Goal: Task Accomplishment & Management: Manage account settings

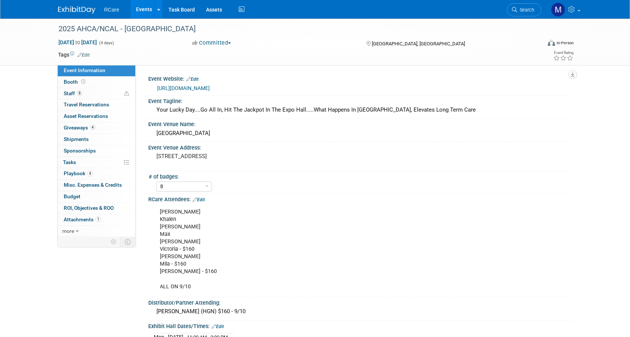
select select "8"
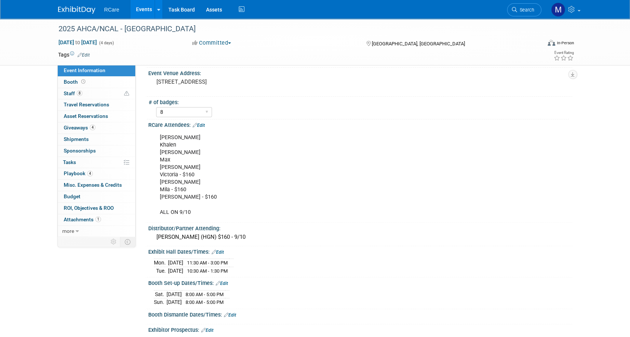
click at [134, 6] on link "Events" at bounding box center [143, 9] width 27 height 19
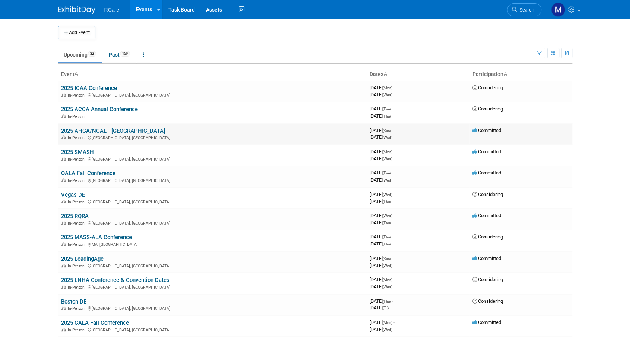
click at [103, 128] on link "2025 AHCA/NCAL - [GEOGRAPHIC_DATA]" at bounding box center [113, 131] width 104 height 7
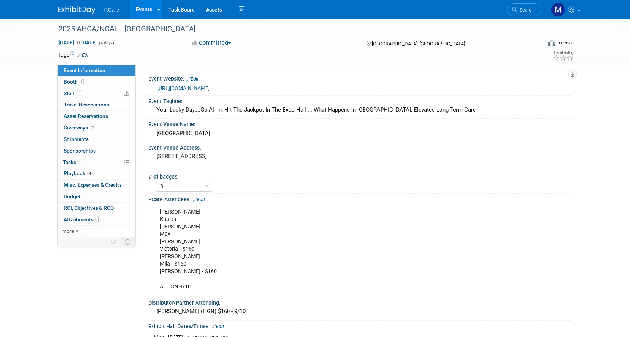
select select "8"
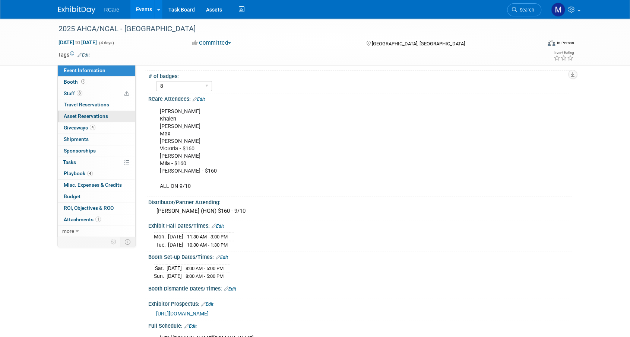
scroll to position [90, 0]
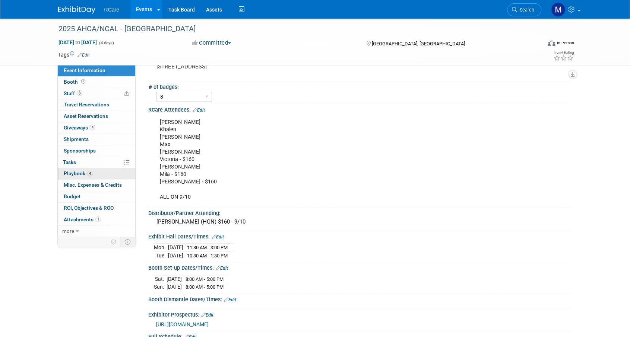
click at [83, 174] on span "Playbook 4" at bounding box center [78, 174] width 29 height 6
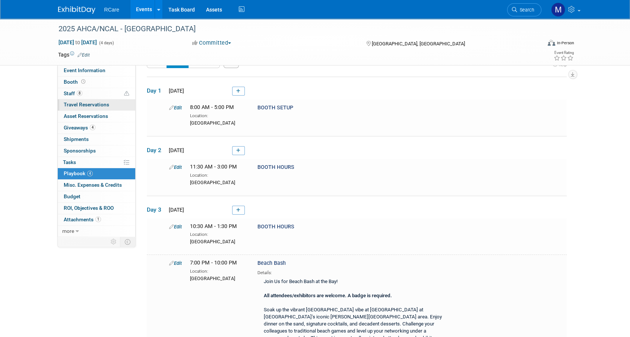
scroll to position [0, 0]
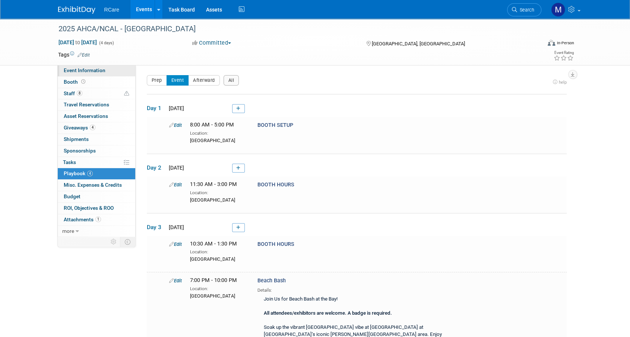
click at [94, 73] on span "Event Information" at bounding box center [85, 70] width 42 height 6
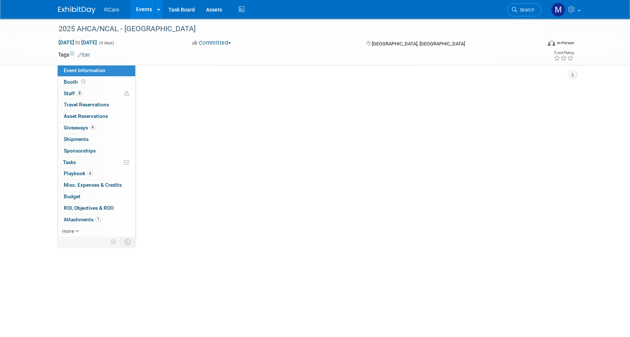
select select "8"
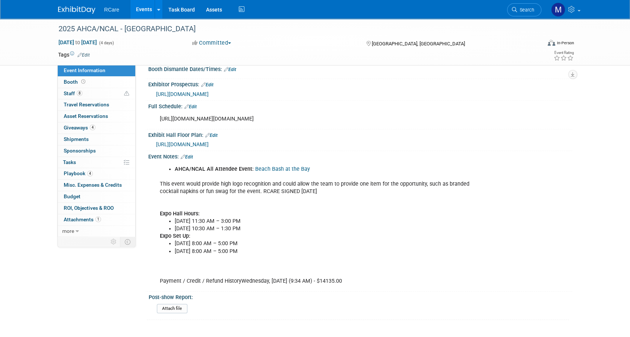
scroll to position [313, 0]
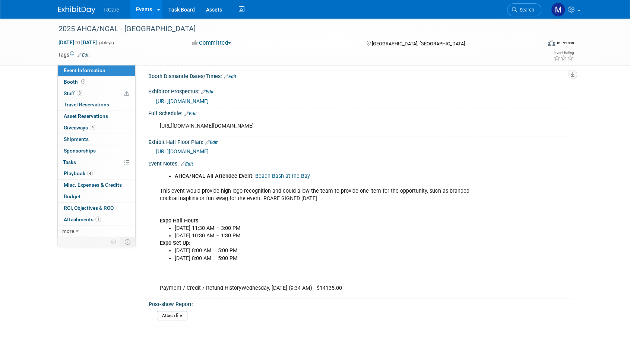
click at [222, 131] on div "https://ds25.eventscribe.net/agenda.asp?pfp=fullSchedule" at bounding box center [321, 126] width 335 height 15
copy div "https://ds25.eventscribe.net/agenda.asp?pfp=fullSchedule"
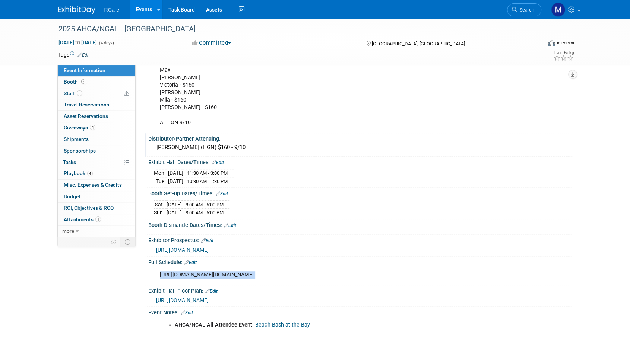
scroll to position [0, 0]
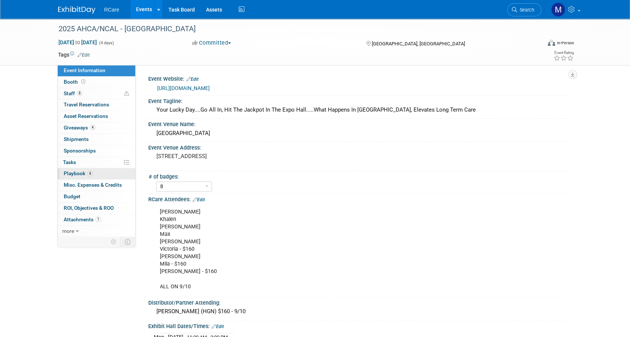
click at [79, 172] on span "Playbook 4" at bounding box center [78, 174] width 29 height 6
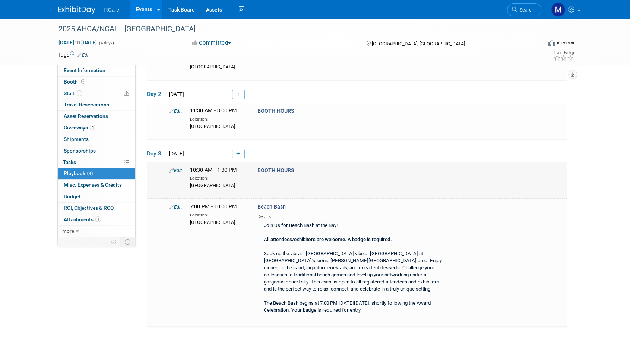
scroll to position [74, 0]
click at [173, 207] on icon at bounding box center [171, 206] width 5 height 5
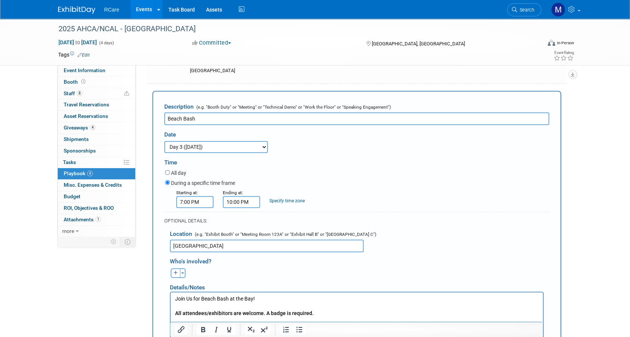
scroll to position [0, 0]
click at [252, 200] on input "10:00 PM" at bounding box center [241, 202] width 37 height 12
click at [242, 239] on span "10" at bounding box center [240, 236] width 14 height 13
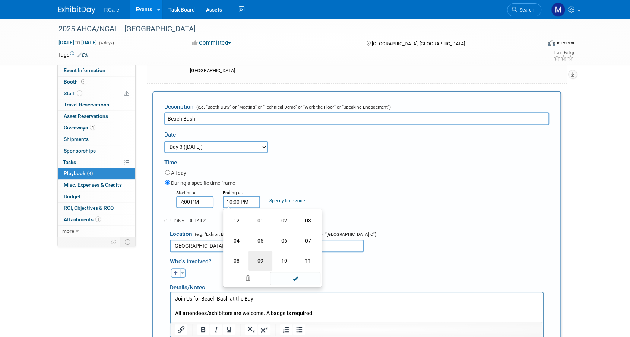
click at [259, 259] on td "09" at bounding box center [260, 261] width 24 height 20
click at [278, 234] on span "00" at bounding box center [275, 236] width 14 height 13
click at [282, 240] on td "30" at bounding box center [284, 241] width 24 height 20
type input "9:30 PM"
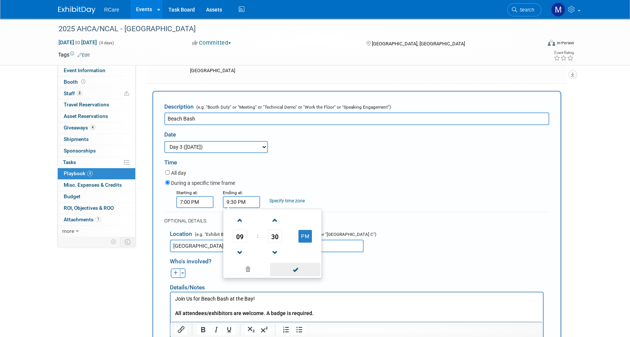
click at [298, 267] on span at bounding box center [295, 269] width 50 height 13
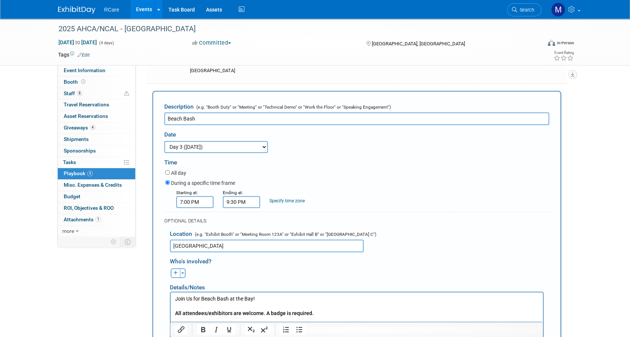
click at [324, 188] on div "During a specific time frame" at bounding box center [357, 184] width 384 height 10
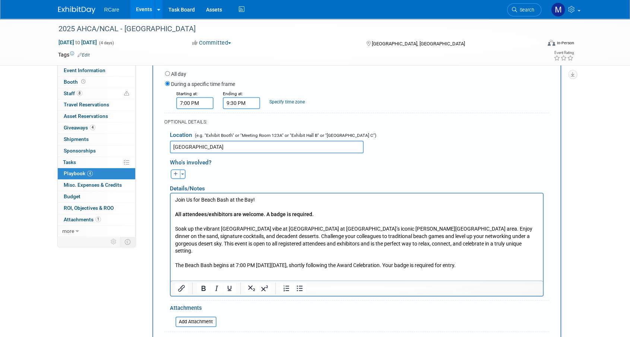
scroll to position [336, 0]
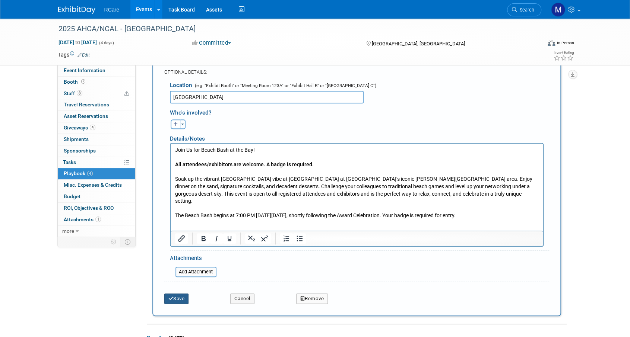
click at [174, 302] on button "Save" at bounding box center [176, 299] width 25 height 10
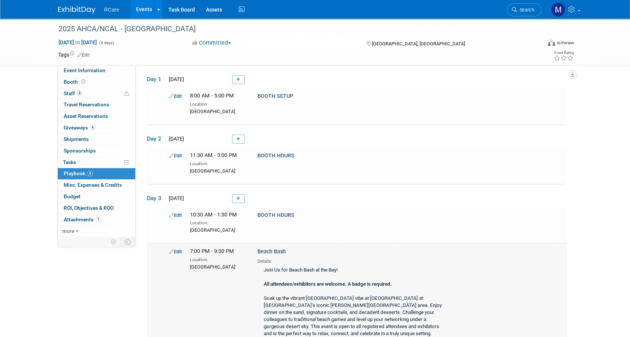
scroll to position [0, 0]
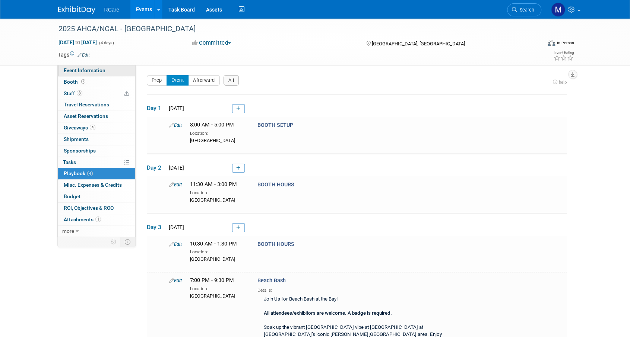
click at [89, 73] on span "Event Information" at bounding box center [85, 70] width 42 height 6
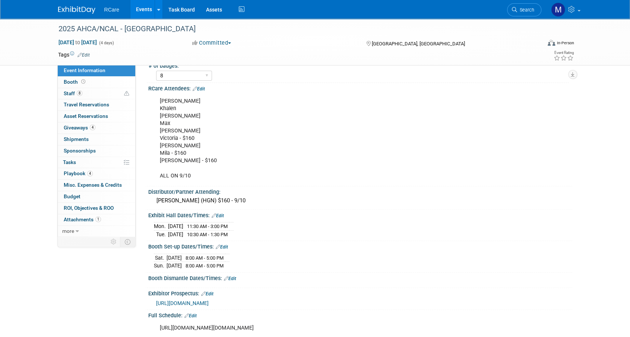
scroll to position [37, 0]
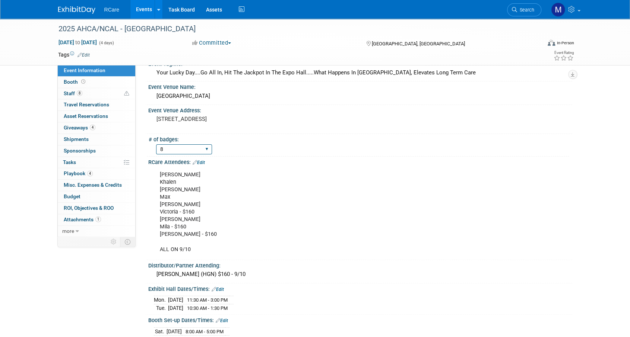
click at [203, 151] on select "1 2 3 4 5 6 7 8 9 10 11 12" at bounding box center [184, 149] width 56 height 10
select select "6"
click at [156, 144] on select "1 2 3 4 5 6 7 8 9 10 11 12" at bounding box center [184, 149] width 56 height 10
click at [317, 224] on div "Ashley Khalen Matt Max Jake Victoria - $160 Mike Mila - $160 Chris Dennis - $16…" at bounding box center [321, 213] width 335 height 90
click at [90, 98] on link "8 Staff 8" at bounding box center [96, 93] width 77 height 11
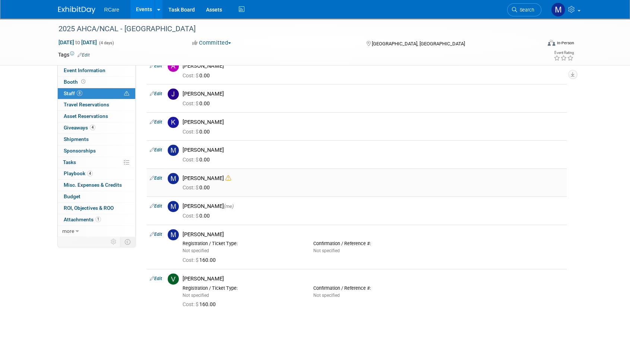
scroll to position [27, 0]
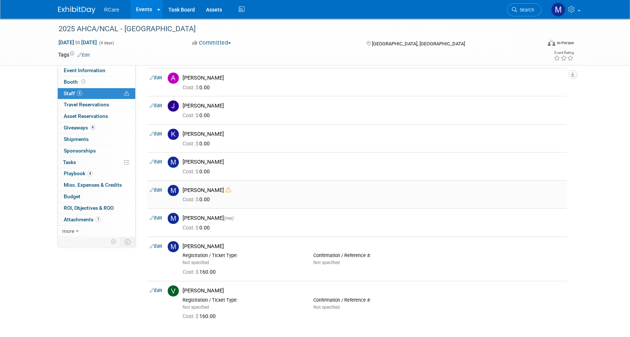
click at [225, 189] on icon at bounding box center [228, 190] width 6 height 6
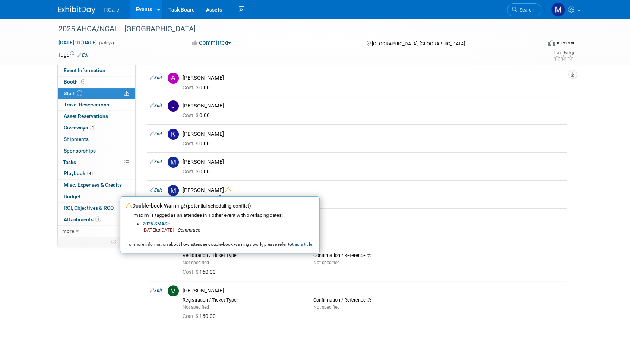
click at [45, 153] on div "2025 AHCA/NCAL - Vegas Oct 19, 2025 to Oct 22, 2025 (4 days) Oct 19, 2025 to Oc…" at bounding box center [315, 170] width 630 height 356
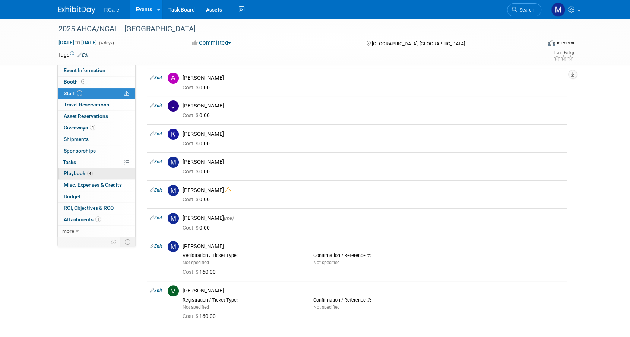
click at [83, 173] on span "Playbook 4" at bounding box center [78, 174] width 29 height 6
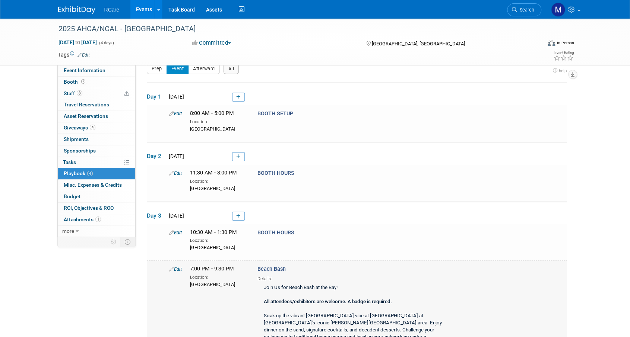
scroll to position [0, 0]
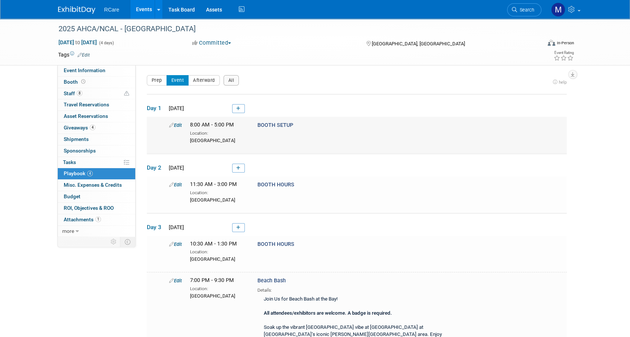
click at [178, 122] on link "Edit" at bounding box center [175, 125] width 13 height 6
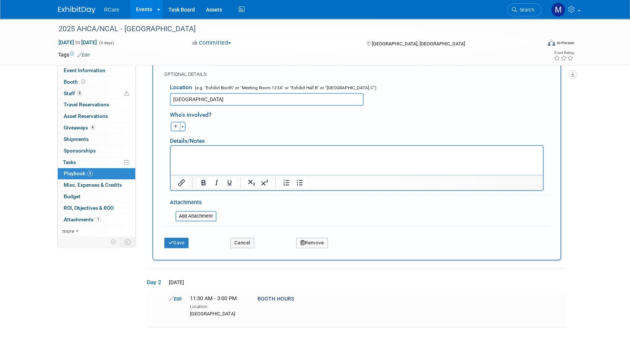
scroll to position [181, 0]
click at [181, 125] on span "button" at bounding box center [182, 125] width 3 height 1
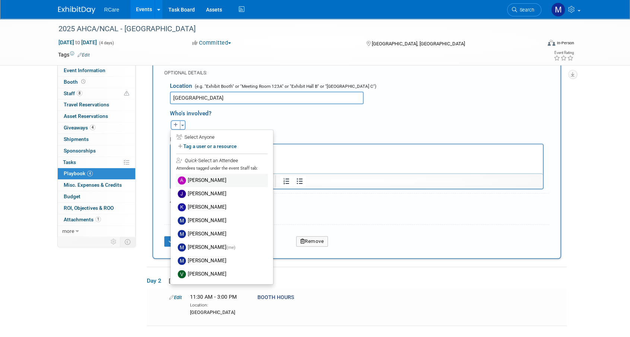
click at [201, 179] on label "[PERSON_NAME]" at bounding box center [222, 180] width 92 height 13
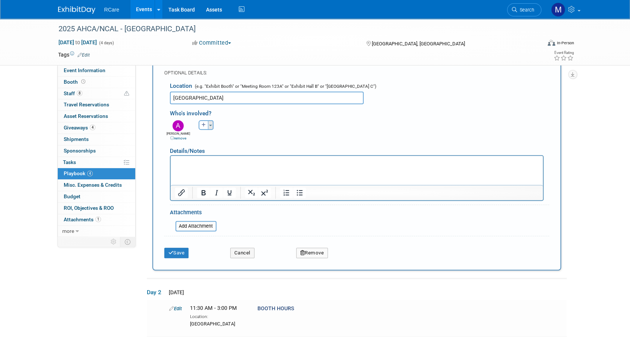
click at [209, 125] on span "button" at bounding box center [210, 125] width 3 height 1
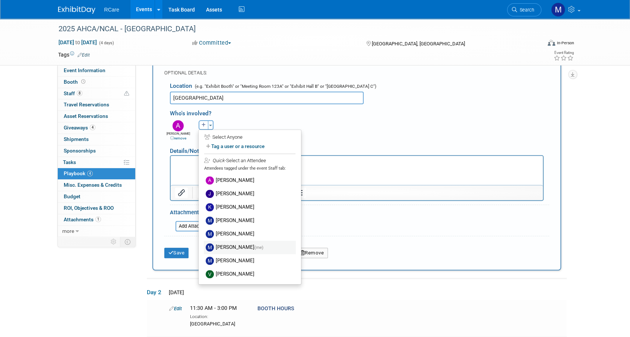
click at [237, 247] on label "Mike Andolina (me)" at bounding box center [250, 247] width 92 height 13
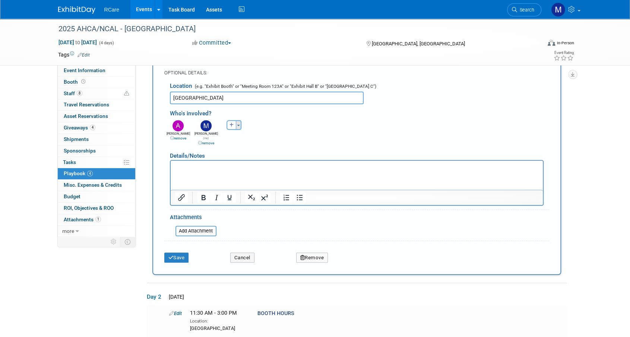
click at [240, 124] on button "Toggle Dropdown" at bounding box center [239, 125] width 6 height 10
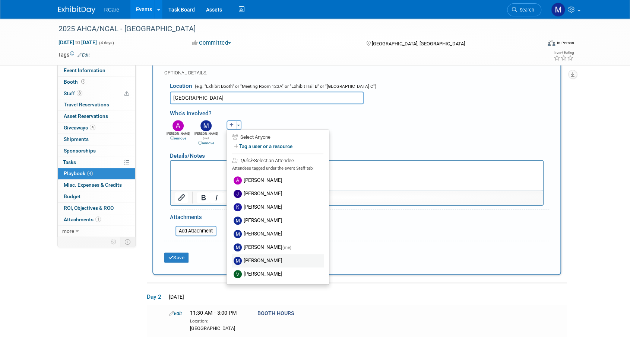
click at [264, 261] on label "[PERSON_NAME]" at bounding box center [278, 260] width 92 height 13
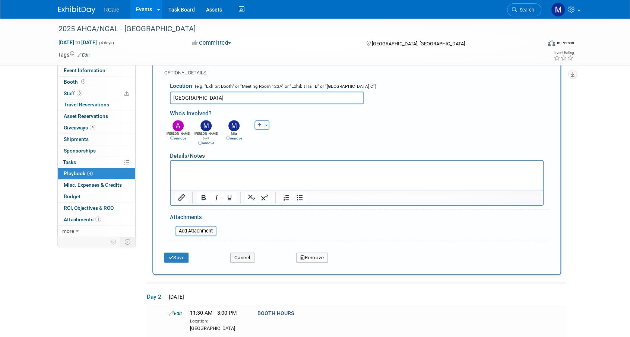
click at [237, 171] on html at bounding box center [356, 165] width 372 height 10
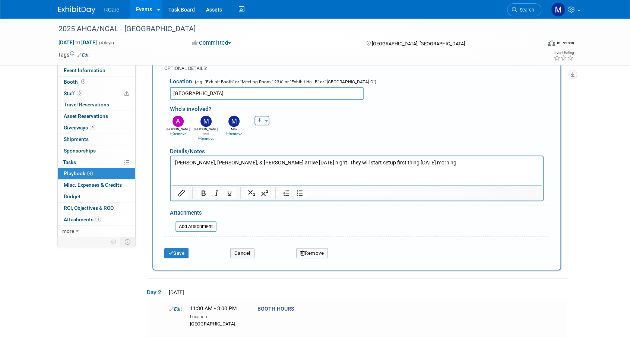
scroll to position [186, 0]
click at [367, 244] on div "Remove" at bounding box center [372, 249] width 165 height 15
click at [187, 222] on input "file" at bounding box center [171, 225] width 89 height 9
type input "C:\fakepath\10-8-22 Booth Guide.pdf"
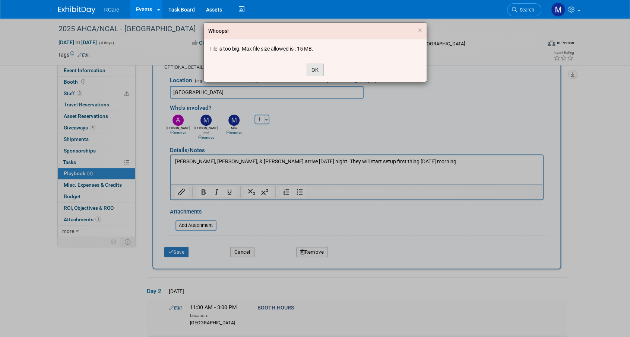
click at [309, 72] on button "OK" at bounding box center [314, 70] width 17 height 13
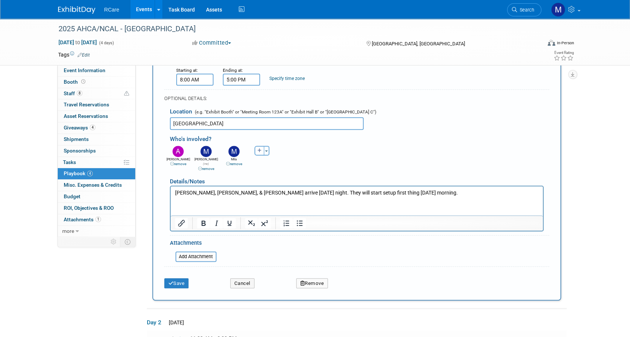
scroll to position [112, 0]
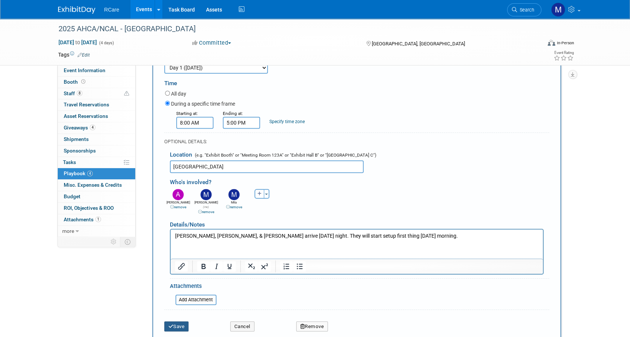
click at [176, 322] on button "Save" at bounding box center [176, 327] width 25 height 10
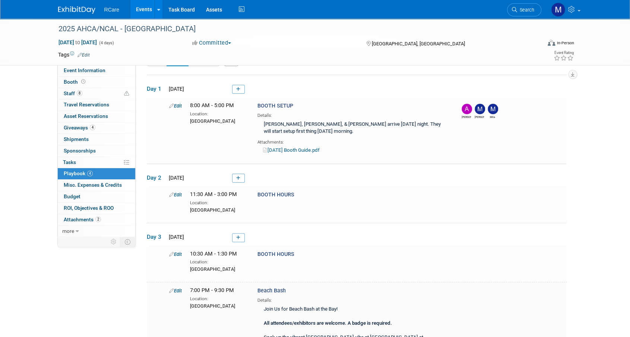
scroll to position [23, 0]
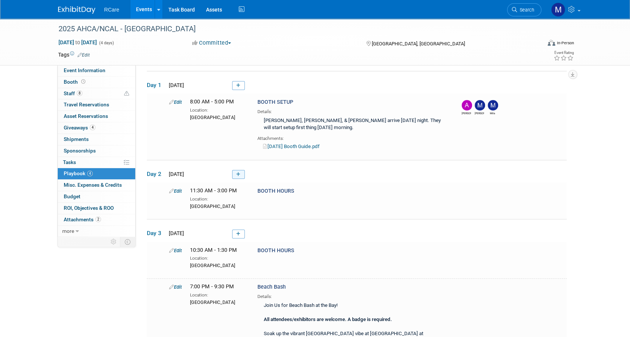
click at [239, 174] on icon at bounding box center [238, 174] width 4 height 4
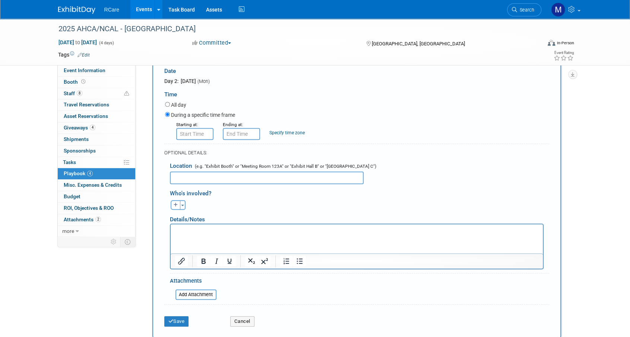
scroll to position [186, 0]
click at [243, 317] on button "Cancel" at bounding box center [242, 321] width 24 height 10
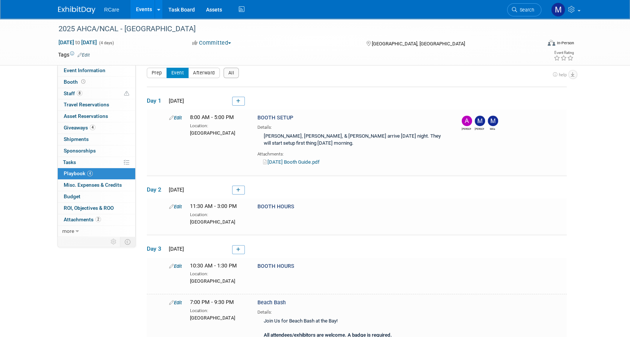
scroll to position [0, 0]
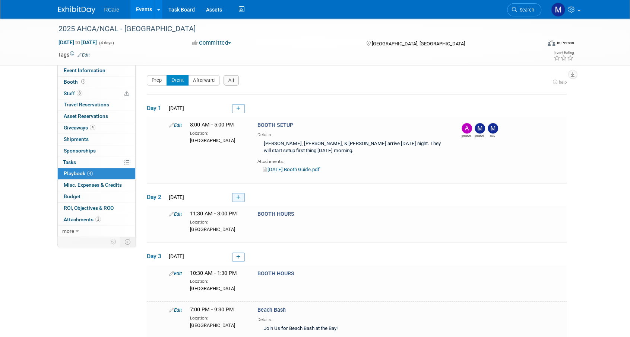
click at [242, 197] on link at bounding box center [238, 197] width 13 height 9
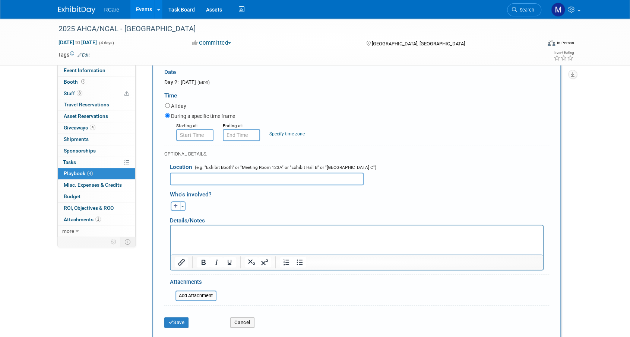
scroll to position [186, 0]
click at [182, 206] on button "Toggle Dropdown" at bounding box center [183, 205] width 6 height 10
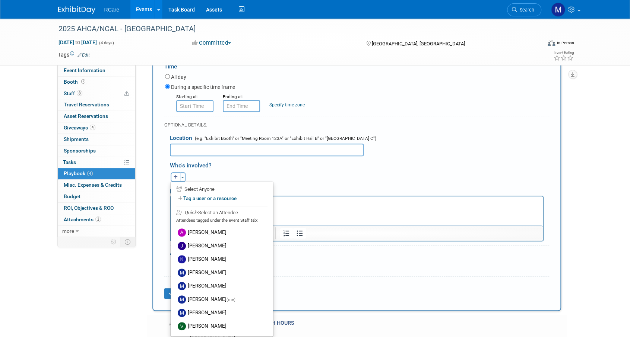
scroll to position [261, 0]
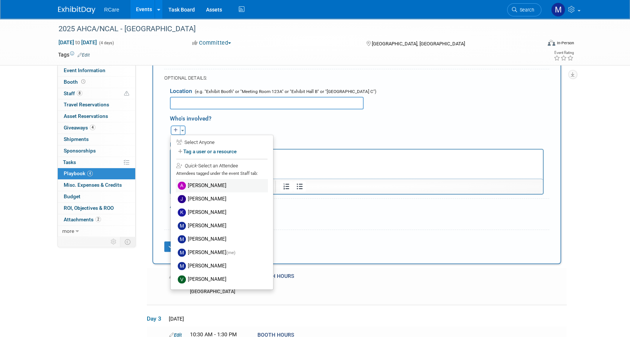
click at [206, 186] on label "[PERSON_NAME]" at bounding box center [222, 185] width 92 height 13
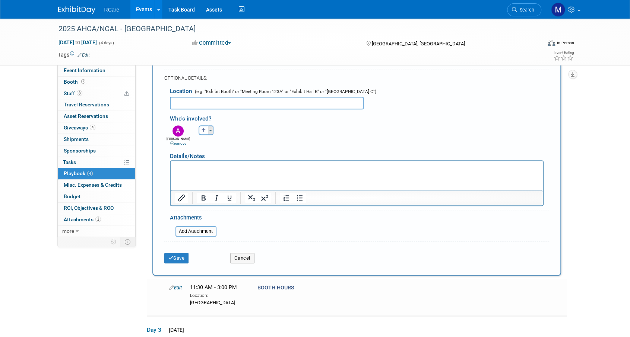
click at [209, 130] on span "button" at bounding box center [210, 130] width 3 height 1
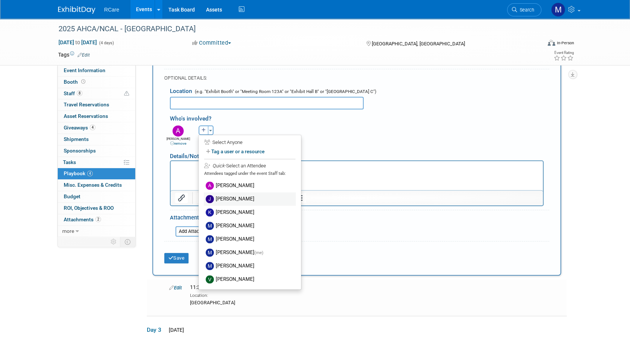
click at [220, 200] on label "[PERSON_NAME]" at bounding box center [250, 198] width 92 height 13
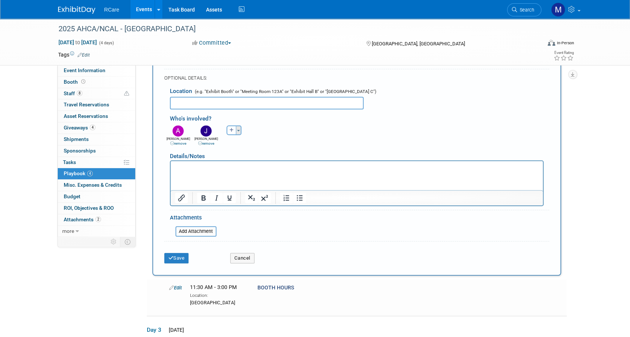
click at [238, 130] on span "button" at bounding box center [238, 130] width 3 height 1
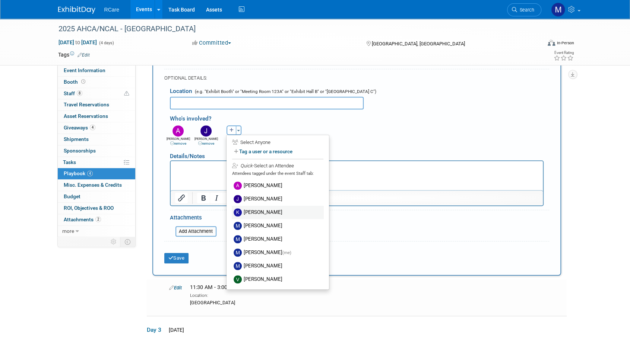
click at [261, 210] on label "[PERSON_NAME]" at bounding box center [278, 212] width 92 height 13
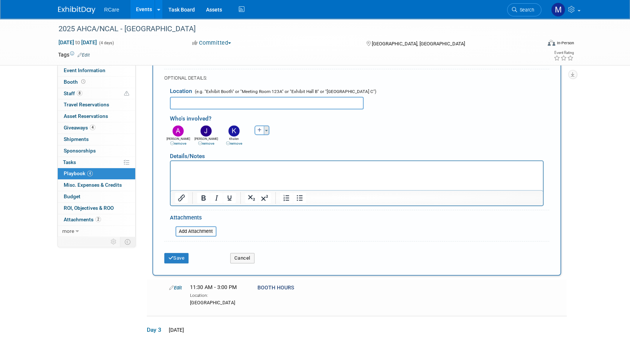
click at [266, 130] on span "button" at bounding box center [266, 130] width 3 height 1
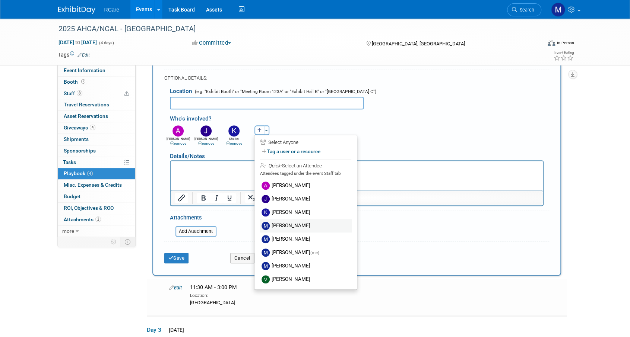
click at [286, 223] on label "[PERSON_NAME]" at bounding box center [305, 225] width 92 height 13
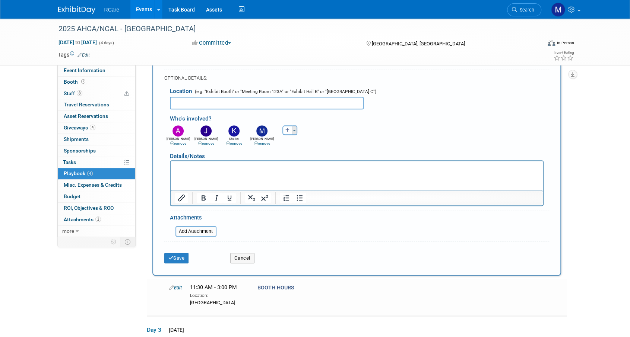
click at [296, 129] on button "Toggle Dropdown" at bounding box center [294, 130] width 6 height 10
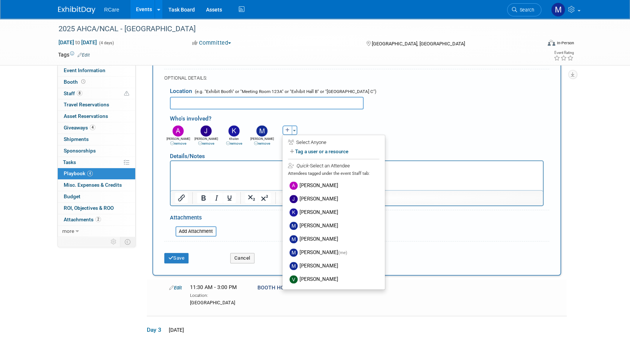
drag, startPoint x: 319, startPoint y: 235, endPoint x: 319, endPoint y: 215, distance: 19.7
click at [319, 235] on label "[PERSON_NAME]" at bounding box center [333, 239] width 92 height 13
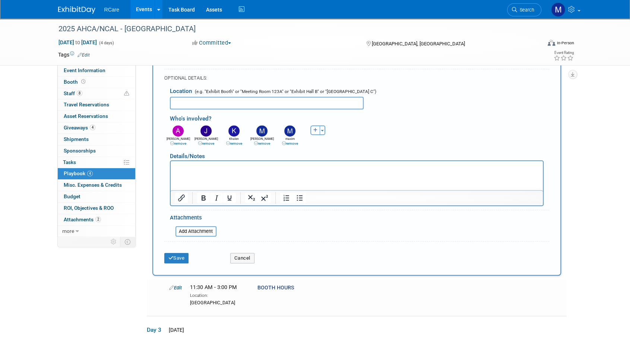
click at [287, 141] on link "remove" at bounding box center [290, 143] width 16 height 4
click at [295, 131] on button "Toggle Dropdown" at bounding box center [294, 130] width 6 height 10
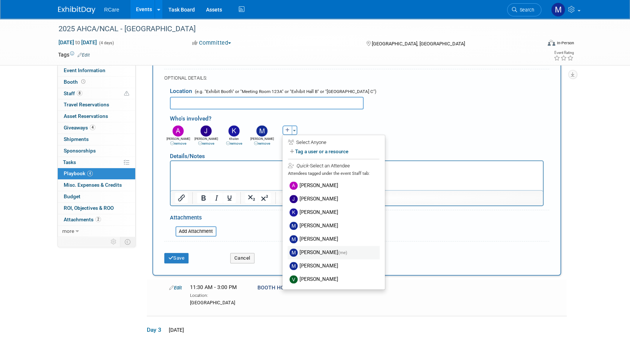
click at [321, 249] on label "Mike Andolina (me)" at bounding box center [333, 252] width 92 height 13
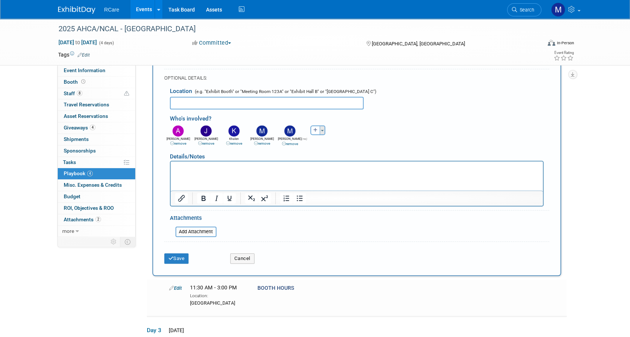
click at [322, 128] on button "Toggle Dropdown" at bounding box center [322, 130] width 6 height 10
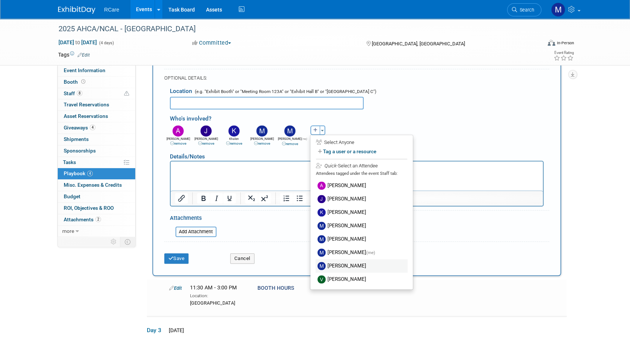
click at [342, 263] on label "[PERSON_NAME]" at bounding box center [361, 265] width 92 height 13
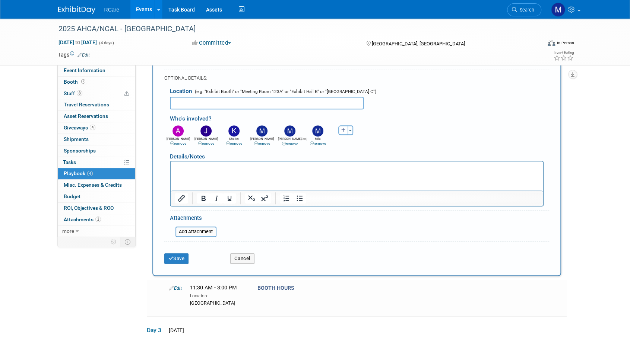
drag, startPoint x: 351, startPoint y: 126, endPoint x: 351, endPoint y: 134, distance: 8.2
click at [350, 126] on button "Toggle Dropdown" at bounding box center [350, 130] width 6 height 10
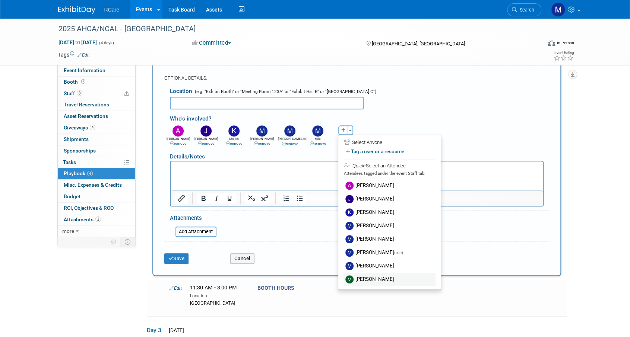
click at [372, 275] on label "[PERSON_NAME]" at bounding box center [389, 279] width 92 height 13
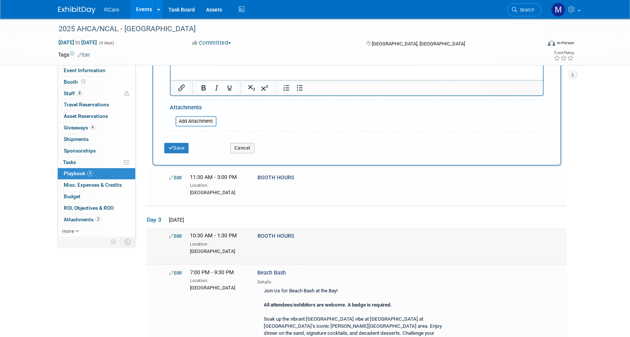
scroll to position [372, 0]
click at [178, 147] on button "Save" at bounding box center [176, 147] width 25 height 10
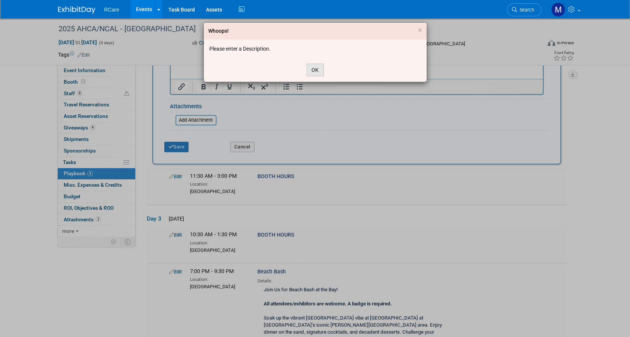
click at [310, 69] on button "OK" at bounding box center [314, 70] width 17 height 13
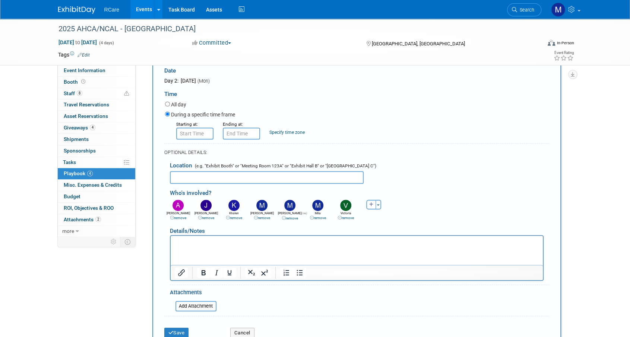
scroll to position [447, 0]
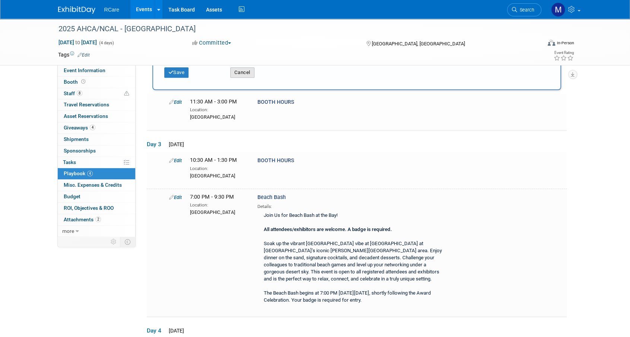
click at [241, 67] on button "Cancel" at bounding box center [242, 72] width 24 height 10
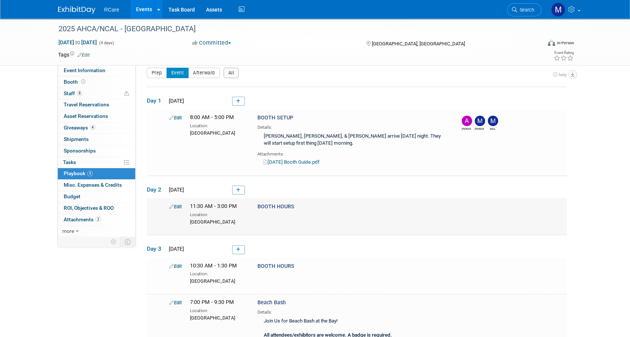
click at [177, 205] on link "Edit" at bounding box center [175, 207] width 13 height 6
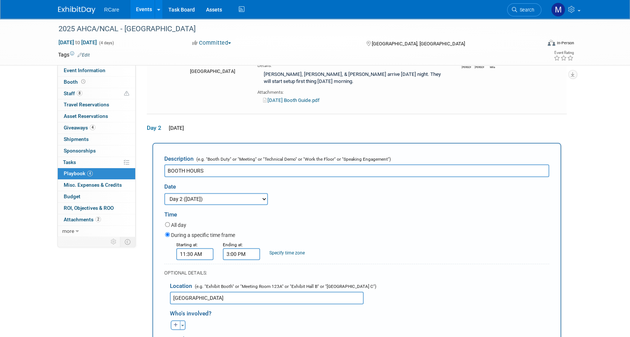
scroll to position [0, 0]
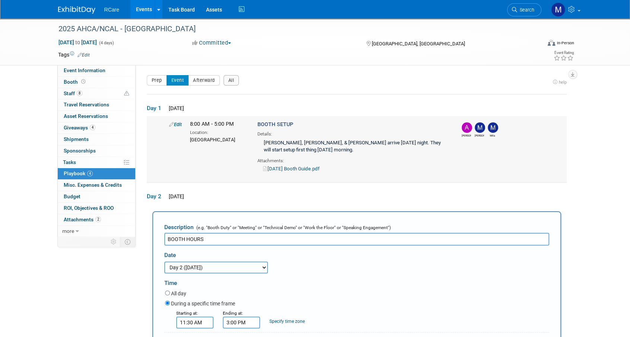
click at [302, 168] on link "10-8-22 Booth Guide.pdf" at bounding box center [291, 169] width 57 height 6
click at [179, 124] on link "Edit" at bounding box center [175, 125] width 13 height 6
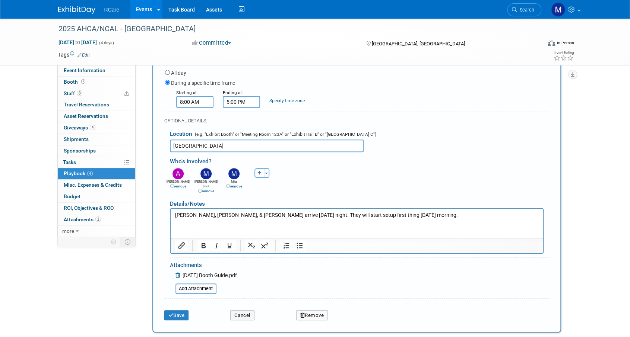
scroll to position [217, 0]
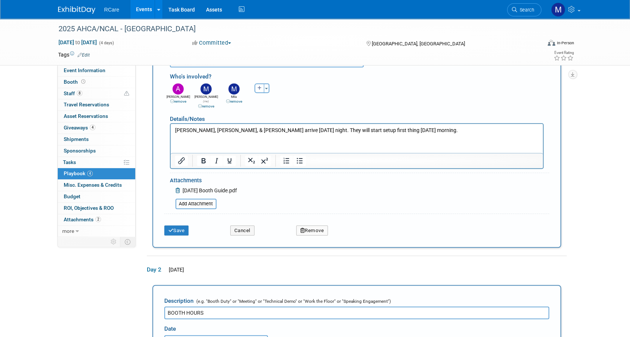
click at [178, 188] on icon at bounding box center [178, 190] width 6 height 5
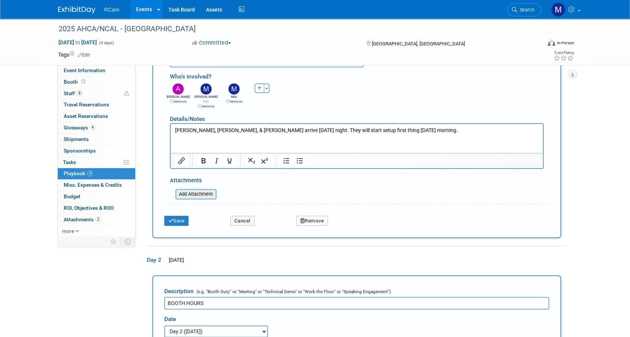
click at [195, 190] on input "file" at bounding box center [171, 194] width 89 height 9
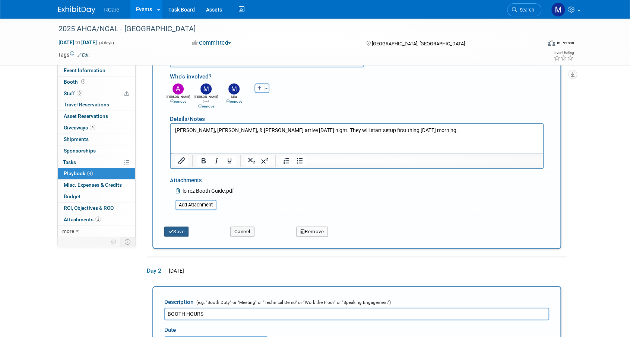
click at [170, 229] on icon "submit" at bounding box center [170, 231] width 5 height 5
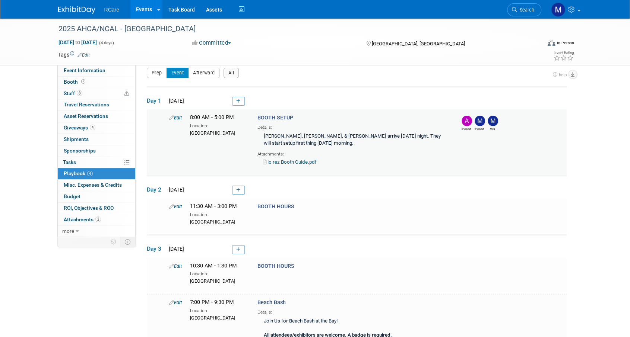
scroll to position [23, 0]
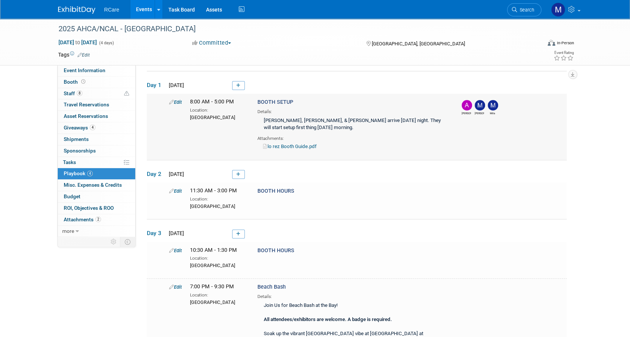
click at [301, 146] on link "lo rez Booth Guide.pdf" at bounding box center [290, 147] width 54 height 6
click at [421, 60] on div "Tags Edit" at bounding box center [272, 55] width 428 height 10
click at [174, 102] on link "Edit" at bounding box center [175, 102] width 13 height 6
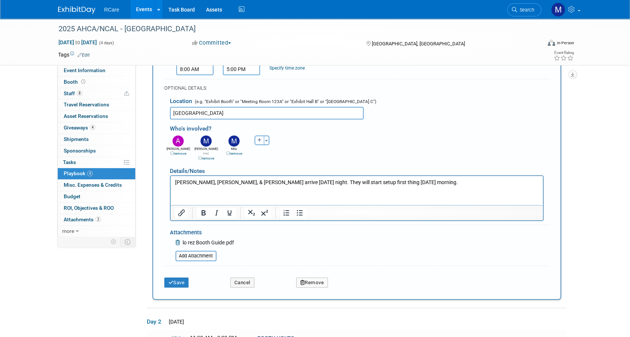
scroll to position [292, 0]
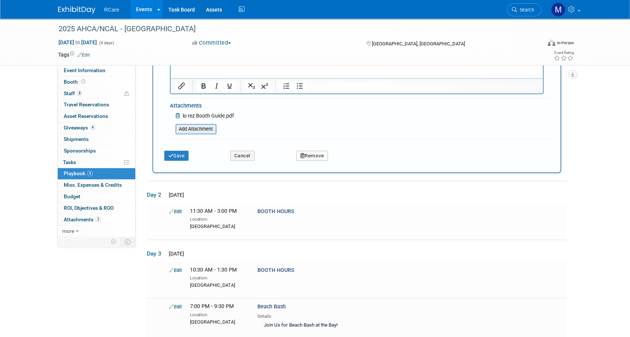
click at [193, 125] on input "file" at bounding box center [171, 129] width 89 height 9
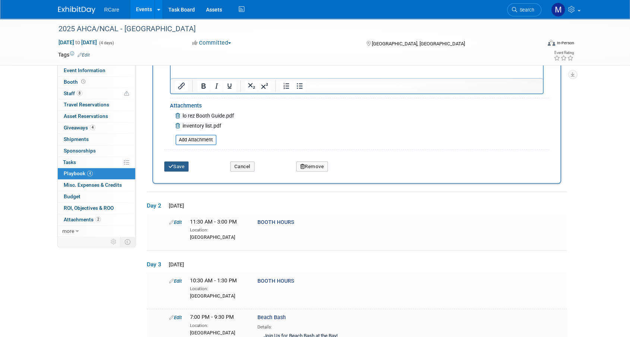
click at [174, 162] on button "Save" at bounding box center [176, 167] width 25 height 10
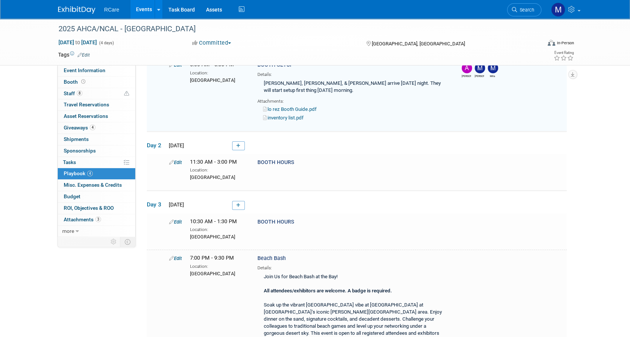
scroll to position [98, 0]
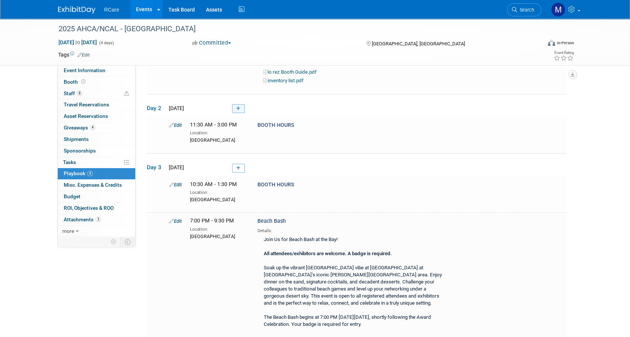
click at [237, 106] on icon at bounding box center [238, 108] width 4 height 4
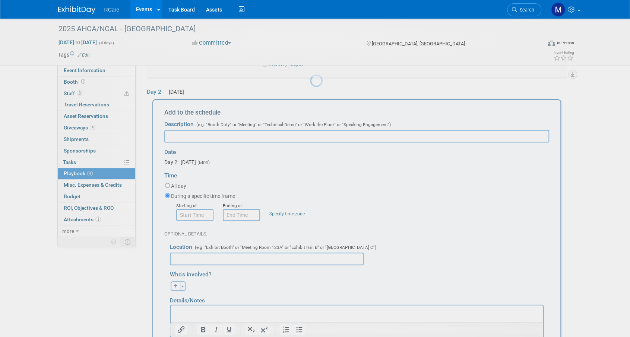
scroll to position [120, 0]
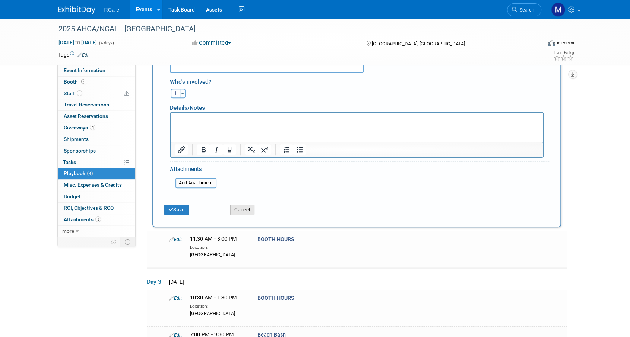
click at [245, 207] on button "Cancel" at bounding box center [242, 210] width 24 height 10
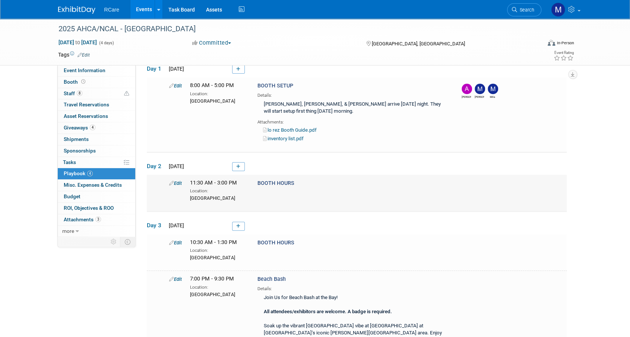
scroll to position [82, 0]
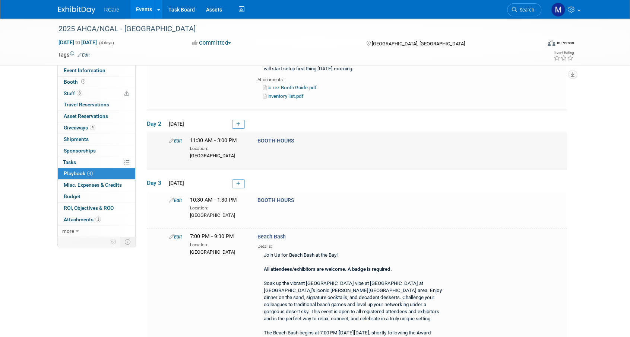
click at [180, 138] on link "Edit" at bounding box center [175, 141] width 13 height 6
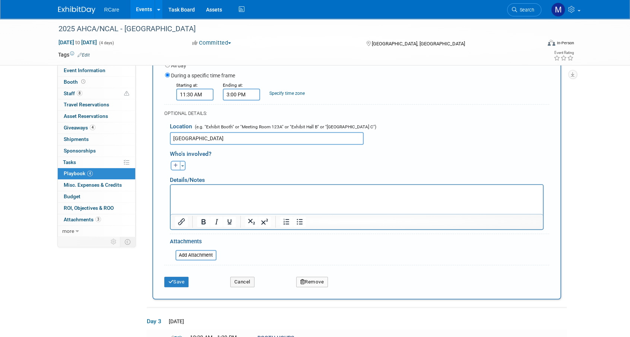
scroll to position [240, 0]
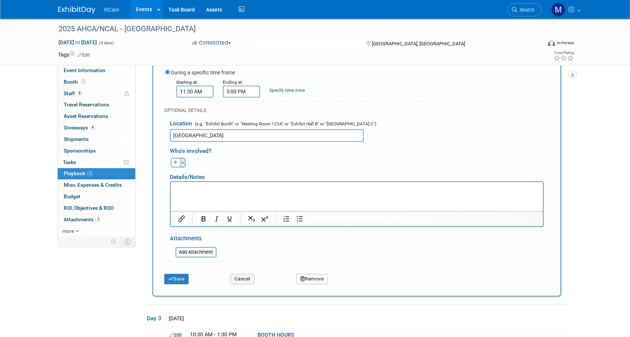
click at [184, 160] on button "Toggle Dropdown" at bounding box center [183, 163] width 6 height 10
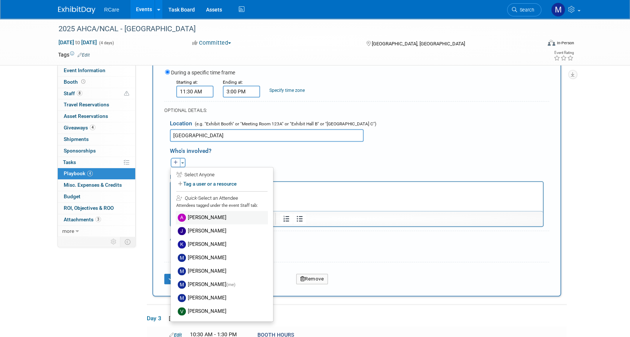
click at [194, 211] on label "[PERSON_NAME]" at bounding box center [222, 217] width 92 height 13
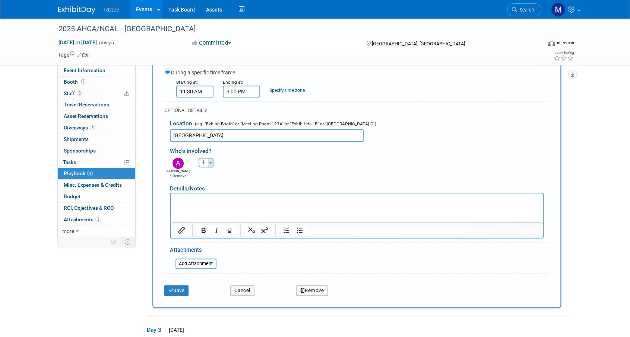
click at [210, 160] on button "Toggle Dropdown" at bounding box center [211, 163] width 6 height 10
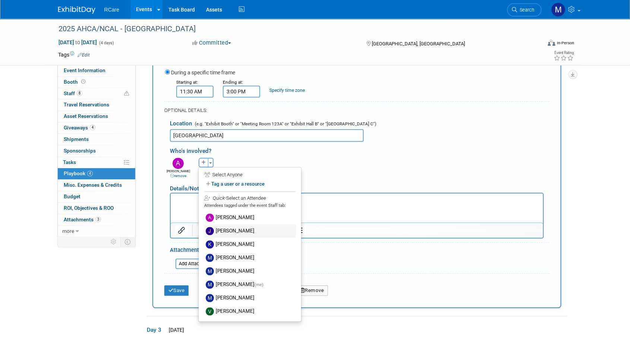
click at [227, 227] on label "[PERSON_NAME]" at bounding box center [250, 230] width 92 height 13
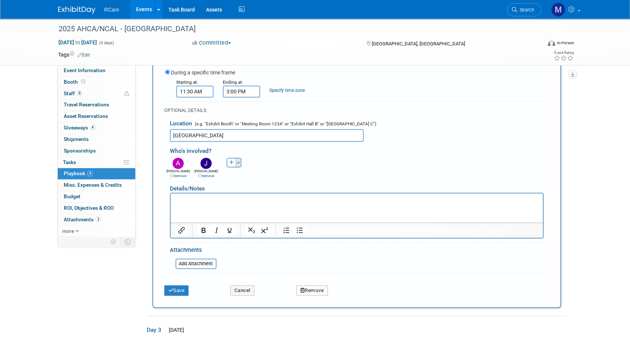
click at [240, 161] on button "Toggle Dropdown" at bounding box center [239, 163] width 6 height 10
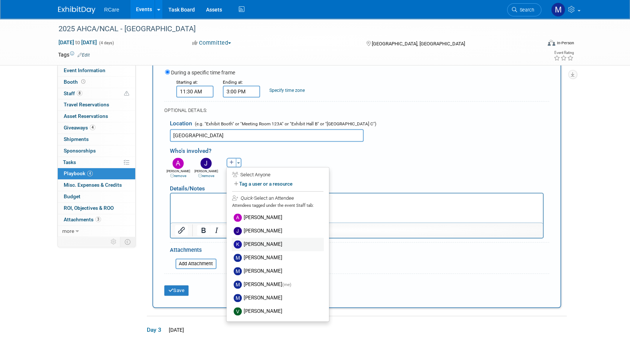
click at [267, 240] on label "[PERSON_NAME]" at bounding box center [278, 244] width 92 height 13
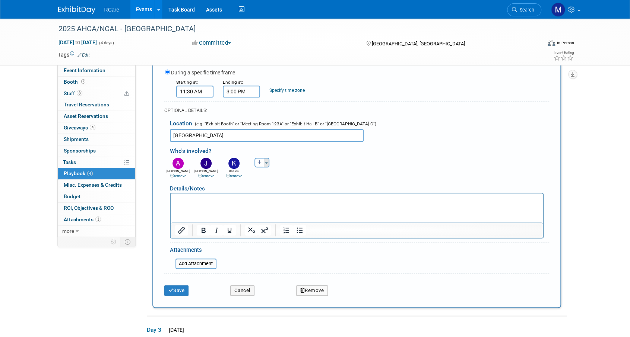
click at [267, 164] on button "Toggle Dropdown" at bounding box center [267, 163] width 6 height 10
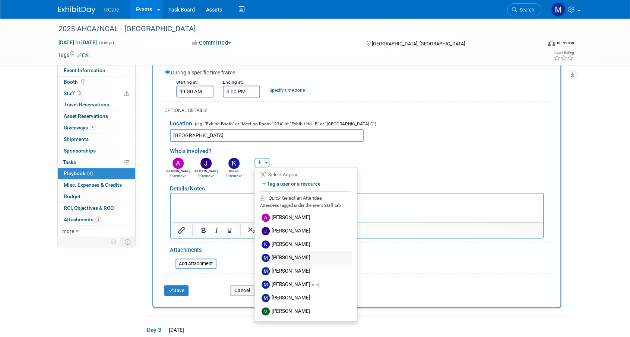
click at [287, 261] on label "[PERSON_NAME]" at bounding box center [305, 257] width 92 height 13
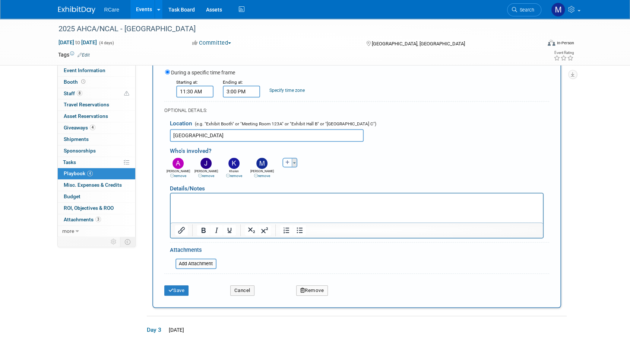
click at [296, 162] on button "Toggle Dropdown" at bounding box center [294, 163] width 6 height 10
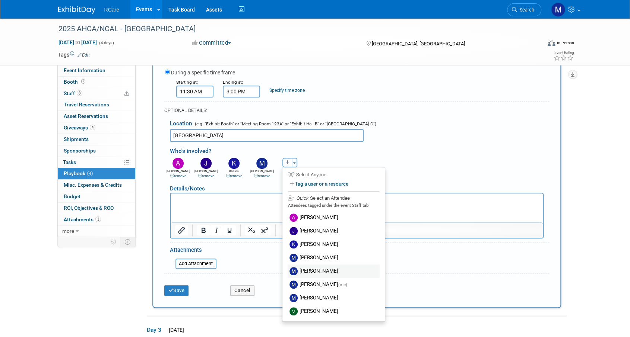
drag, startPoint x: 316, startPoint y: 269, endPoint x: 315, endPoint y: 274, distance: 5.9
click at [315, 274] on label "[PERSON_NAME]" at bounding box center [333, 271] width 92 height 13
click at [315, 274] on div at bounding box center [356, 275] width 385 height 3
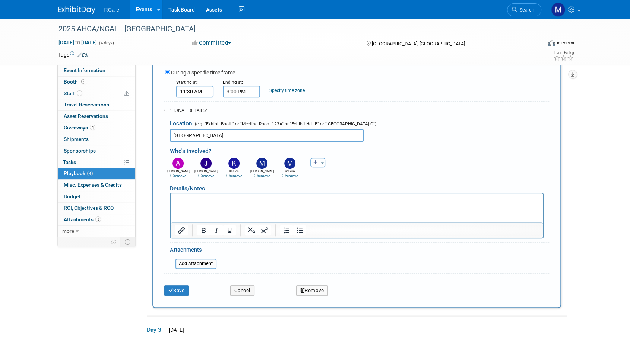
click at [292, 175] on link "remove" at bounding box center [290, 176] width 16 height 4
click at [297, 163] on button "Toggle Dropdown" at bounding box center [294, 163] width 6 height 10
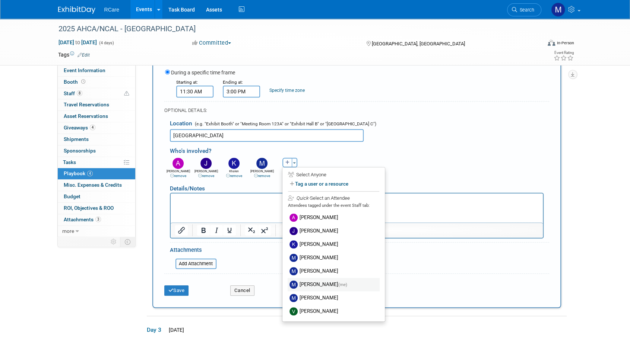
click at [318, 282] on label "Mike Andolina (me)" at bounding box center [333, 284] width 92 height 13
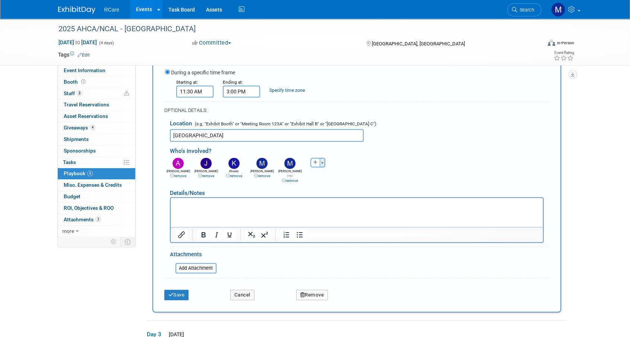
click at [322, 162] on span "button" at bounding box center [322, 162] width 3 height 1
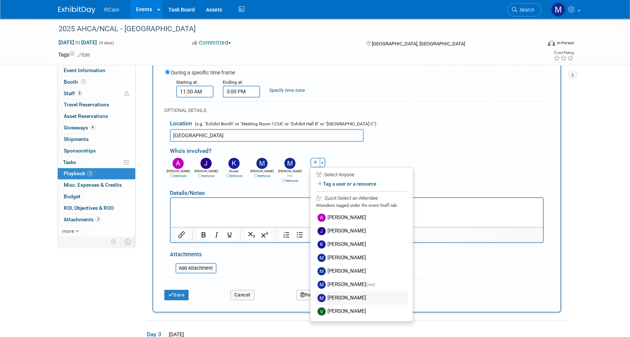
click at [350, 297] on label "[PERSON_NAME]" at bounding box center [361, 297] width 92 height 13
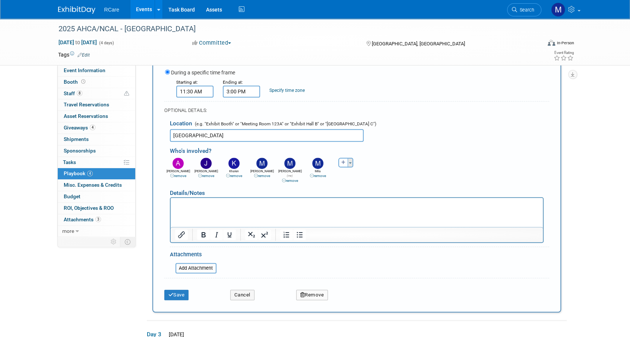
click at [352, 161] on button "Toggle Dropdown" at bounding box center [350, 163] width 6 height 10
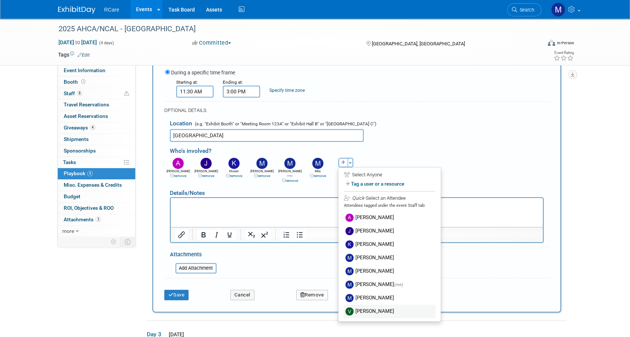
click at [391, 315] on label "[PERSON_NAME]" at bounding box center [389, 311] width 92 height 13
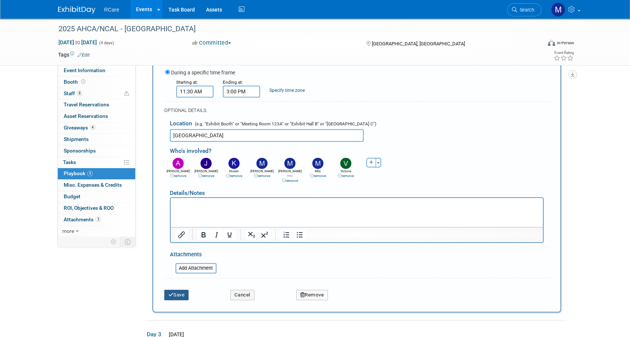
click at [177, 291] on button "Save" at bounding box center [176, 295] width 25 height 10
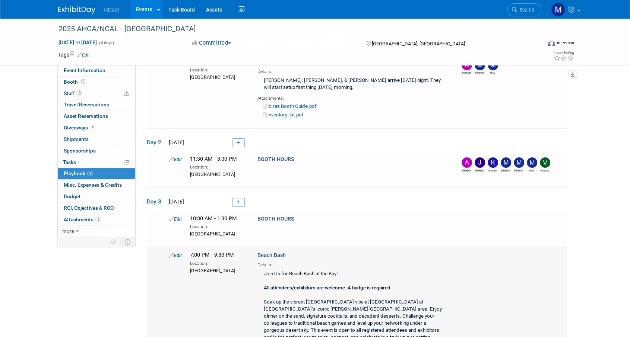
scroll to position [119, 0]
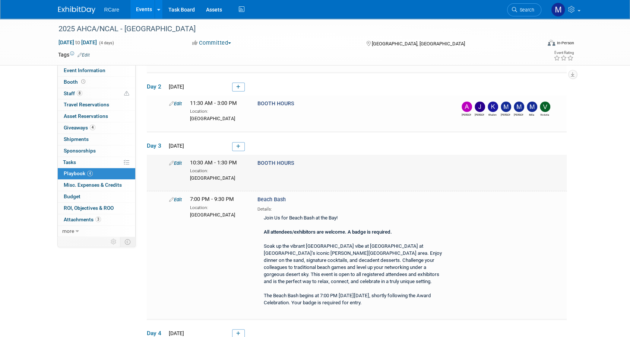
click at [181, 160] on link "Edit" at bounding box center [175, 163] width 13 height 6
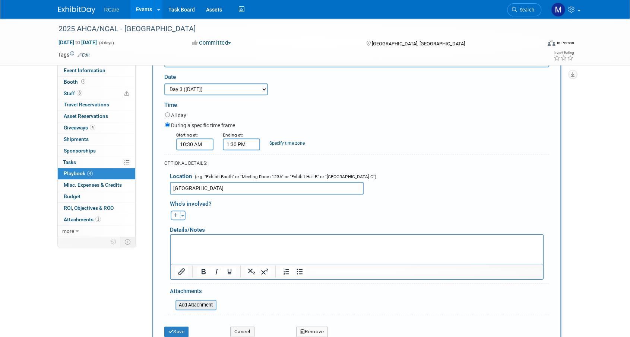
scroll to position [336, 0]
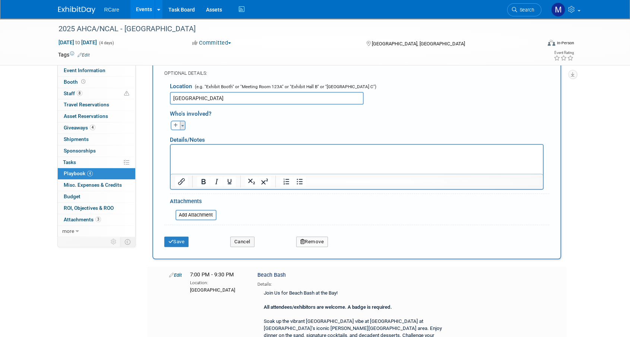
click at [183, 125] on button "Toggle Dropdown" at bounding box center [183, 126] width 6 height 10
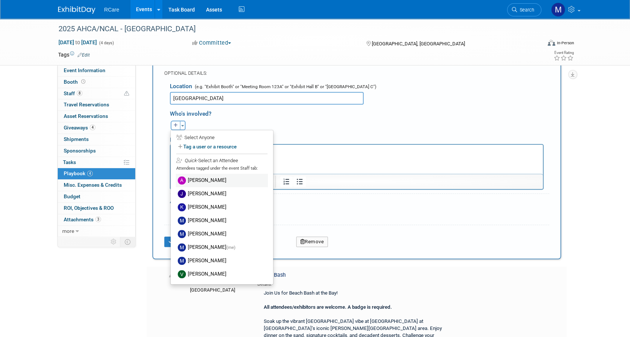
click at [197, 181] on label "[PERSON_NAME]" at bounding box center [222, 180] width 92 height 13
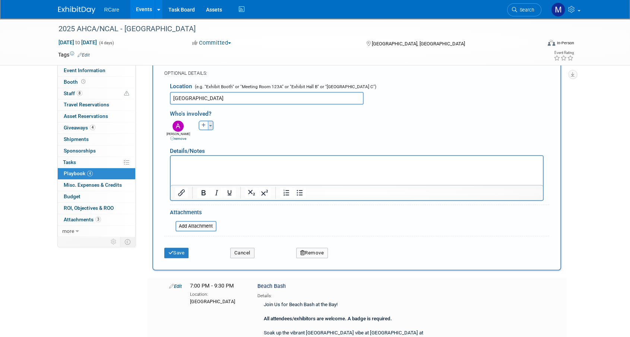
click at [211, 124] on button "Toggle Dropdown" at bounding box center [211, 126] width 6 height 10
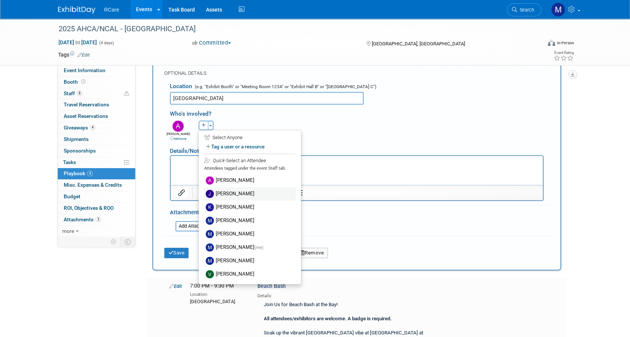
drag, startPoint x: 222, startPoint y: 185, endPoint x: 222, endPoint y: 190, distance: 4.8
click at [222, 190] on label "[PERSON_NAME]" at bounding box center [250, 193] width 92 height 13
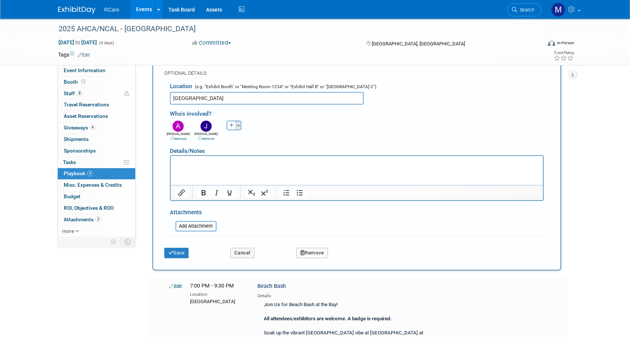
click at [238, 126] on button "Toggle Dropdown" at bounding box center [239, 126] width 6 height 10
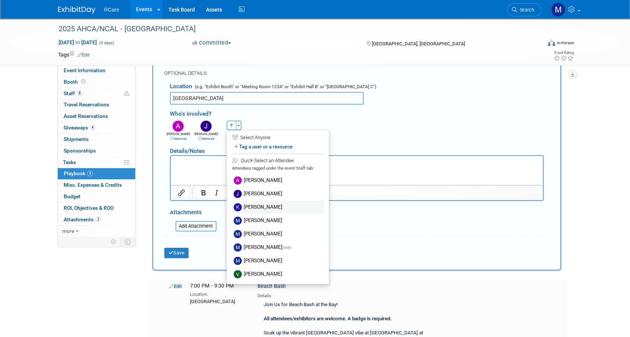
click at [255, 207] on label "[PERSON_NAME]" at bounding box center [278, 207] width 92 height 13
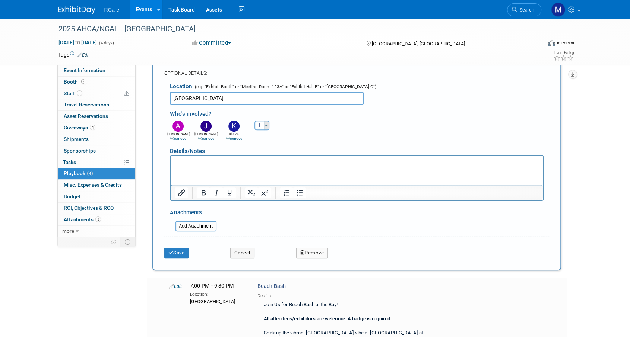
click at [267, 122] on button "Toggle Dropdown" at bounding box center [267, 126] width 6 height 10
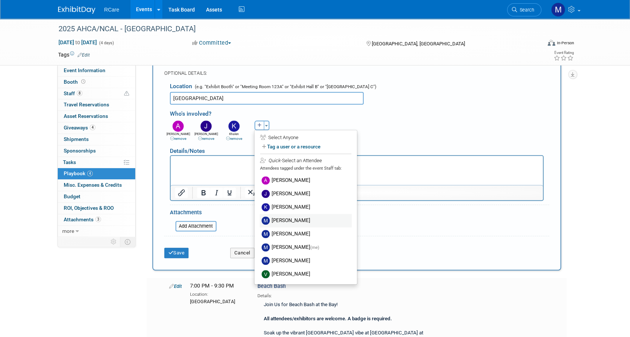
click at [284, 217] on label "[PERSON_NAME]" at bounding box center [305, 220] width 92 height 13
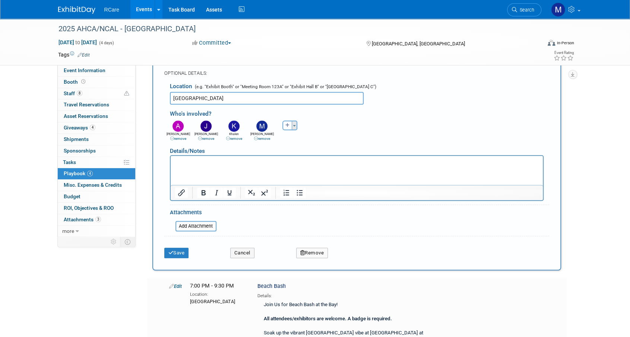
click at [294, 125] on span "button" at bounding box center [294, 125] width 3 height 1
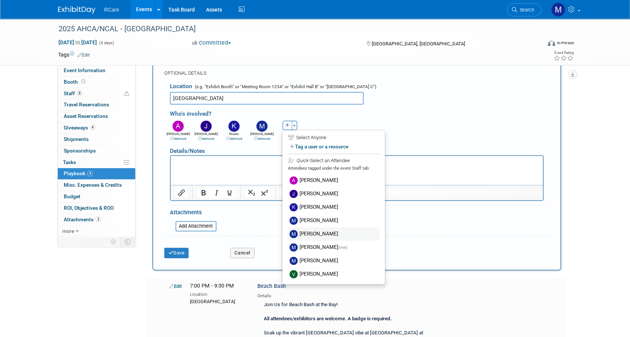
click at [310, 230] on label "[PERSON_NAME]" at bounding box center [333, 233] width 92 height 13
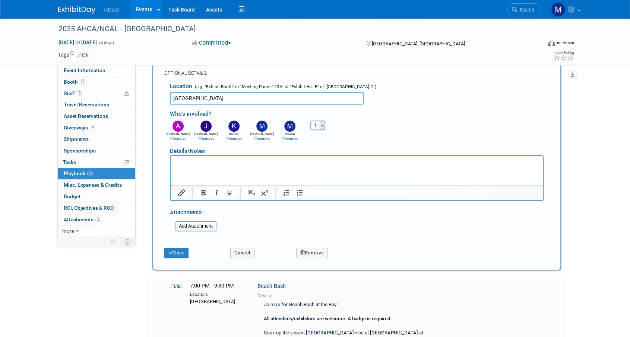
click at [319, 124] on button "Toggle Dropdown" at bounding box center [322, 126] width 6 height 10
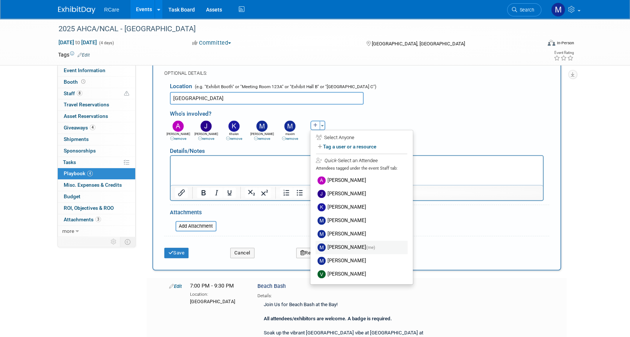
click at [342, 245] on label "Mike Andolina (me)" at bounding box center [361, 247] width 92 height 13
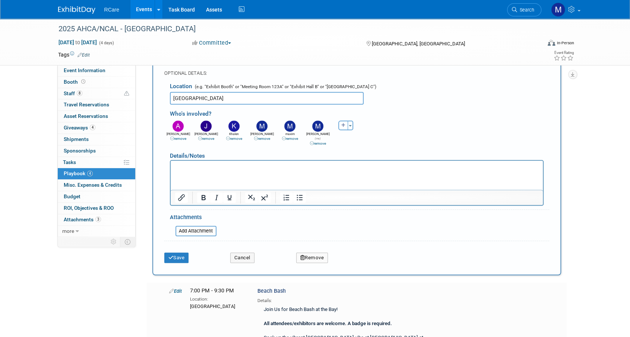
click at [355, 124] on div "Toggle Dropdown Select Anyone Tag a user or a resource Quick" at bounding box center [346, 126] width 28 height 10
click at [350, 125] on span "button" at bounding box center [349, 125] width 3 height 1
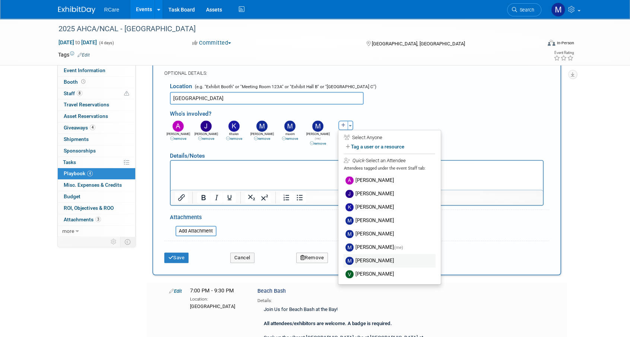
click at [376, 260] on label "[PERSON_NAME]" at bounding box center [389, 260] width 92 height 13
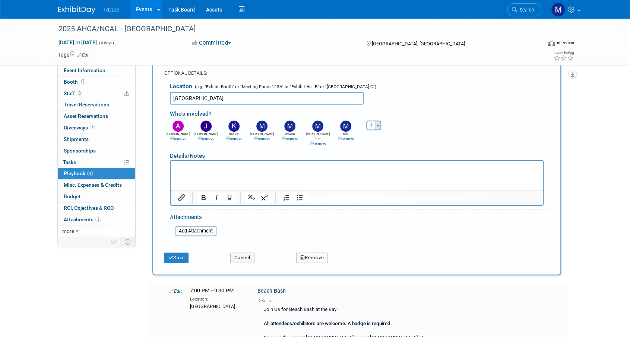
click at [377, 122] on button "Toggle Dropdown" at bounding box center [378, 126] width 6 height 10
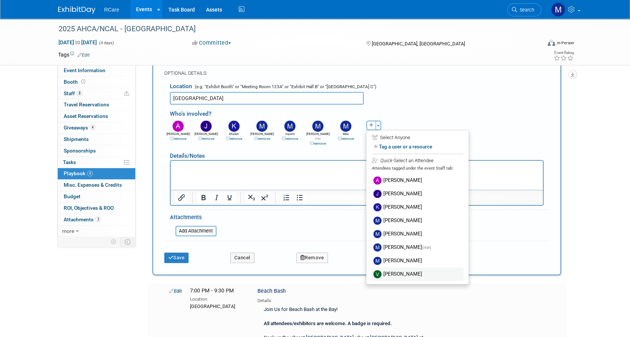
click at [396, 271] on label "[PERSON_NAME]" at bounding box center [417, 274] width 92 height 13
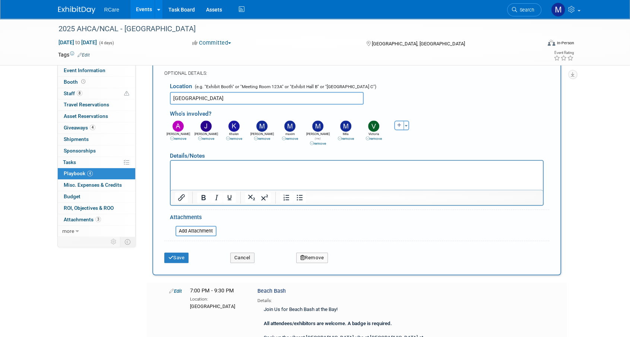
click at [290, 137] on link "remove" at bounding box center [290, 139] width 16 height 4
click at [181, 253] on button "Save" at bounding box center [176, 258] width 25 height 10
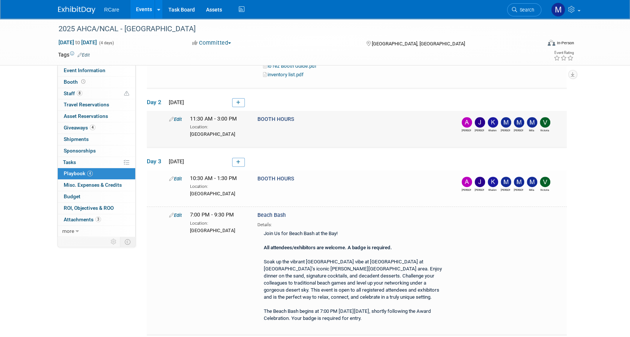
scroll to position [104, 0]
click at [237, 159] on icon at bounding box center [238, 161] width 4 height 4
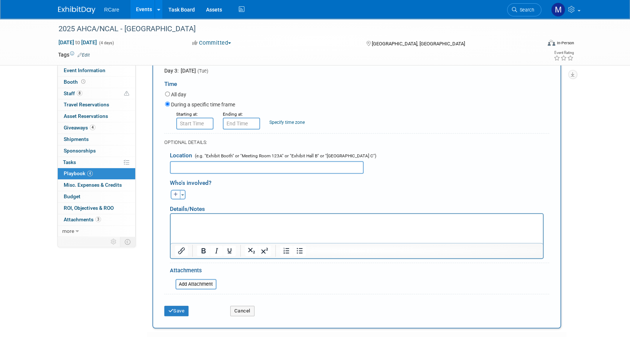
scroll to position [261, 0]
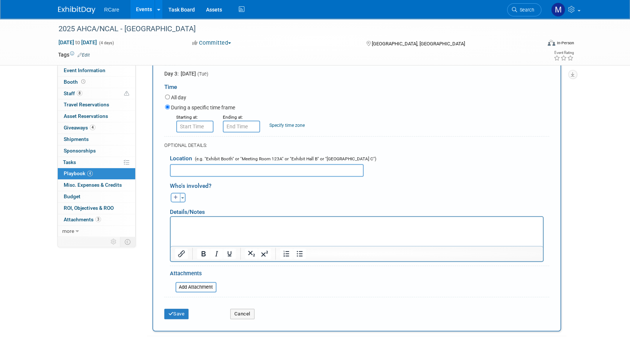
type input "BOOTH BREAKDOWN"
click at [186, 123] on input "8:00 AM" at bounding box center [194, 127] width 37 height 12
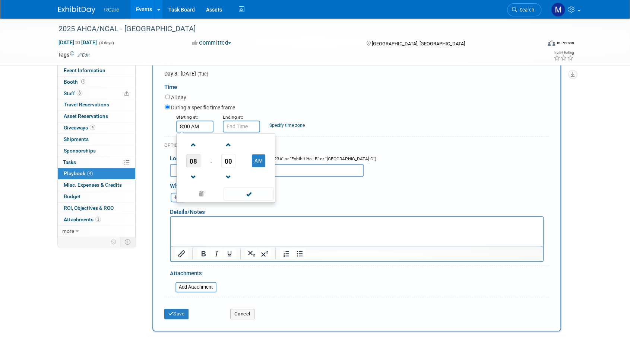
click at [190, 159] on span "08" at bounding box center [193, 160] width 14 height 13
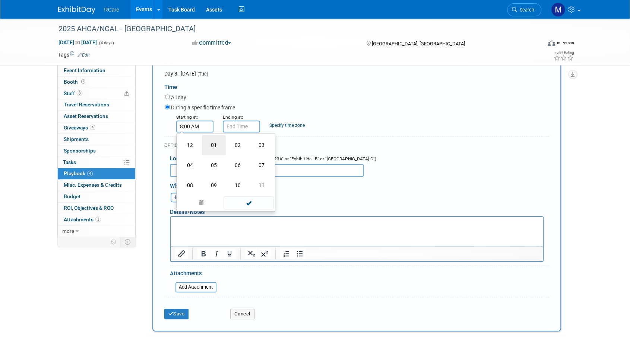
click at [216, 143] on td "01" at bounding box center [214, 145] width 24 height 20
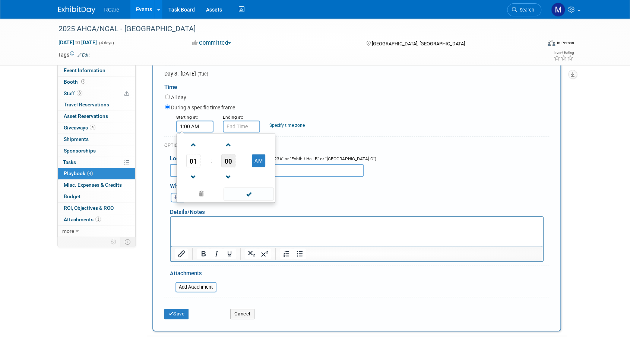
click at [226, 164] on span "00" at bounding box center [228, 160] width 14 height 13
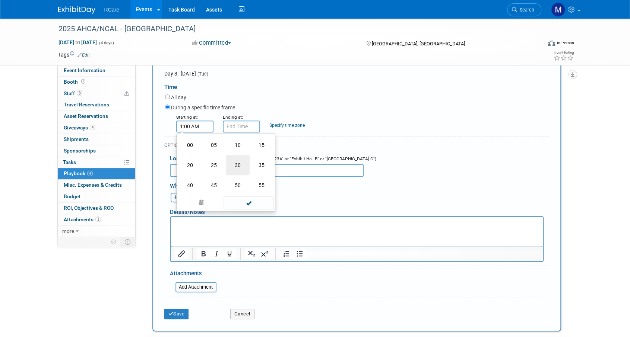
click at [234, 162] on td "30" at bounding box center [238, 165] width 24 height 20
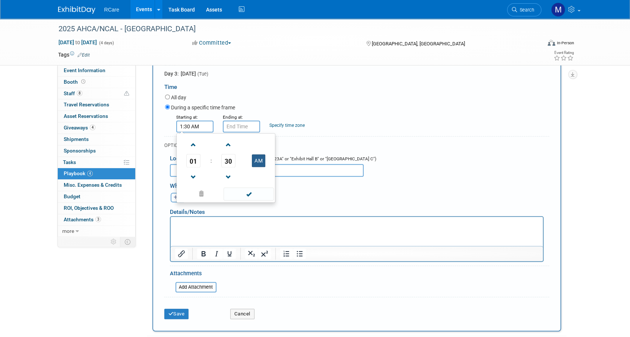
click at [256, 161] on button "AM" at bounding box center [258, 160] width 13 height 13
type input "1:30 PM"
click at [234, 127] on input "1:30 PM" at bounding box center [241, 127] width 37 height 12
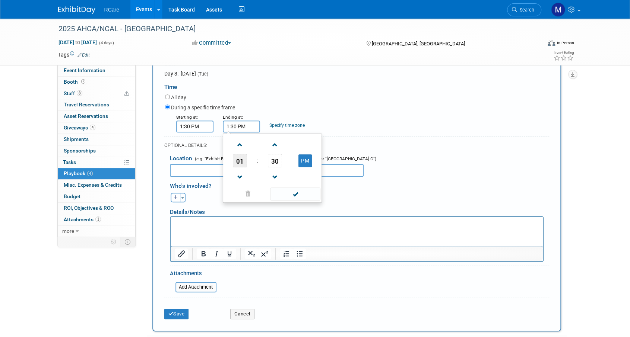
click at [238, 160] on span "01" at bounding box center [240, 160] width 14 height 13
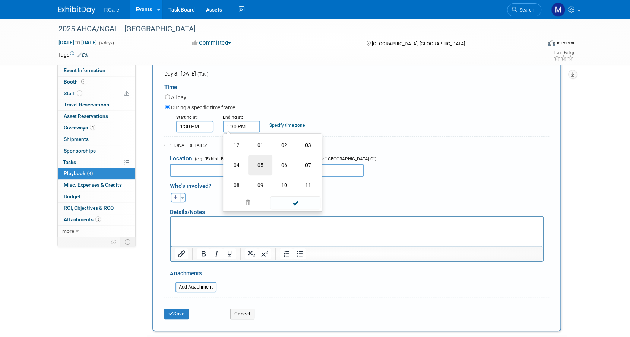
click at [265, 162] on td "05" at bounding box center [260, 165] width 24 height 20
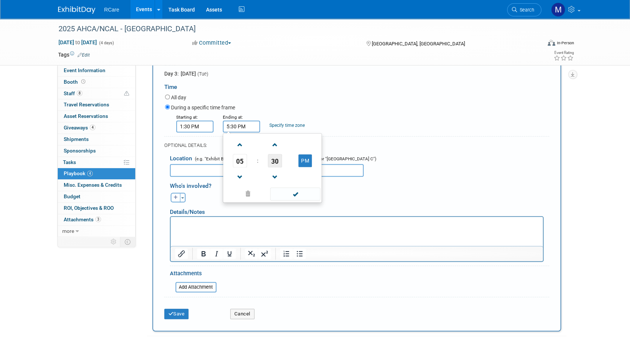
click at [277, 159] on span "30" at bounding box center [275, 160] width 14 height 13
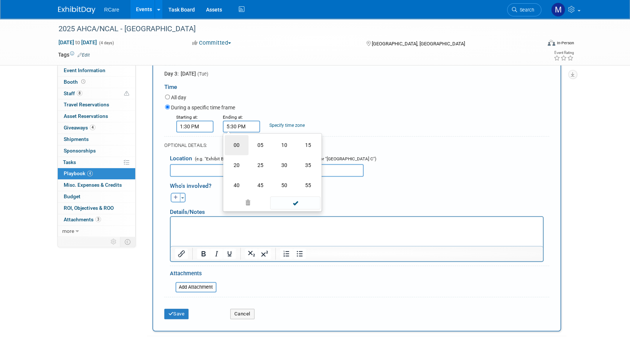
click at [239, 146] on td "00" at bounding box center [236, 145] width 24 height 20
type input "5:00 PM"
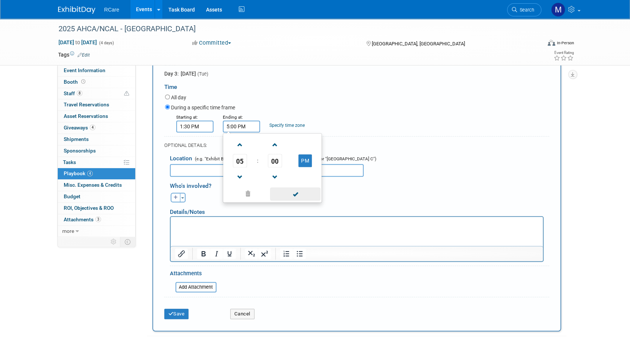
click at [297, 195] on span at bounding box center [295, 194] width 50 height 13
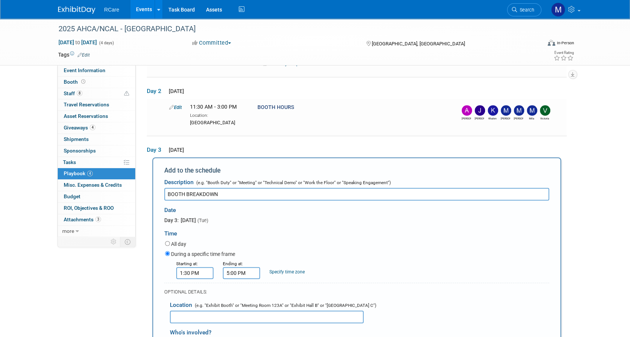
scroll to position [74, 0]
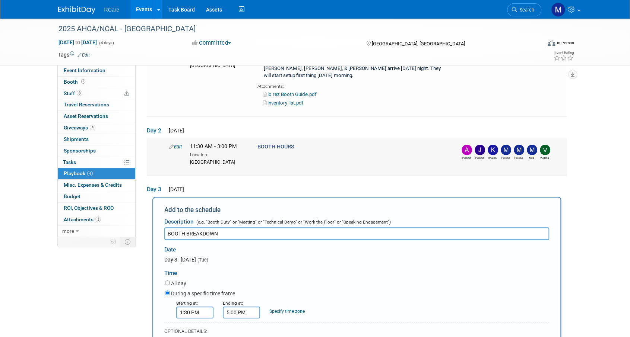
drag, startPoint x: 239, startPoint y: 160, endPoint x: 188, endPoint y: 160, distance: 50.6
click at [188, 160] on div "11:30 AM - 3:00 PM Location: Mandalay Bay Expo Hall" at bounding box center [217, 154] width 67 height 22
copy div "Mandalay Bay Expo Hall"
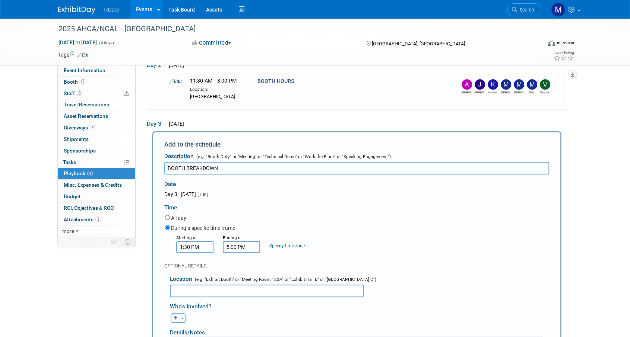
scroll to position [223, 0]
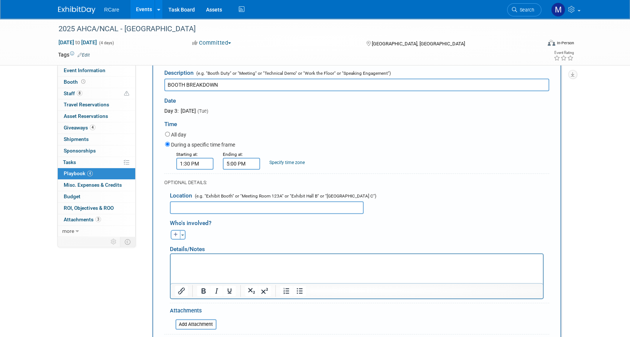
click at [217, 201] on input "text" at bounding box center [267, 207] width 194 height 13
paste input "Mandalay Bay Expo Hall"
type input "Mandalay Bay Expo Hall"
click at [184, 233] on button "Toggle Dropdown" at bounding box center [183, 235] width 6 height 10
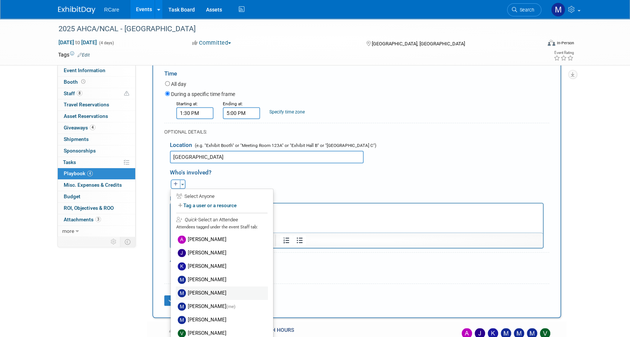
scroll to position [335, 0]
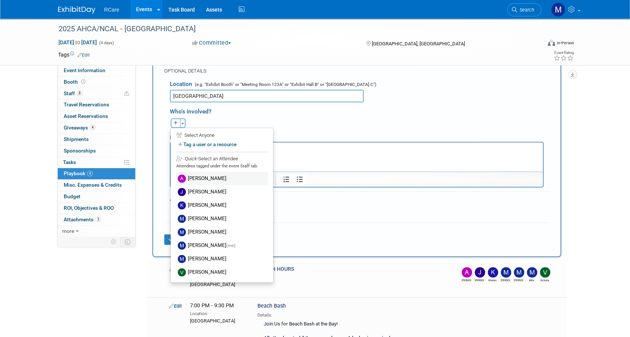
drag, startPoint x: 200, startPoint y: 172, endPoint x: 31, endPoint y: 9, distance: 234.8
click at [200, 172] on label "[PERSON_NAME]" at bounding box center [222, 178] width 92 height 13
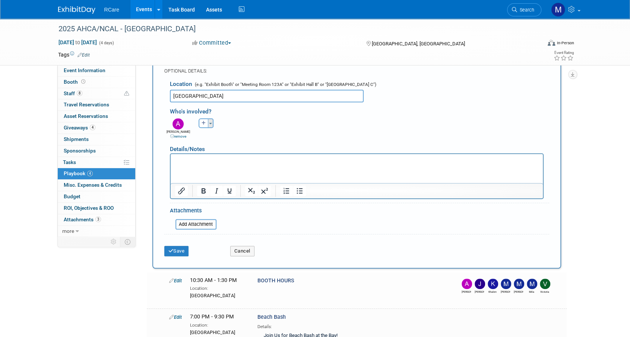
click at [211, 123] on span "button" at bounding box center [210, 123] width 3 height 1
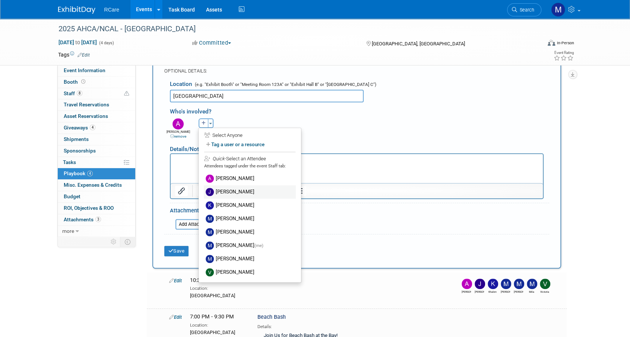
click at [229, 185] on label "[PERSON_NAME]" at bounding box center [250, 191] width 92 height 13
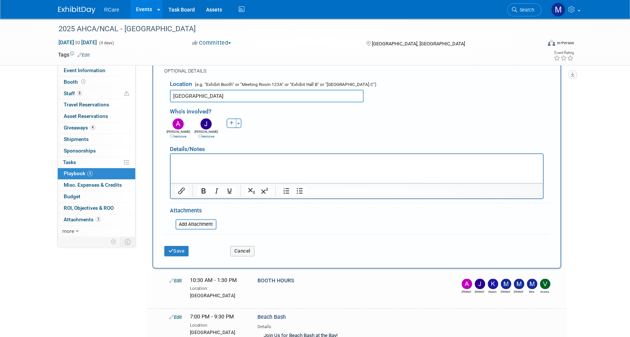
click at [241, 121] on div "Toggle Dropdown Select Anyone Tag a user or a resource Quick" at bounding box center [234, 123] width 28 height 10
click at [240, 121] on div "Toggle Dropdown Select Anyone Tag a user or a resource Quick" at bounding box center [234, 123] width 28 height 10
click at [240, 121] on button "Toggle Dropdown" at bounding box center [239, 123] width 6 height 10
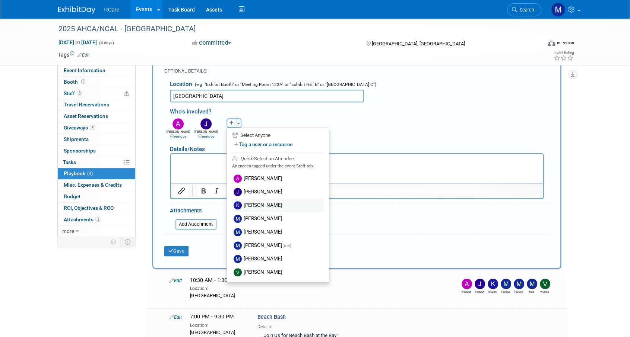
drag, startPoint x: 255, startPoint y: 204, endPoint x: 85, endPoint y: 13, distance: 255.7
click at [255, 204] on label "[PERSON_NAME]" at bounding box center [278, 205] width 92 height 13
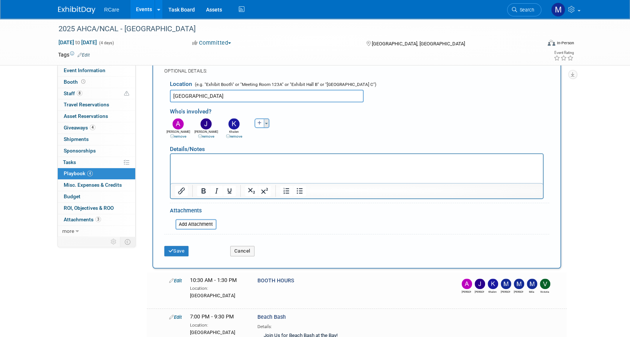
click at [267, 123] on span "button" at bounding box center [266, 123] width 3 height 1
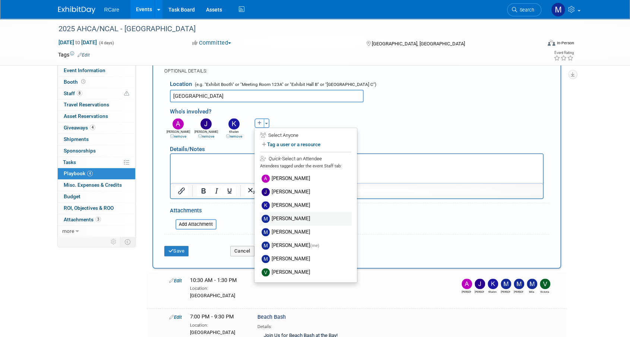
click at [279, 214] on label "[PERSON_NAME]" at bounding box center [305, 218] width 92 height 13
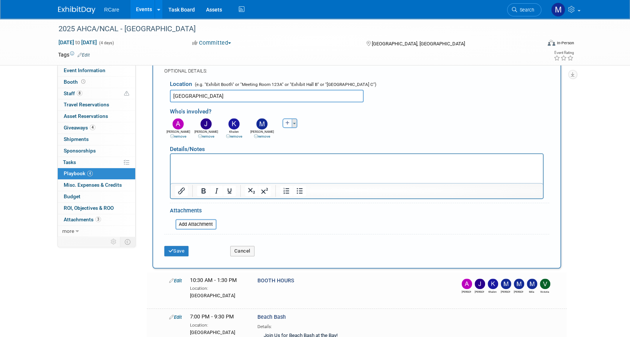
click at [294, 120] on button "Toggle Dropdown" at bounding box center [294, 123] width 6 height 10
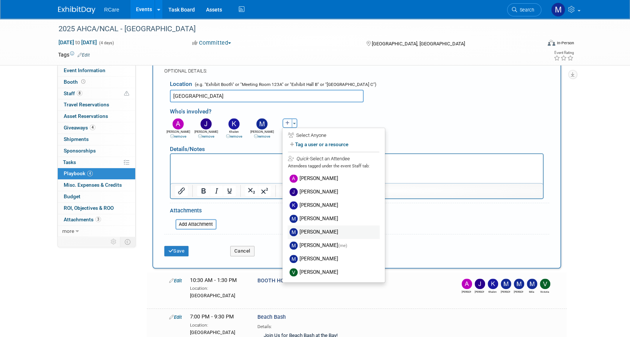
drag, startPoint x: 302, startPoint y: 229, endPoint x: 140, endPoint y: 4, distance: 277.7
click at [302, 229] on label "[PERSON_NAME]" at bounding box center [333, 232] width 92 height 13
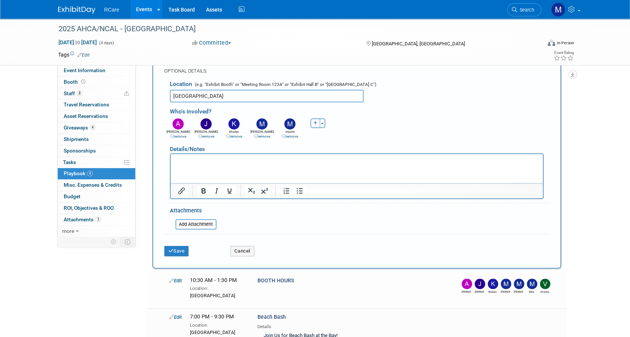
click at [293, 136] on link "remove" at bounding box center [290, 136] width 16 height 4
click at [293, 123] on span "button" at bounding box center [294, 123] width 3 height 1
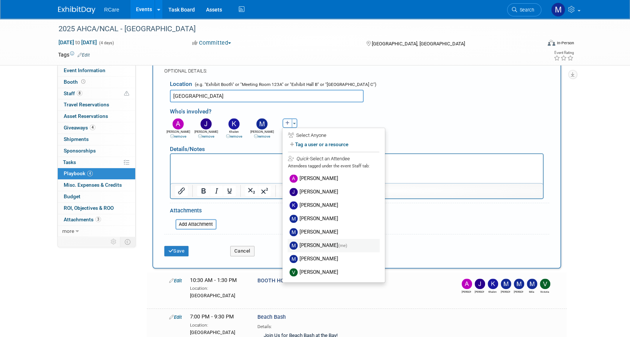
click at [318, 240] on label "Mike Andolina (me)" at bounding box center [333, 245] width 92 height 13
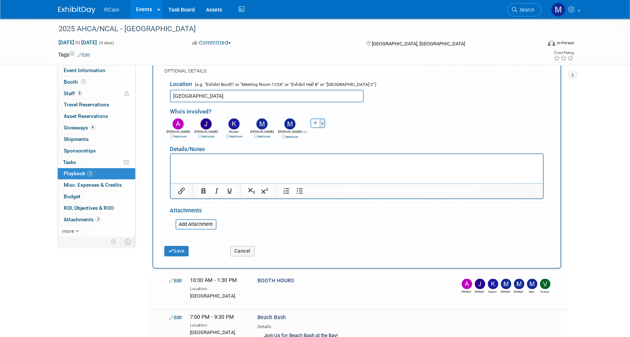
click at [324, 122] on button "Toggle Dropdown" at bounding box center [322, 123] width 6 height 10
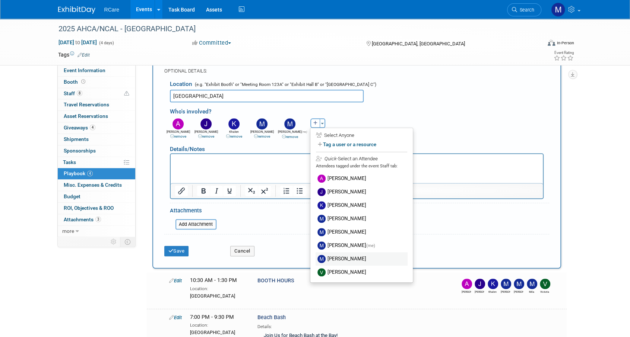
click at [345, 254] on label "[PERSON_NAME]" at bounding box center [361, 258] width 92 height 13
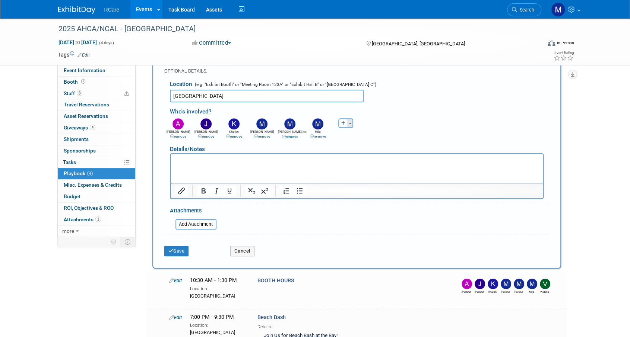
click at [351, 122] on button "Toggle Dropdown" at bounding box center [350, 123] width 6 height 10
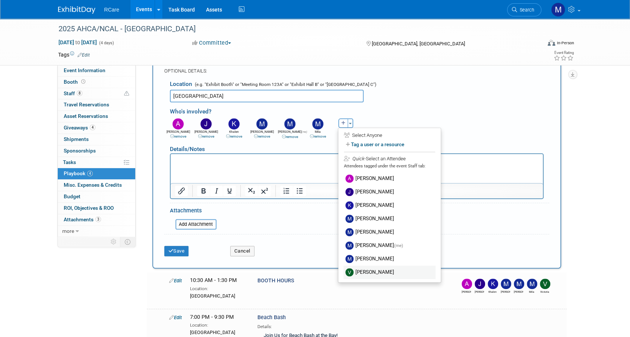
click at [371, 271] on label "[PERSON_NAME]" at bounding box center [389, 272] width 92 height 13
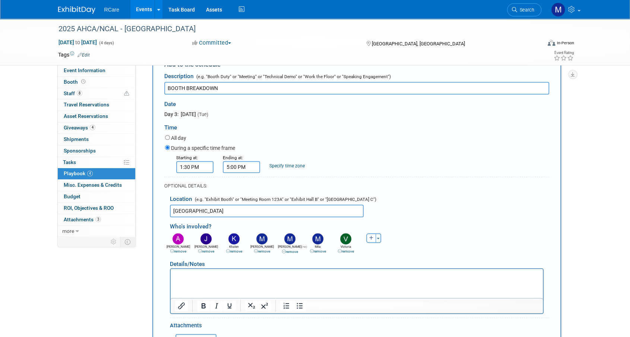
scroll to position [372, 0]
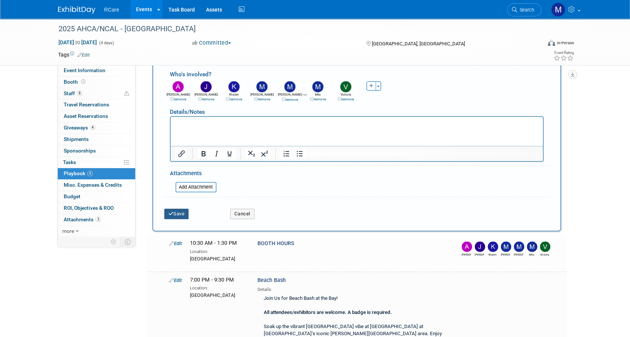
click at [182, 216] on button "Save" at bounding box center [176, 214] width 25 height 10
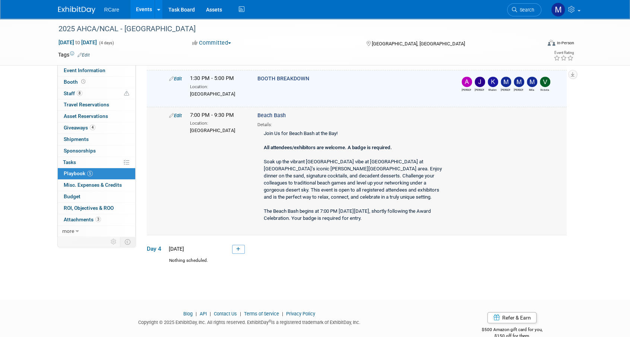
scroll to position [252, 0]
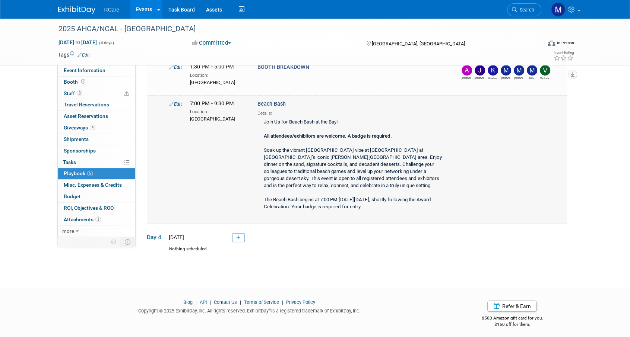
click at [172, 101] on link "Edit" at bounding box center [175, 104] width 13 height 6
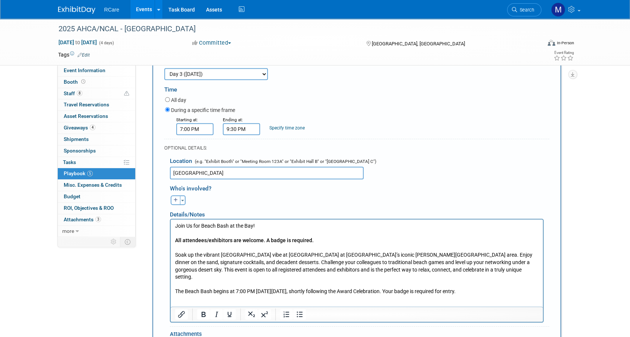
scroll to position [372, 0]
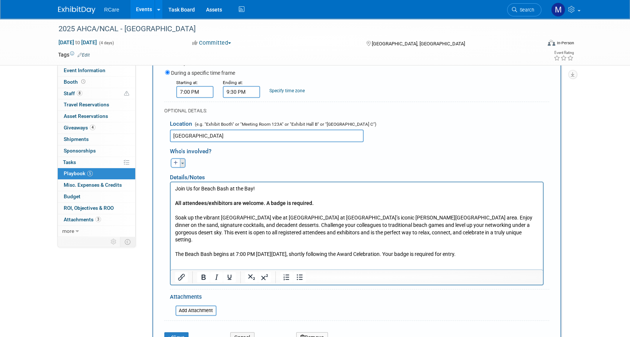
click at [182, 163] on span "button" at bounding box center [182, 163] width 3 height 1
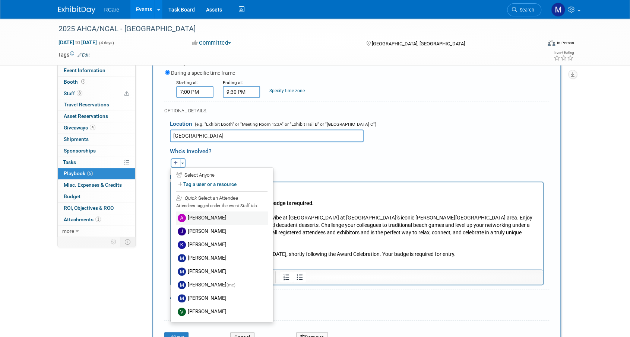
click at [194, 217] on label "[PERSON_NAME]" at bounding box center [222, 217] width 92 height 13
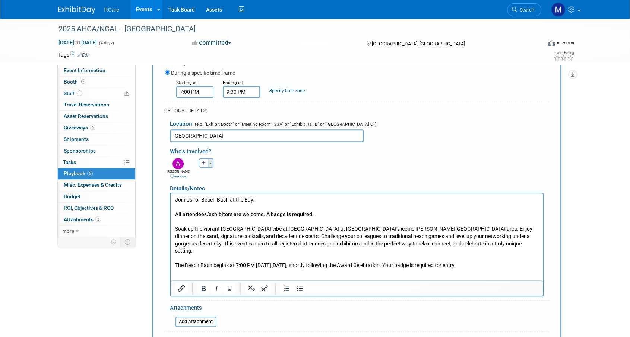
click at [208, 162] on button "Toggle Dropdown" at bounding box center [211, 163] width 6 height 10
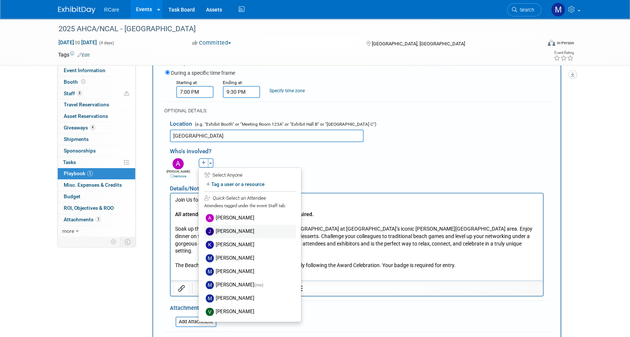
drag, startPoint x: 219, startPoint y: 229, endPoint x: 48, endPoint y: 5, distance: 281.3
click at [219, 229] on label "[PERSON_NAME]" at bounding box center [250, 231] width 92 height 13
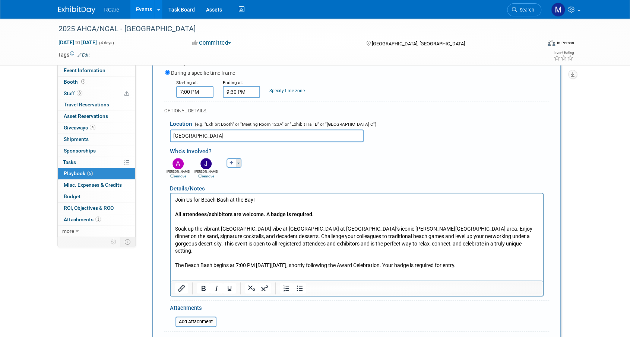
click at [238, 158] on button "Toggle Dropdown" at bounding box center [239, 163] width 6 height 10
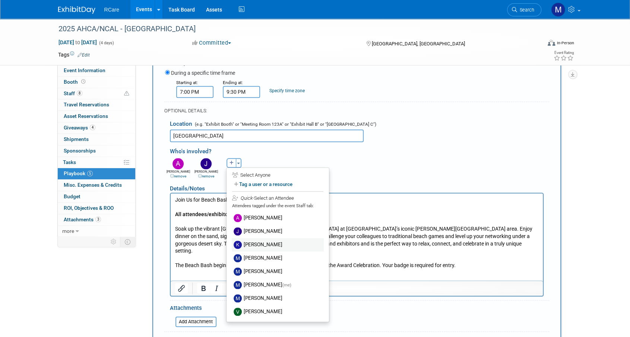
click at [256, 245] on label "[PERSON_NAME]" at bounding box center [278, 244] width 92 height 13
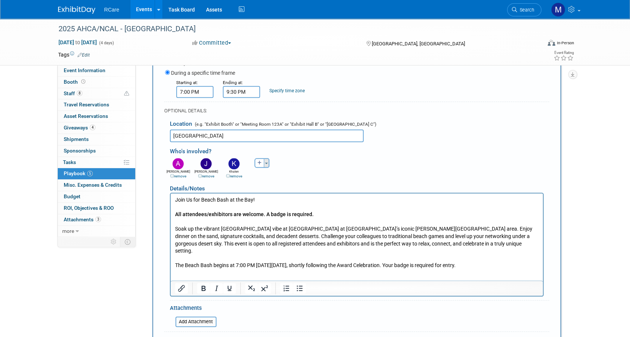
click at [266, 159] on button "Toggle Dropdown" at bounding box center [267, 163] width 6 height 10
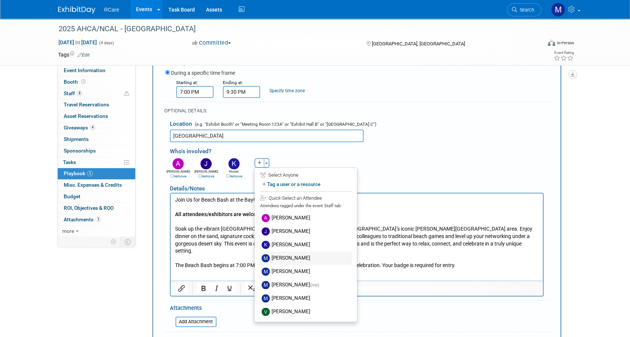
drag, startPoint x: 290, startPoint y: 257, endPoint x: 121, endPoint y: 8, distance: 301.3
click at [290, 257] on label "[PERSON_NAME]" at bounding box center [305, 258] width 92 height 13
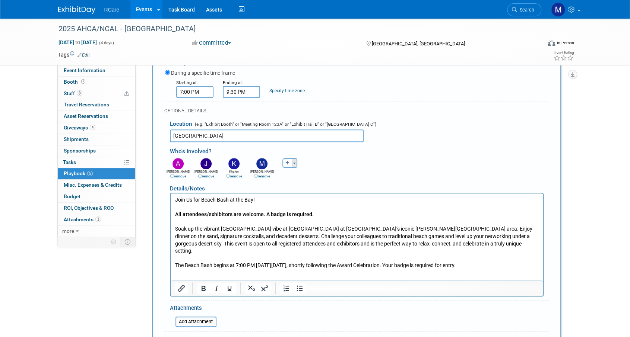
click at [294, 160] on button "Toggle Dropdown" at bounding box center [294, 163] width 6 height 10
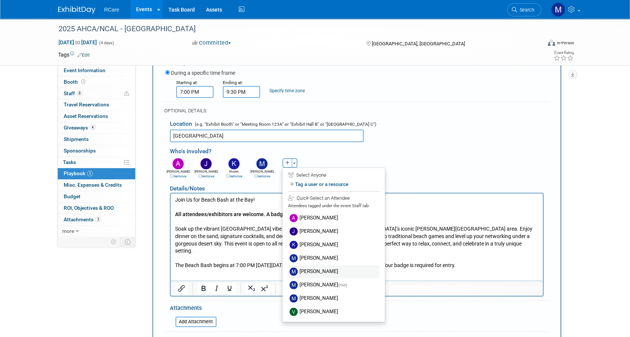
click at [316, 267] on label "[PERSON_NAME]" at bounding box center [333, 271] width 92 height 13
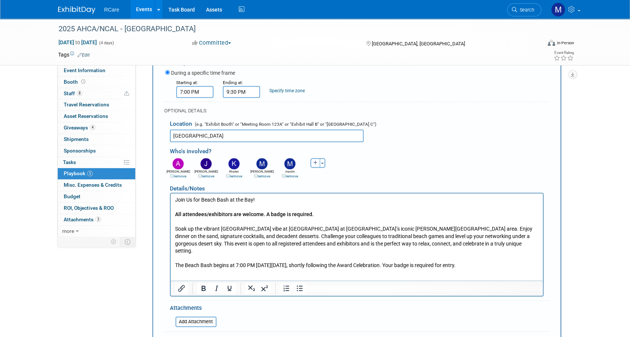
click at [291, 175] on link "remove" at bounding box center [290, 176] width 16 height 4
click at [295, 163] on span "button" at bounding box center [294, 163] width 3 height 1
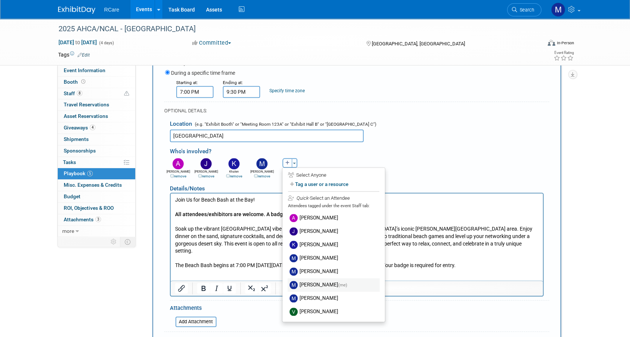
click at [324, 283] on label "Mike Andolina (me)" at bounding box center [333, 284] width 92 height 13
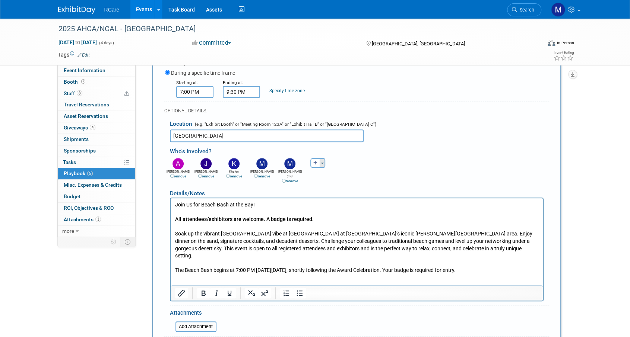
click at [323, 163] on button "Toggle Dropdown" at bounding box center [322, 163] width 6 height 10
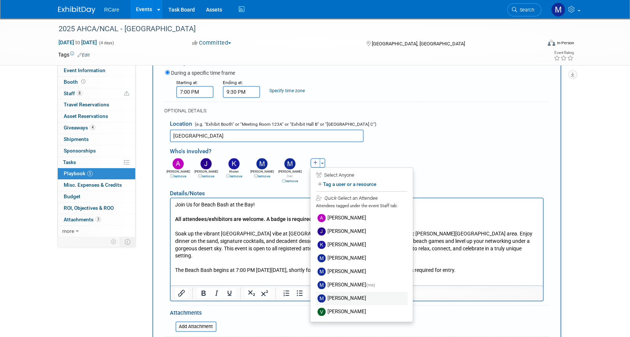
click at [341, 294] on label "[PERSON_NAME]" at bounding box center [361, 298] width 92 height 13
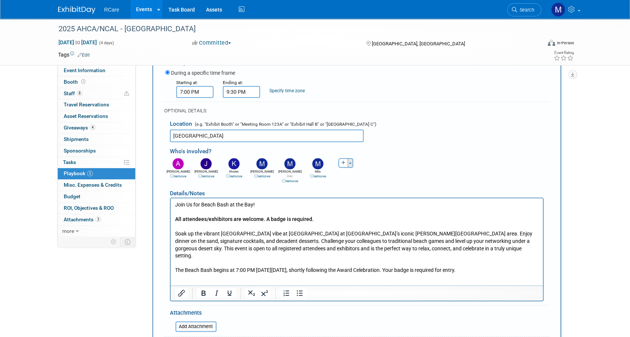
click at [350, 163] on button "Toggle Dropdown" at bounding box center [350, 163] width 6 height 10
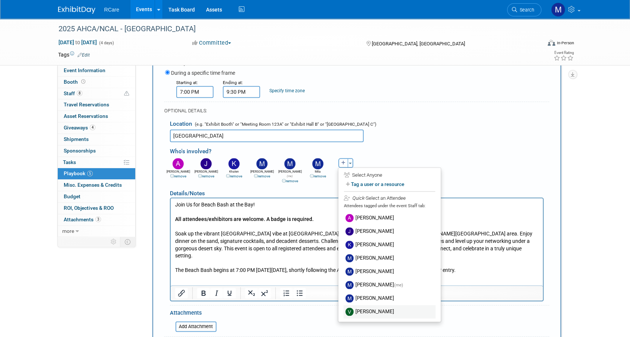
click at [372, 310] on label "[PERSON_NAME]" at bounding box center [389, 311] width 92 height 13
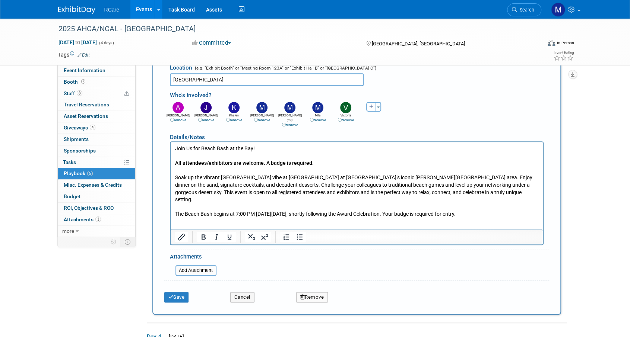
scroll to position [522, 0]
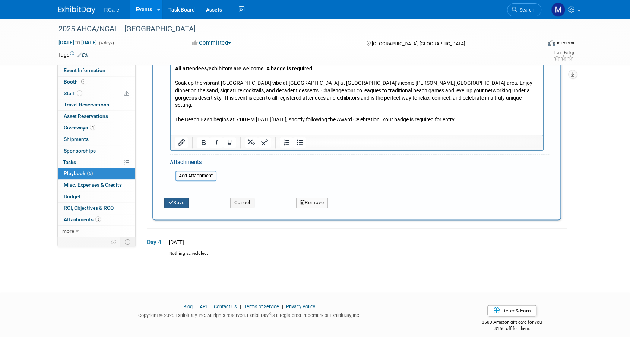
click at [179, 198] on button "Save" at bounding box center [176, 203] width 25 height 10
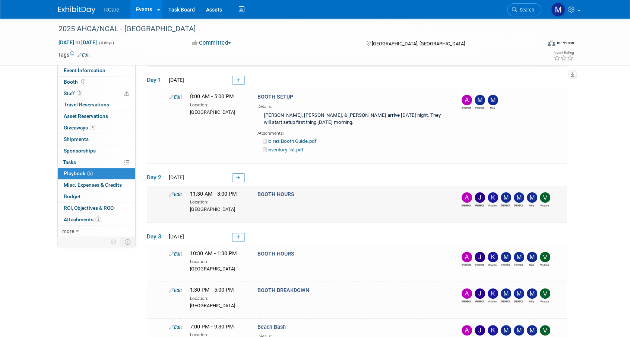
scroll to position [0, 0]
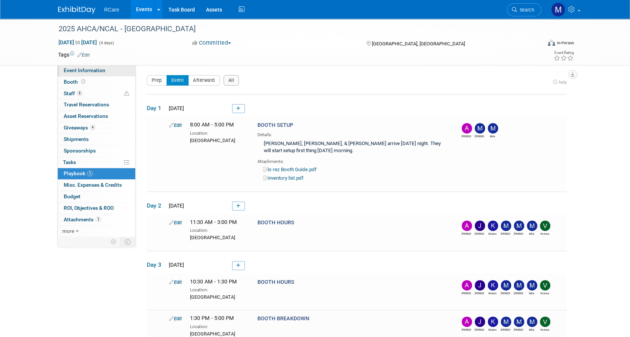
click at [82, 68] on span "Event Information" at bounding box center [85, 70] width 42 height 6
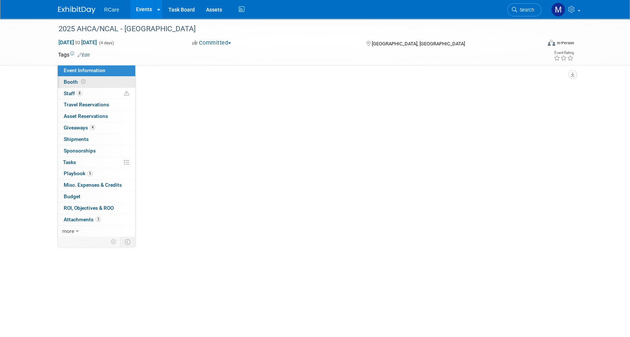
select select "6"
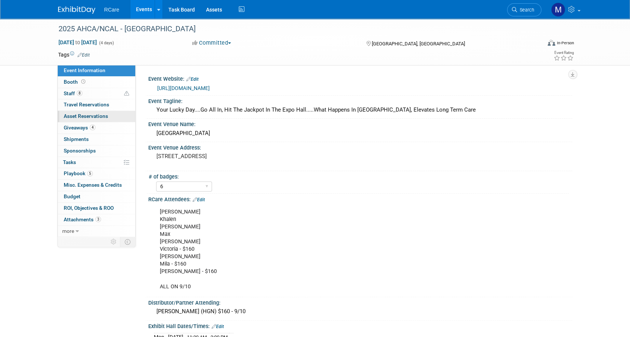
click at [87, 112] on link "0 Asset Reservations 0" at bounding box center [96, 116] width 77 height 11
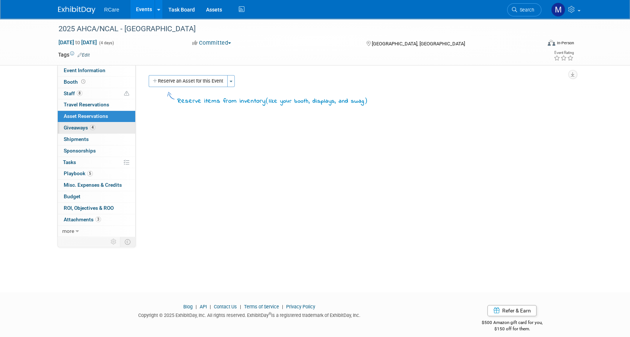
click at [85, 127] on span "Giveaways 4" at bounding box center [80, 128] width 32 height 6
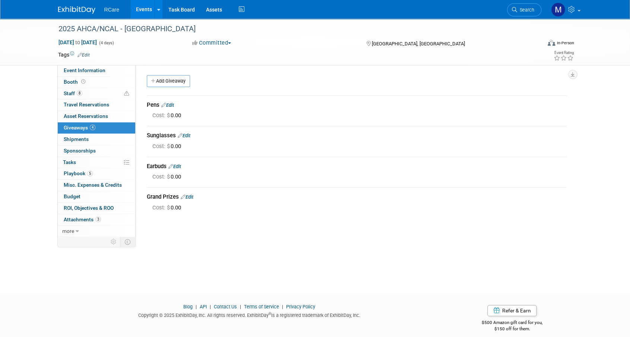
click at [174, 104] on link "Edit" at bounding box center [167, 105] width 13 height 6
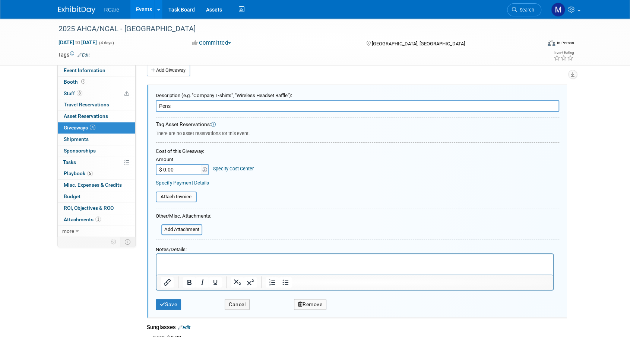
click at [189, 261] on p "Rich Text Area. Press ALT-0 for help." at bounding box center [354, 261] width 388 height 8
click at [168, 307] on button "Save" at bounding box center [169, 304] width 26 height 11
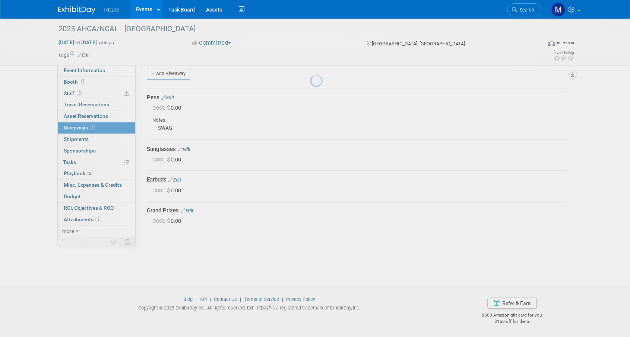
scroll to position [7, 0]
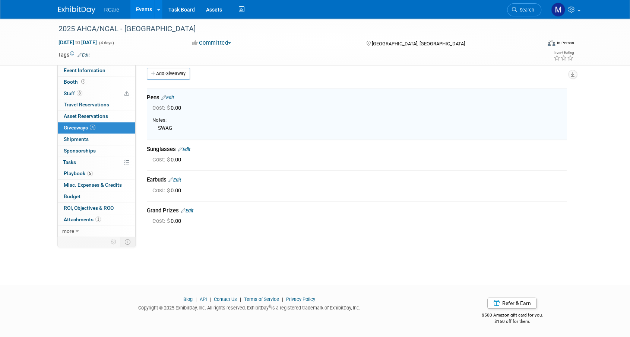
click at [188, 151] on link "Edit" at bounding box center [184, 150] width 13 height 6
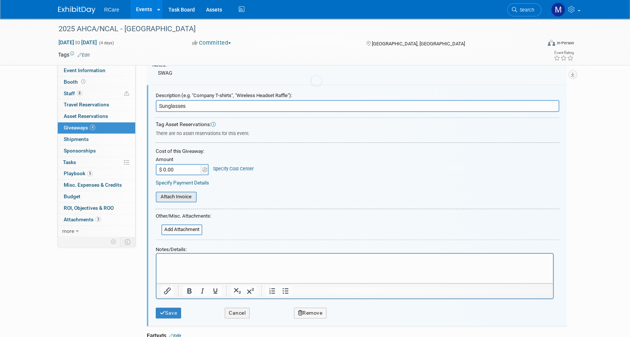
scroll to position [0, 0]
click at [183, 265] on html at bounding box center [354, 259] width 396 height 11
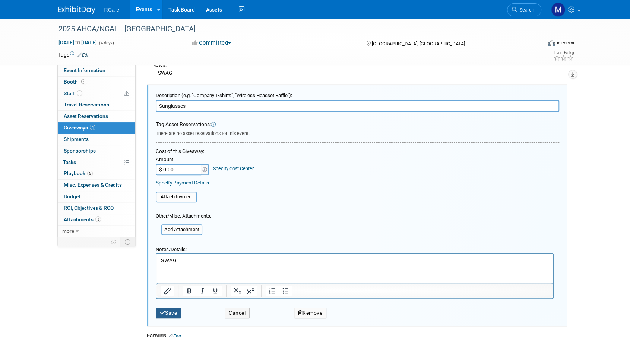
click at [165, 313] on button "Save" at bounding box center [169, 313] width 26 height 11
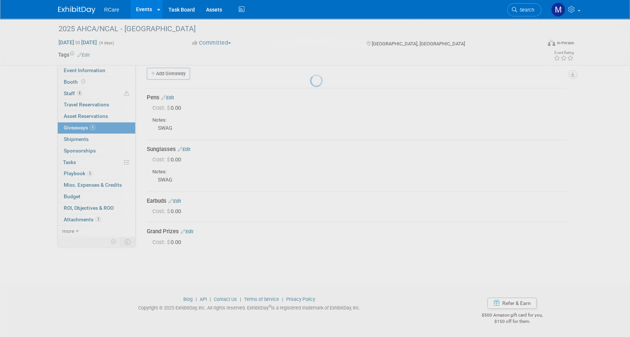
scroll to position [7, 0]
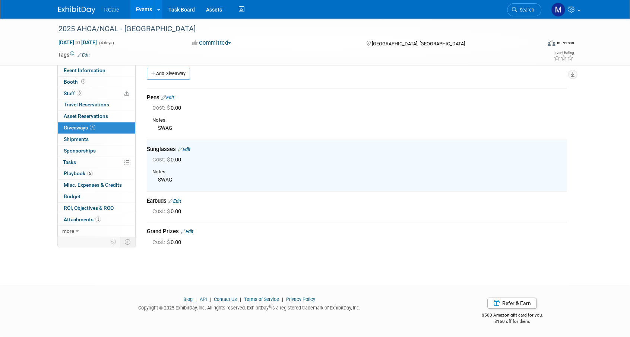
click at [181, 200] on link "Edit" at bounding box center [174, 201] width 13 height 6
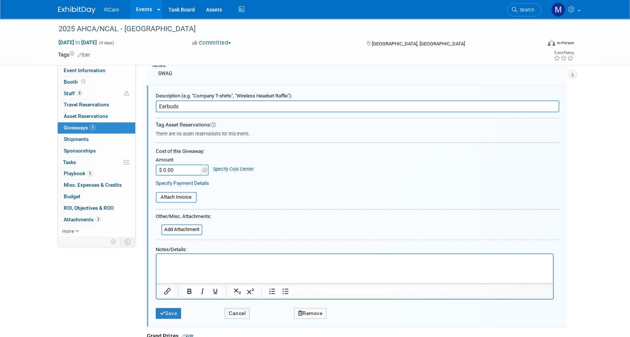
scroll to position [0, 0]
click at [183, 265] on html at bounding box center [354, 259] width 396 height 11
click at [164, 261] on p "Rich Text Area. Press ALT-0 for help." at bounding box center [354, 261] width 388 height 8
click at [169, 309] on button "Save" at bounding box center [169, 313] width 26 height 11
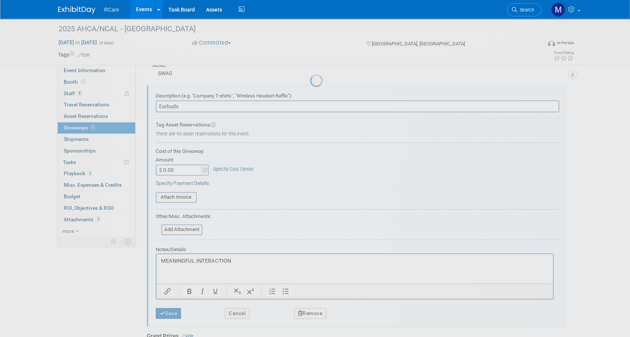
scroll to position [25, 0]
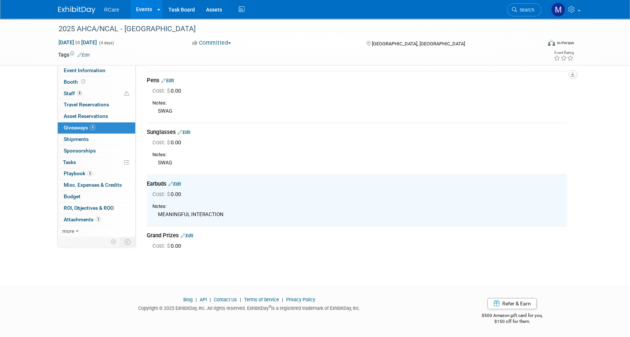
click at [189, 235] on link "Edit" at bounding box center [187, 236] width 13 height 6
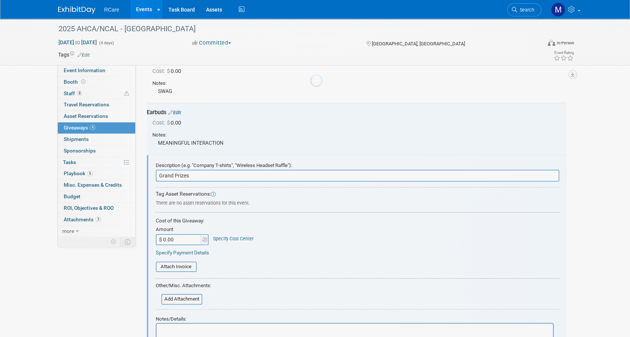
scroll to position [166, 0]
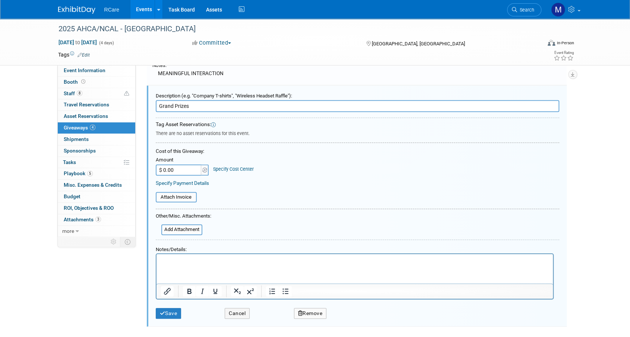
click at [175, 264] on html at bounding box center [354, 259] width 396 height 11
click at [175, 314] on button "Save" at bounding box center [169, 313] width 26 height 11
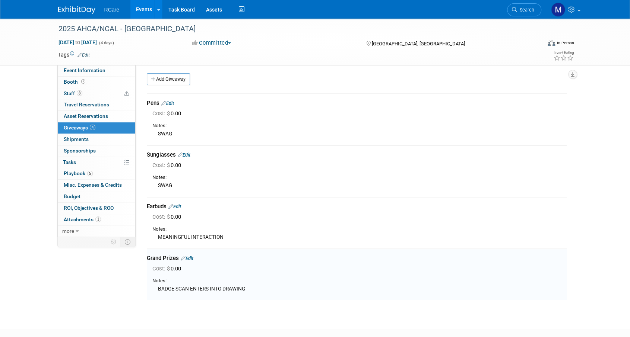
scroll to position [0, 0]
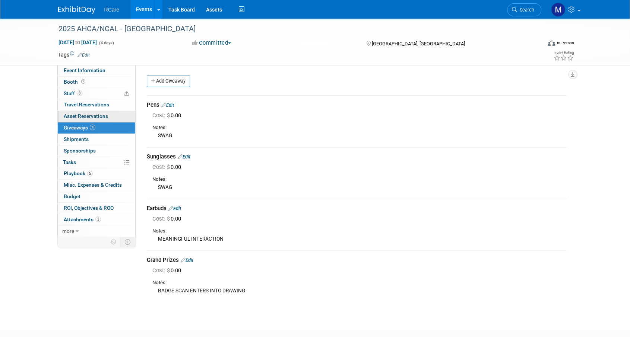
click at [85, 115] on span "Asset Reservations 0" at bounding box center [86, 116] width 44 height 6
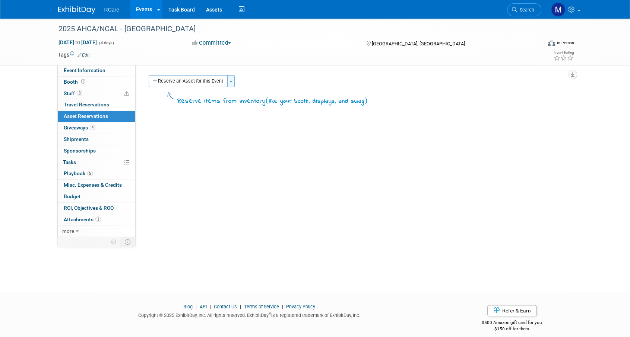
click at [232, 81] on button "Toggle Dropdown" at bounding box center [230, 81] width 7 height 12
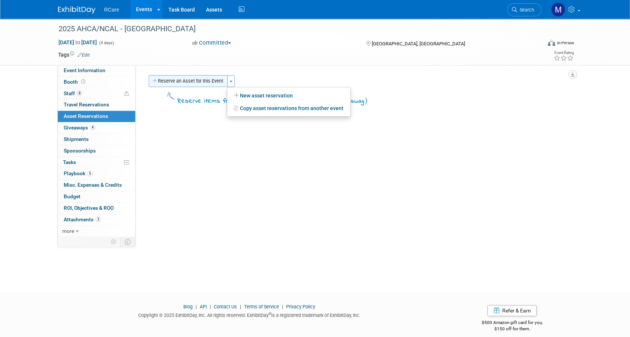
click at [204, 81] on button "Reserve an Asset for this Event" at bounding box center [188, 81] width 79 height 12
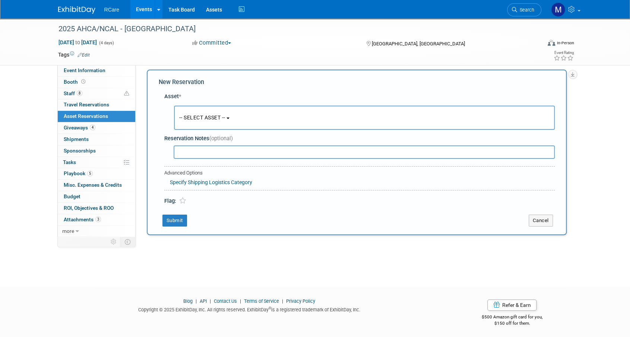
scroll to position [7, 0]
click at [216, 125] on button "-- SELECT ASSET --" at bounding box center [364, 117] width 380 height 24
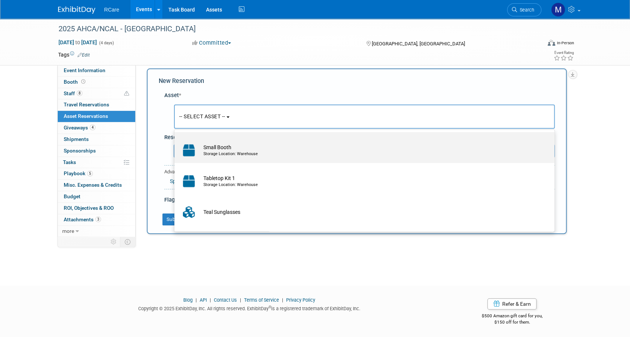
scroll to position [223, 0]
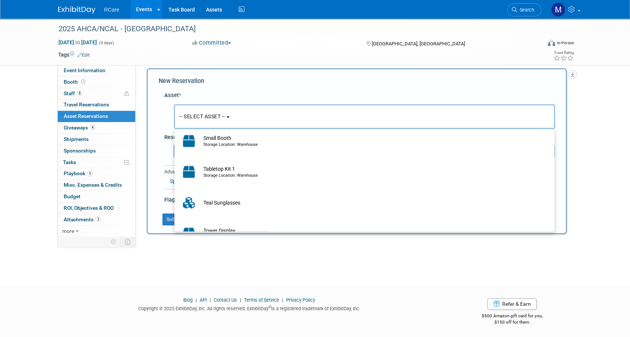
click at [23, 146] on div "2025 AHCA/NCAL - Vegas Oct 19, 2025 to Oct 22, 2025 (4 days) Oct 19, 2025 to Oc…" at bounding box center [315, 142] width 630 height 261
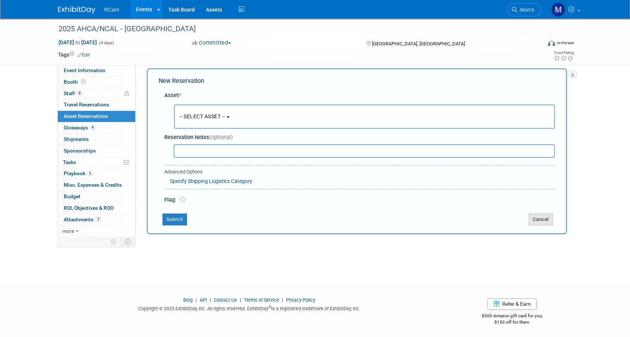
click at [536, 222] on button "Cancel" at bounding box center [540, 220] width 24 height 12
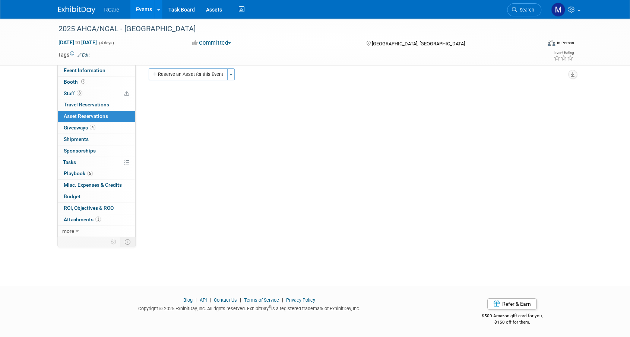
scroll to position [0, 0]
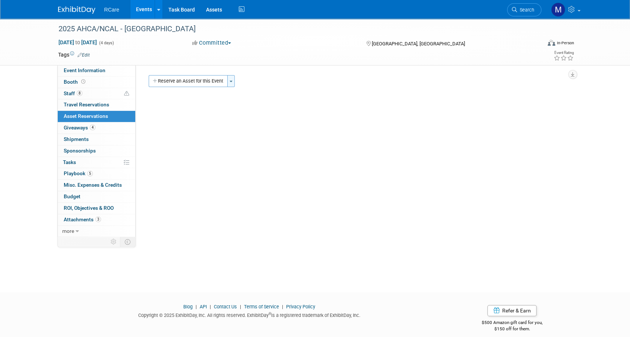
click at [233, 82] on button "Toggle Dropdown" at bounding box center [230, 81] width 7 height 12
click at [270, 110] on link "Copy asset reservations from another event" at bounding box center [288, 108] width 123 height 13
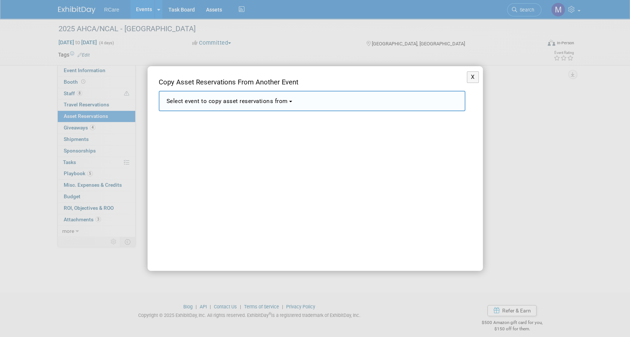
click at [277, 104] on span "Select event to copy asset reservations from" at bounding box center [226, 101] width 121 height 7
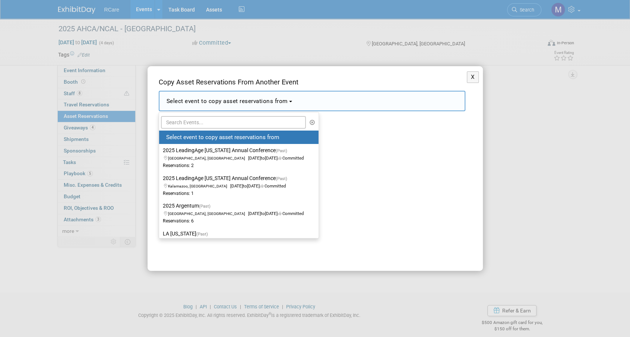
click at [315, 124] on icon "button" at bounding box center [312, 122] width 6 height 5
click at [466, 80] on button "X" at bounding box center [472, 77] width 12 height 12
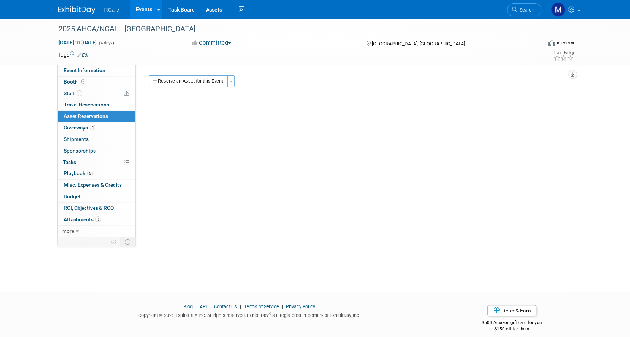
click at [81, 154] on link "0 Sponsorships 0" at bounding box center [96, 151] width 77 height 11
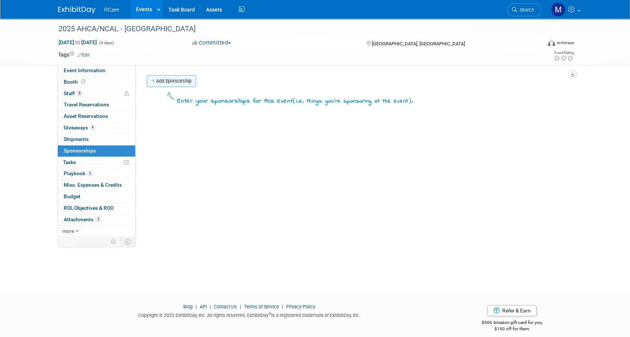
click at [175, 80] on link "Add Sponsorship" at bounding box center [171, 81] width 49 height 12
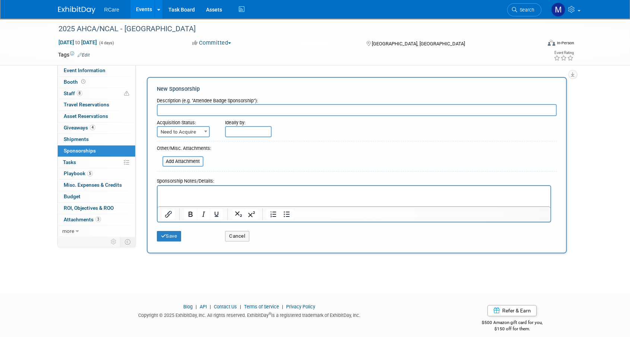
click at [210, 108] on input "text" at bounding box center [356, 110] width 399 height 12
type input "Beach Bash"
click at [205, 134] on span at bounding box center [205, 132] width 7 height 10
select select "2"
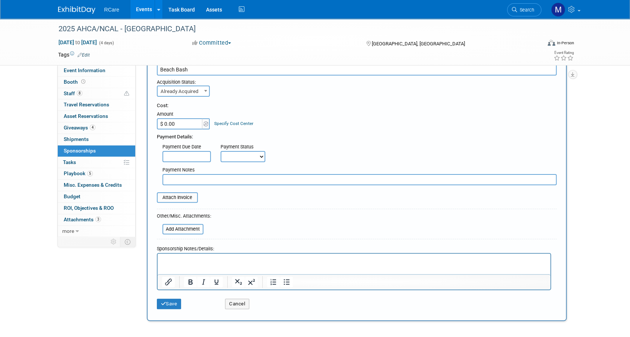
scroll to position [74, 0]
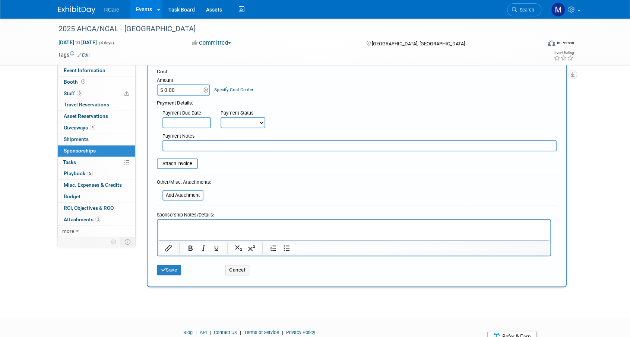
click at [198, 227] on p "Rich Text Area. Press ALT-0 for help." at bounding box center [354, 226] width 384 height 7
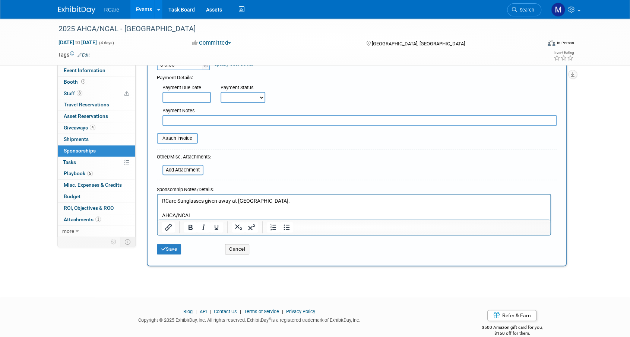
scroll to position [111, 0]
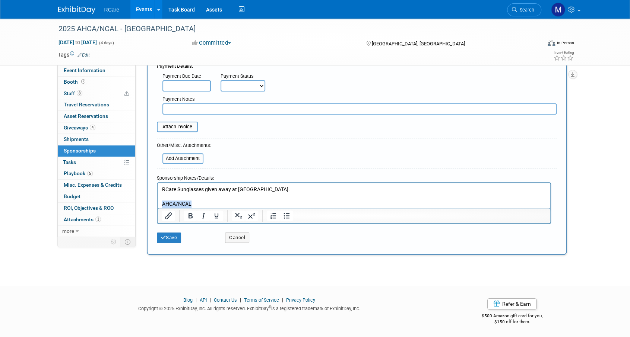
drag, startPoint x: 195, startPoint y: 201, endPoint x: 149, endPoint y: 201, distance: 46.9
click at [157, 201] on html "RCare Sunglasses given away at Beach Bash. AHCA/NCAL" at bounding box center [353, 195] width 392 height 25
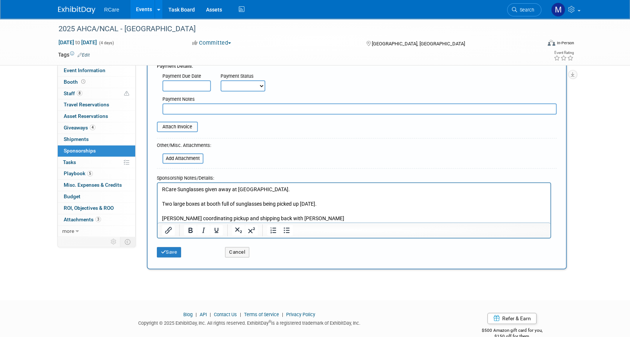
click at [375, 216] on p "Mike coordinating pickup and shipping back with John Colman" at bounding box center [354, 218] width 384 height 7
click at [169, 251] on button "Save" at bounding box center [169, 252] width 25 height 10
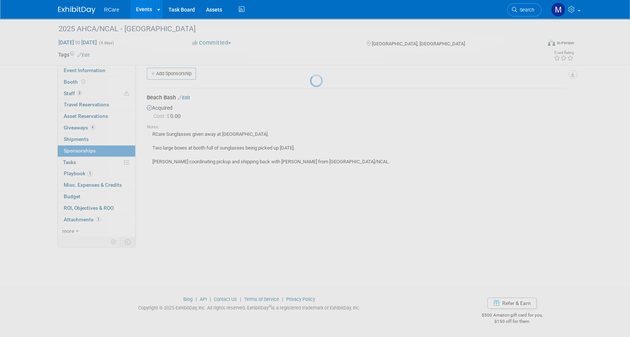
scroll to position [7, 0]
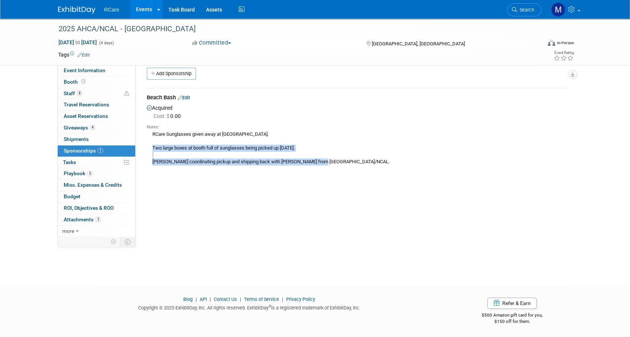
drag, startPoint x: 328, startPoint y: 163, endPoint x: 151, endPoint y: 150, distance: 177.6
click at [151, 150] on div "RCare Sunglasses given away at Beach Bash. Two large boxes at booth full of sun…" at bounding box center [357, 147] width 420 height 35
copy div "Two large boxes at booth full of sunglasses being picked up Sunday. Mike coordi…"
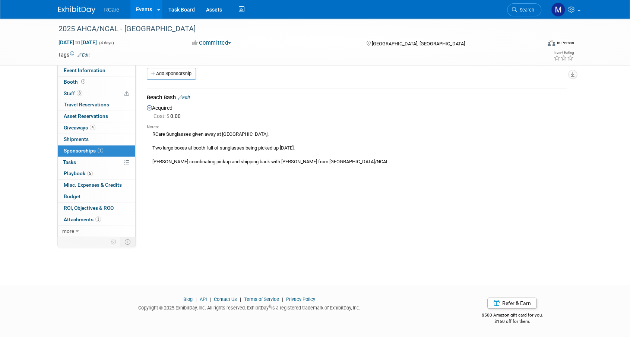
click at [237, 178] on div "Event Website: Edit https://ds25.eventscribe.net/ Event Tagline: 1 2 3 4 5 6 7 …" at bounding box center [354, 143] width 436 height 171
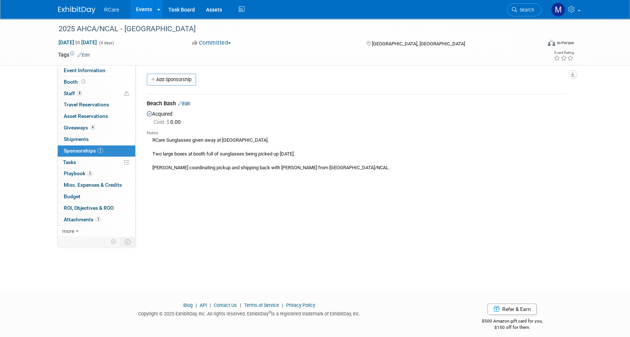
scroll to position [0, 0]
click at [70, 83] on span "Booth" at bounding box center [75, 82] width 23 height 6
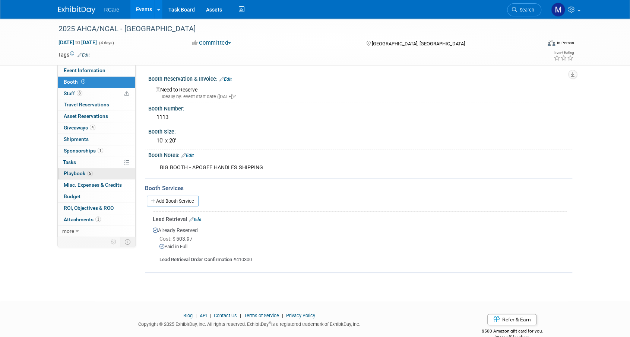
click at [75, 172] on span "Playbook 5" at bounding box center [78, 174] width 29 height 6
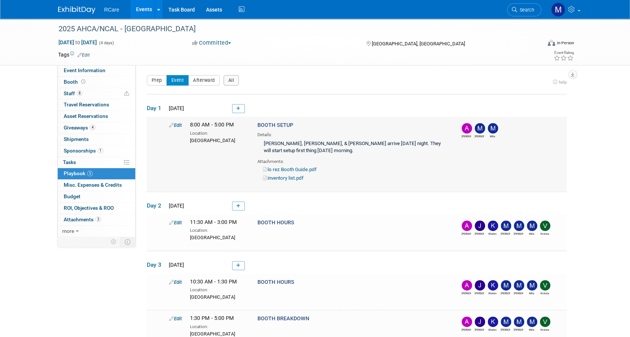
click at [179, 124] on link "Edit" at bounding box center [175, 125] width 13 height 6
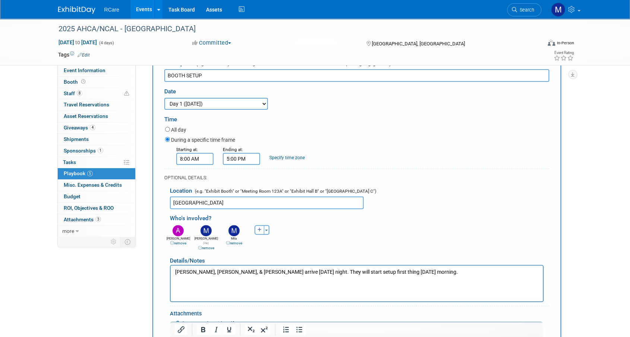
scroll to position [181, 0]
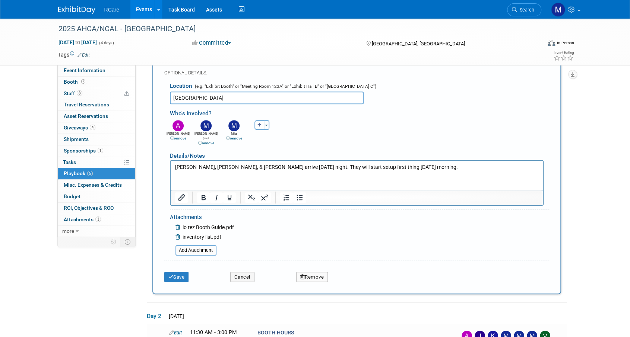
click at [404, 167] on p "Ashley, Mila, & Mike arrive Saturday night. They will start setup first thing S…" at bounding box center [356, 166] width 363 height 7
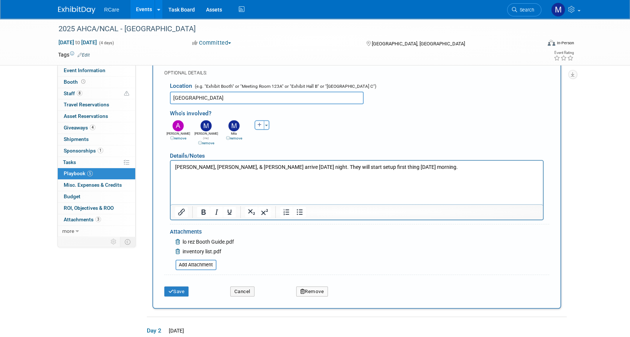
paste body "Rich Text Area. Press ALT-0 for help."
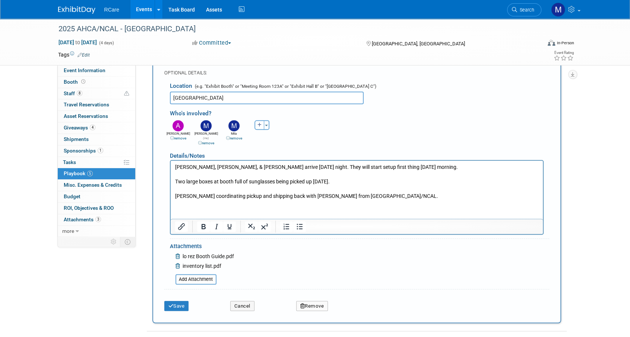
drag, startPoint x: 176, startPoint y: 195, endPoint x: 187, endPoint y: 203, distance: 14.1
click at [175, 196] on p "Two large boxes at booth full of sunglasses being picked up Sunday. Mike coordi…" at bounding box center [356, 189] width 363 height 22
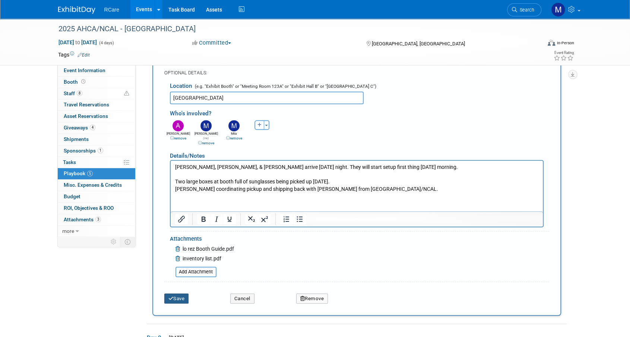
click at [183, 294] on button "Save" at bounding box center [176, 299] width 25 height 10
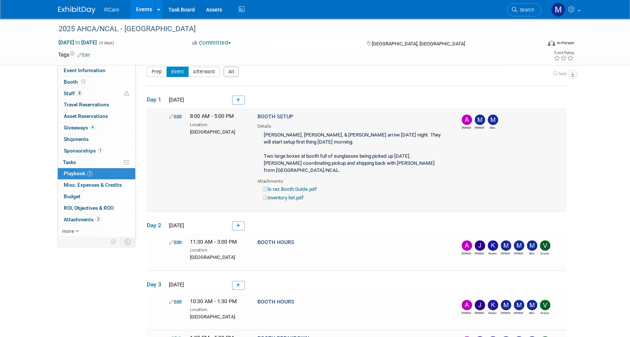
scroll to position [0, 0]
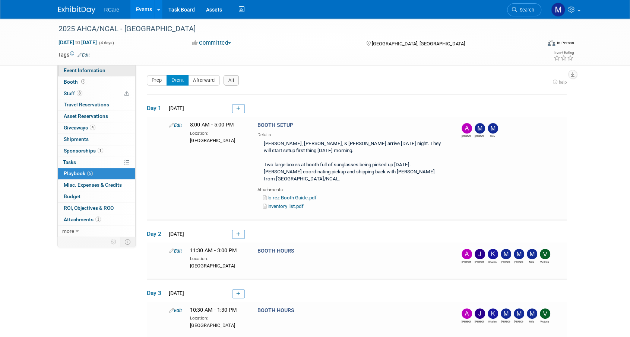
click at [70, 76] on link "Event Information" at bounding box center [96, 70] width 77 height 11
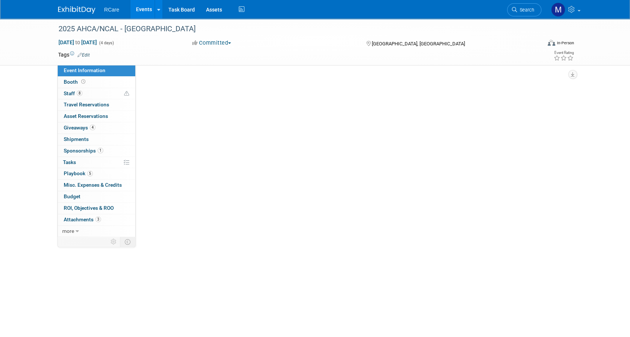
select select "6"
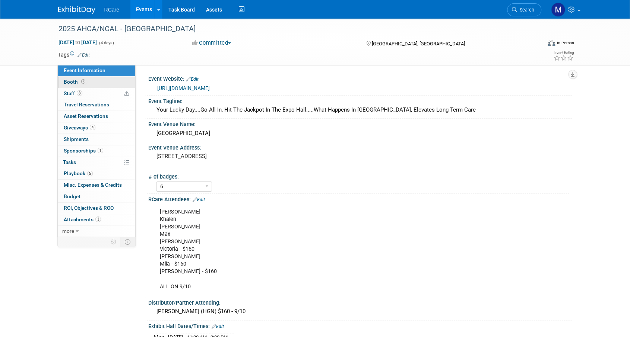
click at [71, 83] on span "Booth" at bounding box center [75, 82] width 23 height 6
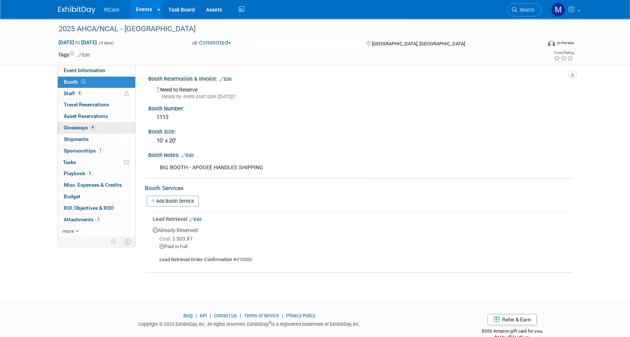
click at [79, 129] on span "Giveaways 4" at bounding box center [80, 128] width 32 height 6
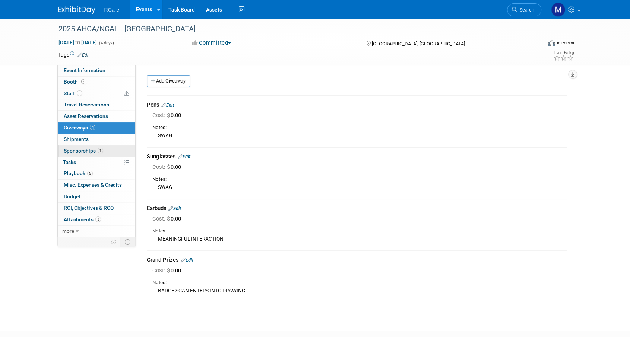
click at [78, 149] on span "Sponsorships 1" at bounding box center [83, 151] width 39 height 6
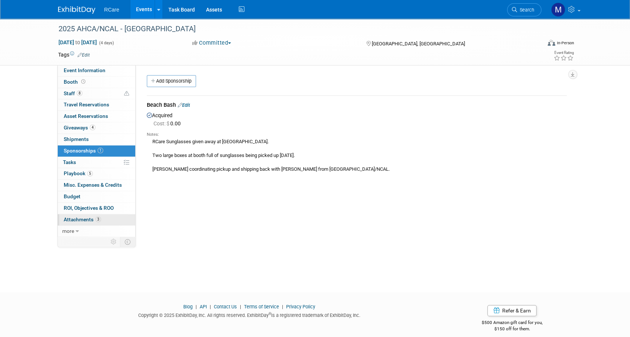
click at [81, 220] on span "Attachments 3" at bounding box center [82, 220] width 37 height 6
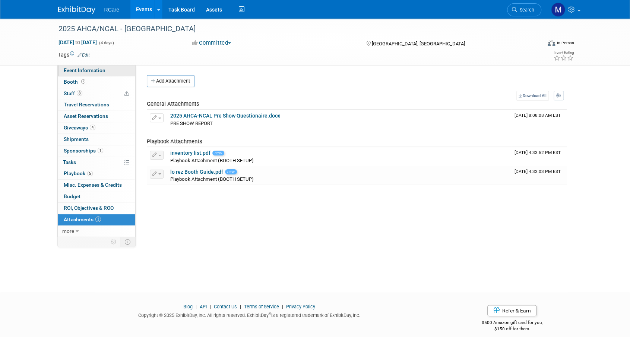
click at [90, 69] on span "Event Information" at bounding box center [85, 70] width 42 height 6
select select "6"
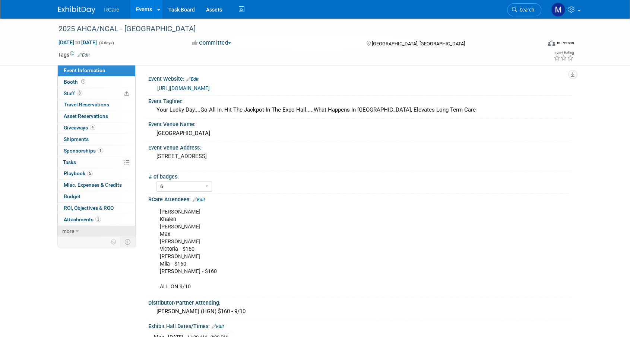
click at [78, 232] on link "more" at bounding box center [96, 231] width 77 height 11
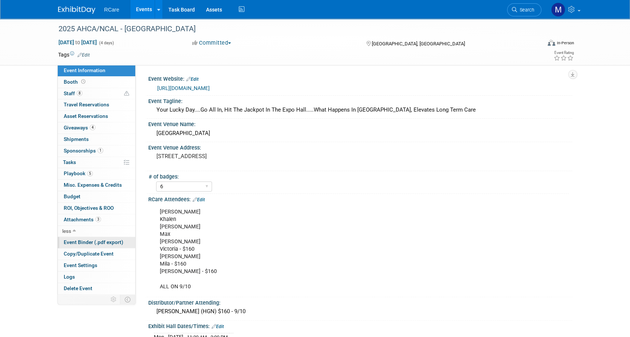
click at [99, 240] on span "Event Binder (.pdf export)" at bounding box center [94, 242] width 60 height 6
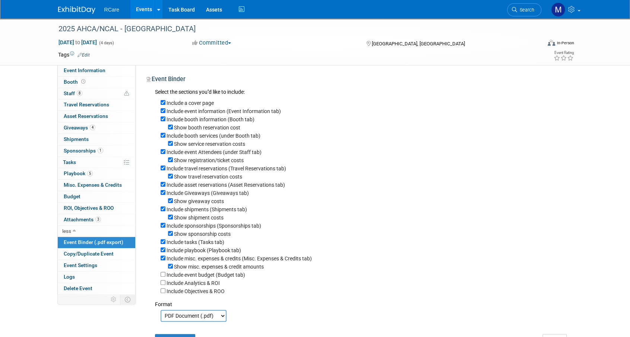
click at [18, 119] on div "2025 AHCA/NCAL - Vegas Oct 19, 2025 to Oct 22, 2025 (4 days) Oct 19, 2025 to Oc…" at bounding box center [315, 193] width 630 height 348
click at [80, 103] on span "Travel Reservations 0" at bounding box center [86, 105] width 45 height 6
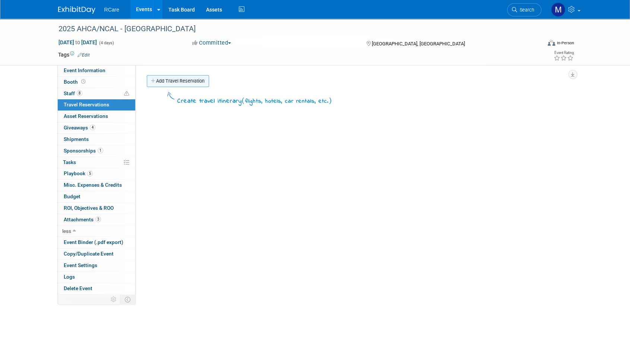
click at [194, 79] on link "Add Travel Reservation" at bounding box center [178, 81] width 62 height 12
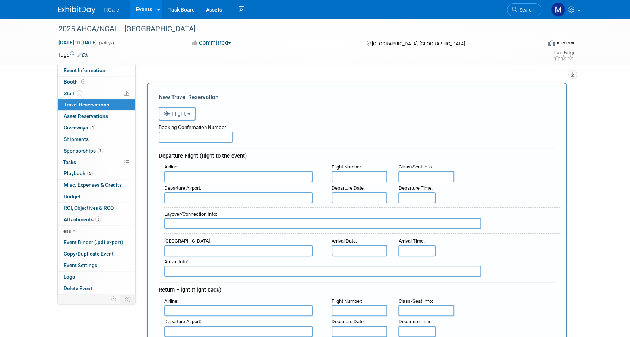
click at [182, 117] on span "Flight" at bounding box center [175, 114] width 22 height 6
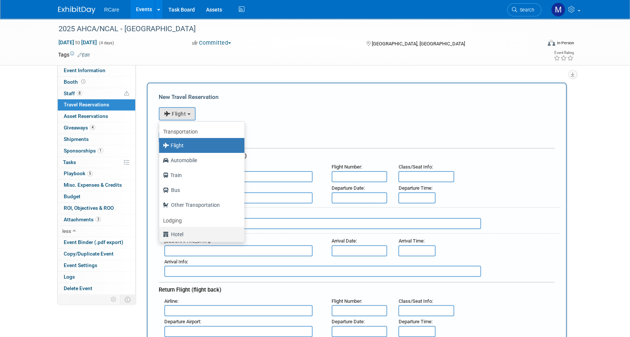
click at [180, 234] on label "Hotel" at bounding box center [200, 235] width 74 height 12
click at [160, 234] on input "Hotel" at bounding box center [157, 233] width 5 height 5
select select "6"
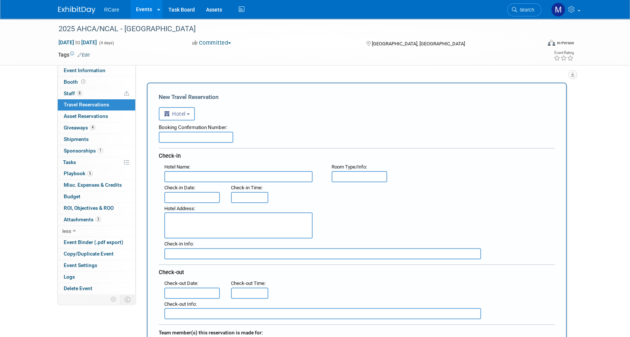
click at [197, 138] on input "text" at bounding box center [196, 137] width 74 height 11
paste input "977560653"
type input "977560653"
click at [199, 179] on input "text" at bounding box center [238, 176] width 148 height 11
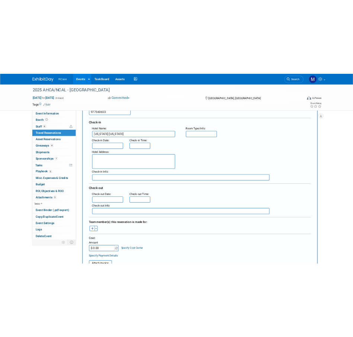
scroll to position [74, 0]
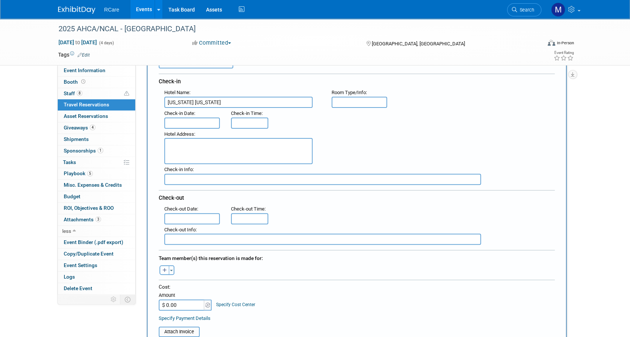
type input "New York New York"
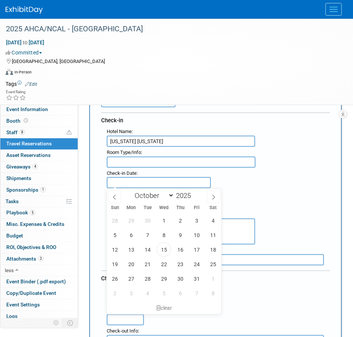
click at [120, 181] on input "text" at bounding box center [159, 182] width 104 height 11
click at [113, 265] on span "19" at bounding box center [115, 264] width 15 height 15
type input "Oct 19, 2025"
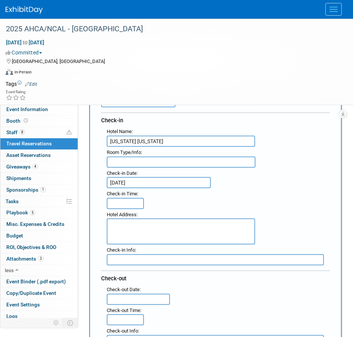
click at [112, 295] on input "text" at bounding box center [138, 298] width 63 height 11
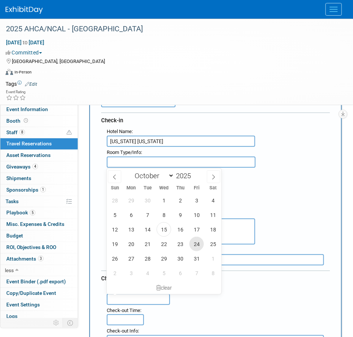
click at [197, 245] on span "24" at bounding box center [196, 243] width 15 height 15
type input "Oct 24, 2025"
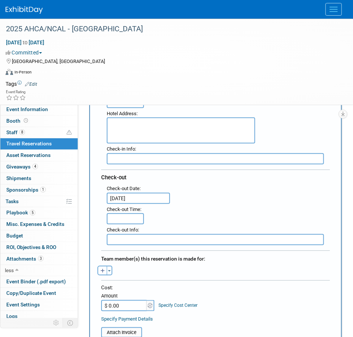
scroll to position [186, 0]
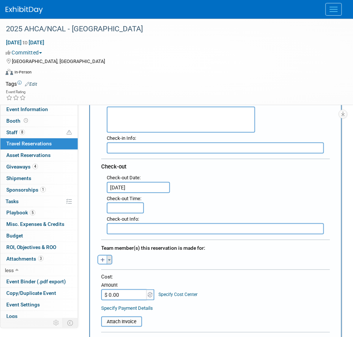
click at [110, 259] on span "button" at bounding box center [109, 259] width 3 height 1
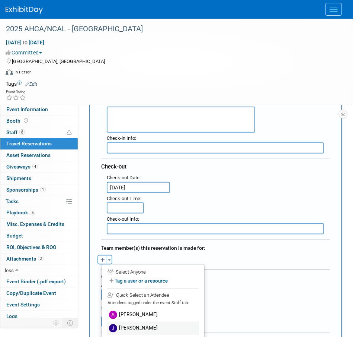
click at [144, 323] on label "[PERSON_NAME]" at bounding box center [153, 327] width 92 height 13
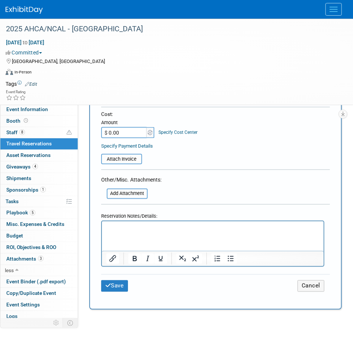
scroll to position [372, 0]
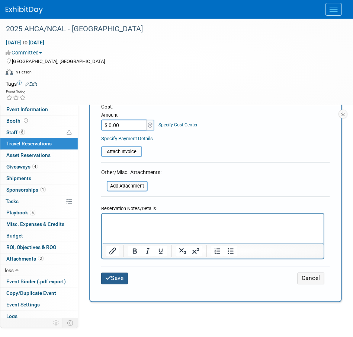
click at [112, 275] on button "Save" at bounding box center [114, 279] width 27 height 12
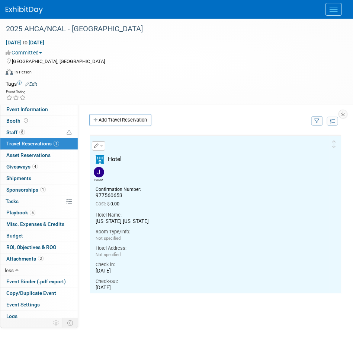
scroll to position [0, 0]
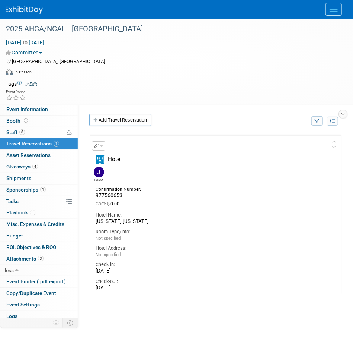
click at [102, 145] on span "button" at bounding box center [101, 145] width 3 height 1
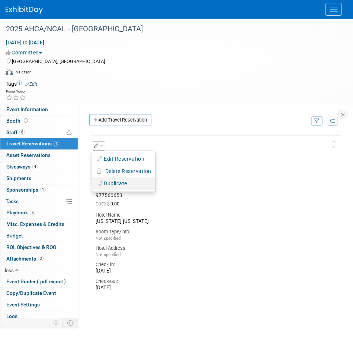
click at [131, 180] on button "Duplicate" at bounding box center [123, 183] width 63 height 11
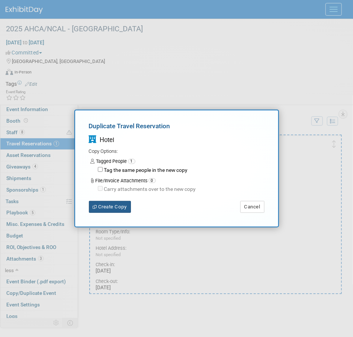
click at [116, 205] on button "Create Copy" at bounding box center [110, 207] width 42 height 12
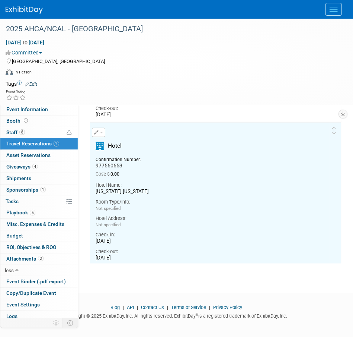
scroll to position [181, 0]
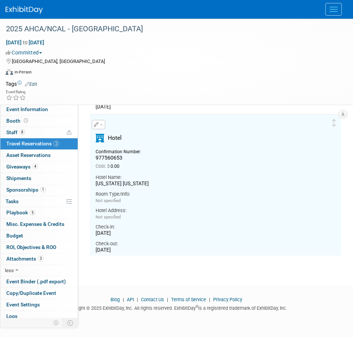
click at [100, 122] on button "button" at bounding box center [98, 124] width 13 height 9
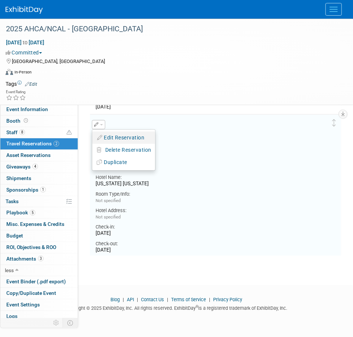
click at [118, 137] on button "Edit Reservation" at bounding box center [123, 137] width 63 height 11
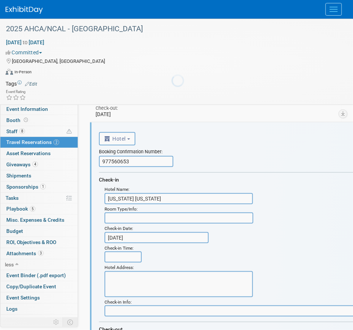
scroll to position [171, 0]
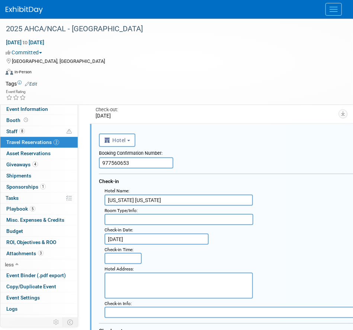
drag, startPoint x: 138, startPoint y: 163, endPoint x: 81, endPoint y: 169, distance: 56.9
click at [81, 169] on div "Event Information Event Info Booth Booth 8 Staff 8 Staff 2 Travel Reservations …" at bounding box center [176, 228] width 353 height 762
paste input "725"
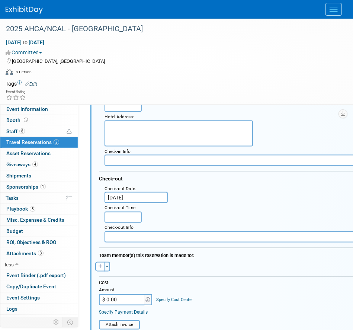
scroll to position [395, 0]
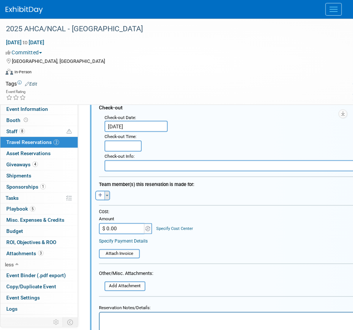
type input "977560725"
click at [106, 193] on button "Toggle Dropdown" at bounding box center [108, 196] width 6 height 10
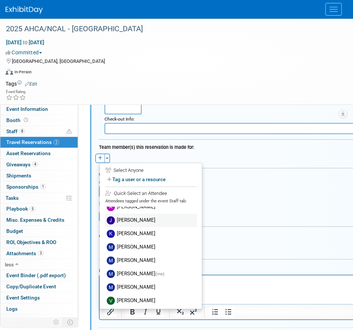
scroll to position [8, 0]
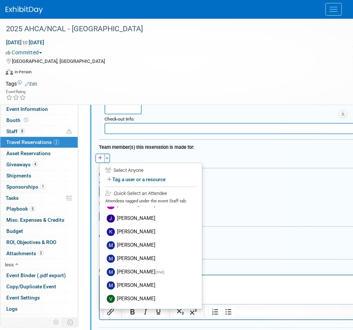
click at [235, 150] on div "Team member(s) this reservation is made for:" at bounding box center [257, 146] width 316 height 11
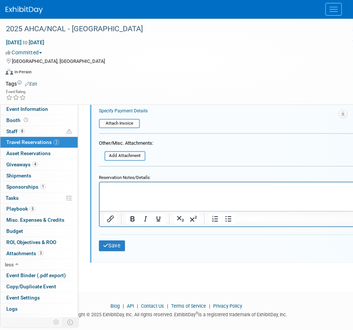
scroll to position [538, 0]
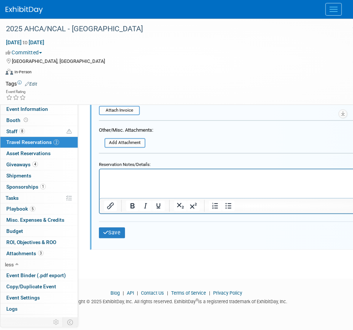
click at [112, 237] on div "Save Cancel" at bounding box center [257, 233] width 316 height 22
click at [117, 233] on button "Save" at bounding box center [112, 232] width 26 height 11
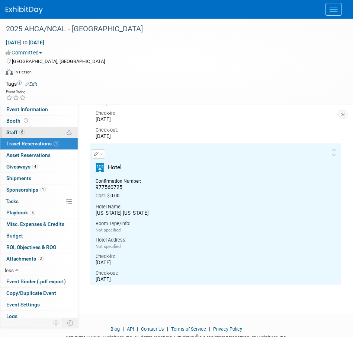
scroll to position [151, 0]
click at [31, 125] on link "Booth" at bounding box center [38, 120] width 77 height 11
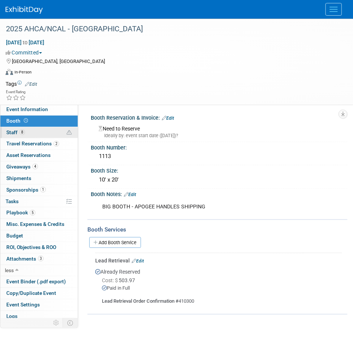
click at [34, 131] on link "8 Staff 8" at bounding box center [38, 132] width 77 height 11
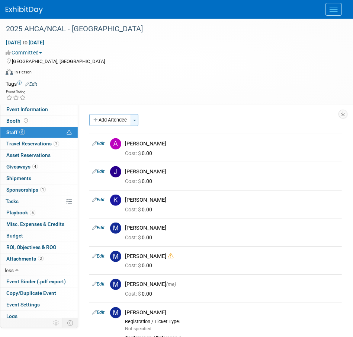
click at [136, 117] on button "Toggle Dropdown" at bounding box center [134, 120] width 7 height 12
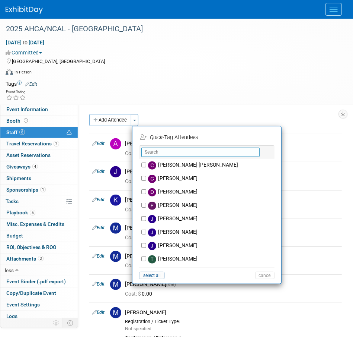
click at [177, 151] on input "text" at bounding box center [200, 151] width 118 height 9
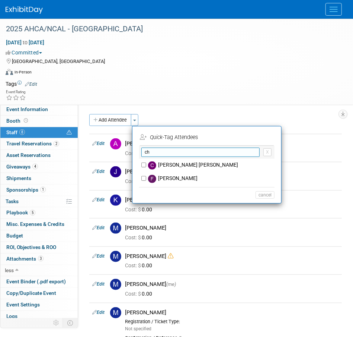
type input "c"
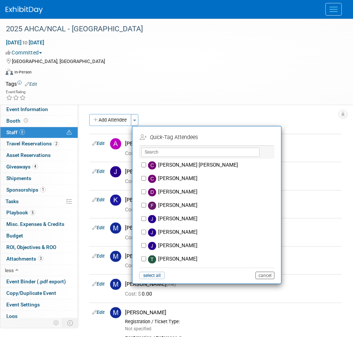
click at [260, 274] on button "cancel" at bounding box center [265, 274] width 19 height 7
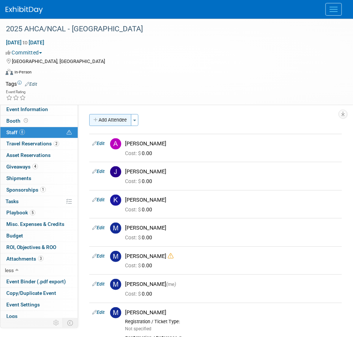
click at [111, 120] on button "Add Attendee" at bounding box center [110, 120] width 42 height 12
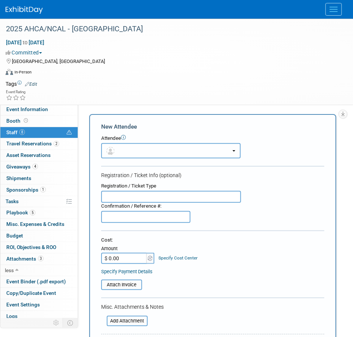
click at [200, 149] on button "button" at bounding box center [171, 150] width 140 height 15
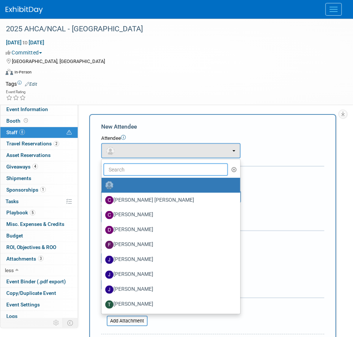
click at [200, 170] on input "text" at bounding box center [165, 169] width 125 height 13
click at [281, 150] on div "Attendee <img src="https://www.exhibitday.com/Images/Unassigned-User-Icon.png" …" at bounding box center [212, 146] width 223 height 23
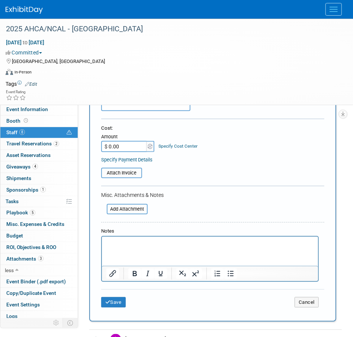
scroll to position [37, 0]
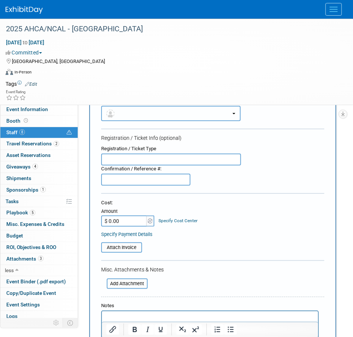
drag, startPoint x: 138, startPoint y: 117, endPoint x: 129, endPoint y: 112, distance: 10.2
click at [137, 116] on button "button" at bounding box center [171, 113] width 140 height 15
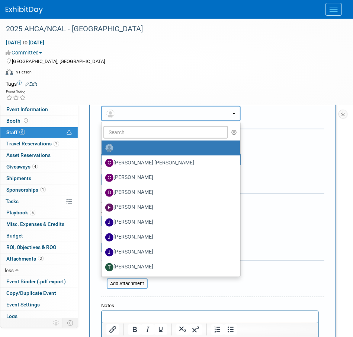
click at [109, 111] on img "button" at bounding box center [110, 113] width 8 height 8
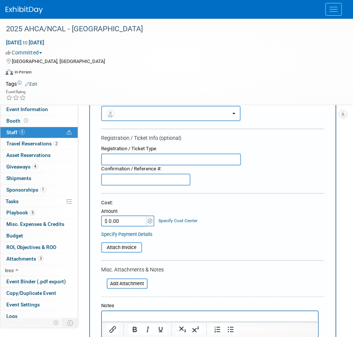
click at [109, 111] on img "button" at bounding box center [110, 113] width 8 height 8
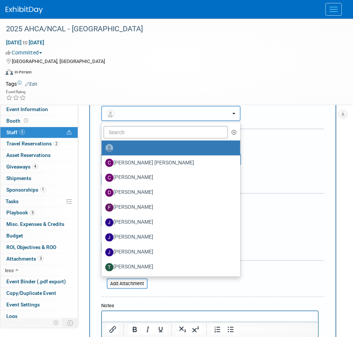
click at [133, 111] on button "button" at bounding box center [171, 113] width 140 height 15
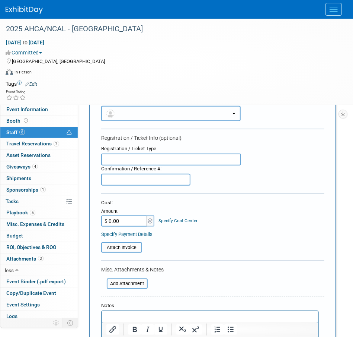
click at [133, 111] on button "button" at bounding box center [171, 113] width 140 height 15
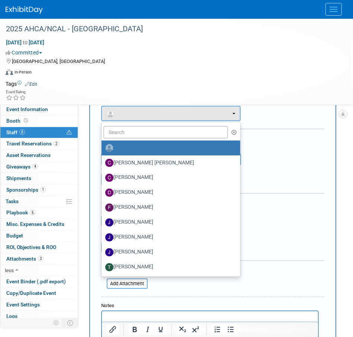
click at [109, 148] on img at bounding box center [109, 148] width 8 height 8
click at [103, 148] on input "radio" at bounding box center [100, 146] width 5 height 5
click at [131, 147] on label at bounding box center [169, 148] width 128 height 12
click at [103, 147] on input "radio" at bounding box center [100, 146] width 5 height 5
click at [135, 136] on input "text" at bounding box center [165, 132] width 125 height 13
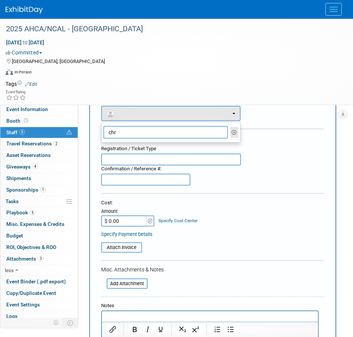
type input "chr"
click at [238, 131] on button "button" at bounding box center [234, 132] width 9 height 11
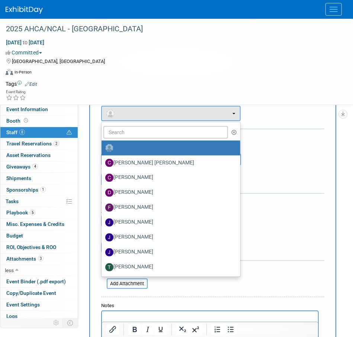
click at [284, 121] on form "New Attendee Attendee <img src="https://www.exhibitday.com/Images/Unassigned-Us…" at bounding box center [212, 236] width 223 height 302
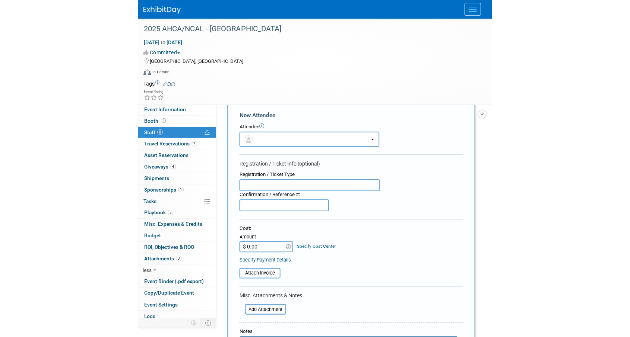
scroll to position [0, 0]
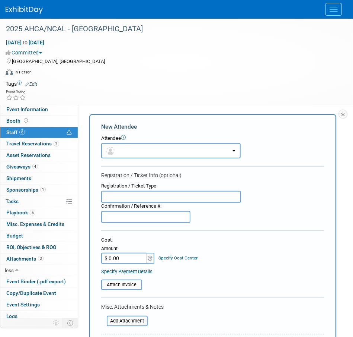
click at [340, 11] on button "Menu" at bounding box center [334, 9] width 16 height 13
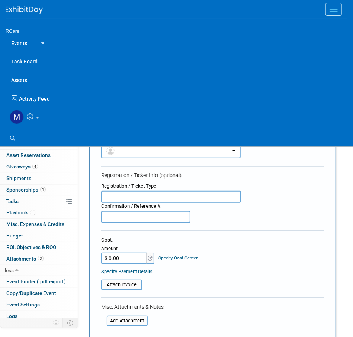
click at [32, 117] on icon at bounding box center [31, 116] width 9 height 7
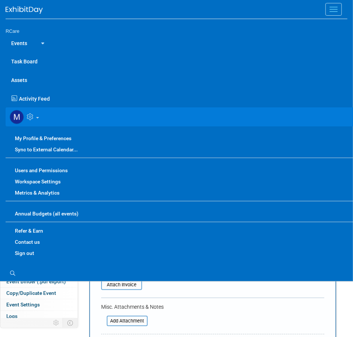
click at [47, 169] on link "Users and Permissions" at bounding box center [182, 170] width 353 height 11
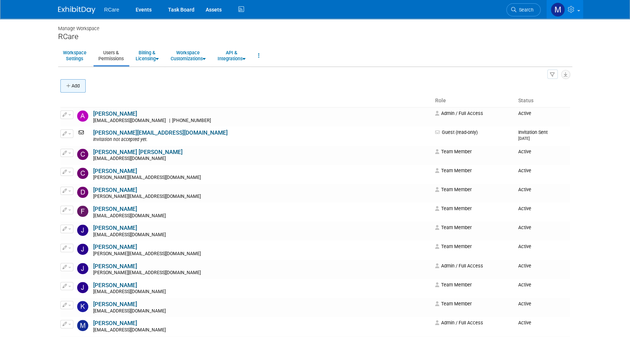
click at [80, 86] on button "Add" at bounding box center [72, 85] width 25 height 13
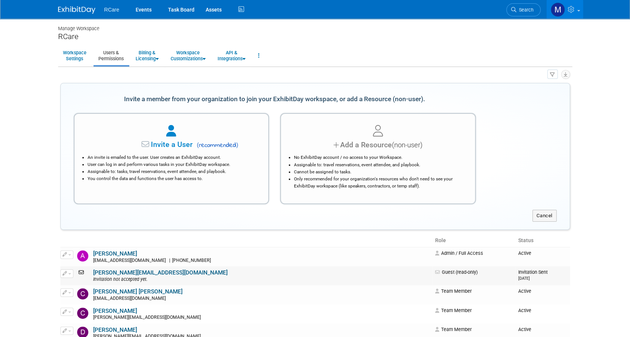
click at [71, 272] on button "button" at bounding box center [66, 274] width 13 height 8
click at [71, 286] on icon at bounding box center [71, 285] width 6 height 5
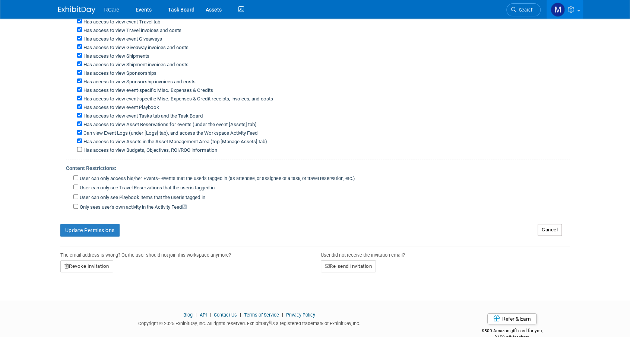
scroll to position [162, 0]
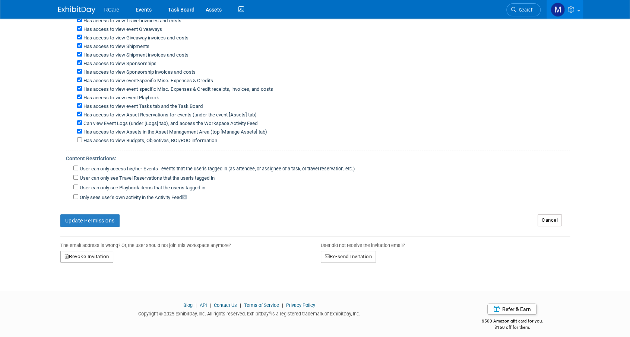
click at [82, 252] on button "Revoke Invitation" at bounding box center [86, 257] width 53 height 12
click at [79, 283] on link "Yes" at bounding box center [78, 289] width 22 height 12
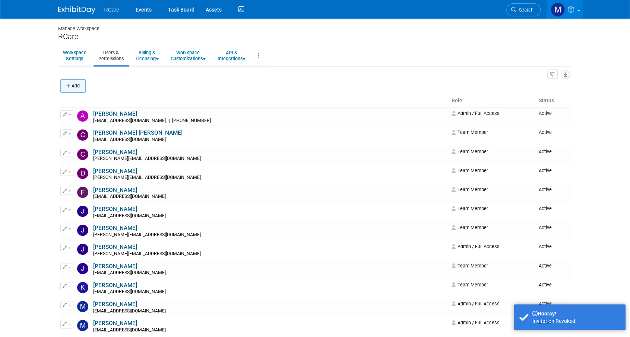
click at [82, 90] on button "Add" at bounding box center [72, 85] width 25 height 13
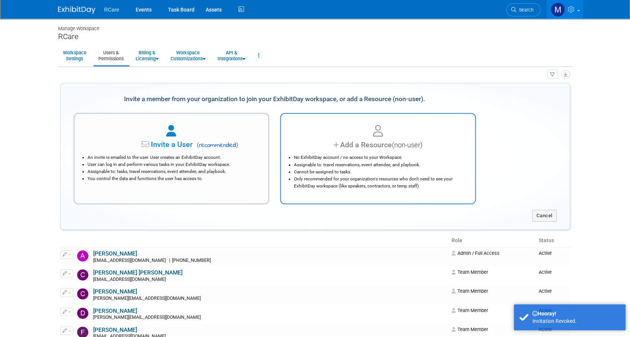
click at [358, 158] on li "No ExhibitDay account / no access to your Workspace." at bounding box center [380, 157] width 172 height 7
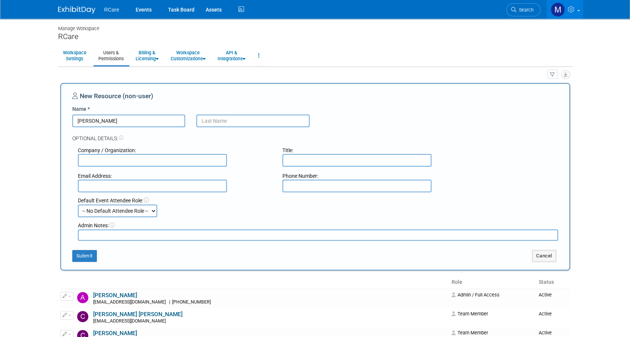
type input "[PERSON_NAME]"
type input "Dennis"
click at [167, 180] on input "text" at bounding box center [152, 186] width 149 height 13
type input "chrisd@rcareinc.com"
click at [153, 208] on select "-- No Default Attendee Role -- Demonstrator Host Planner Presenter Sales Repres…" at bounding box center [117, 211] width 79 height 13
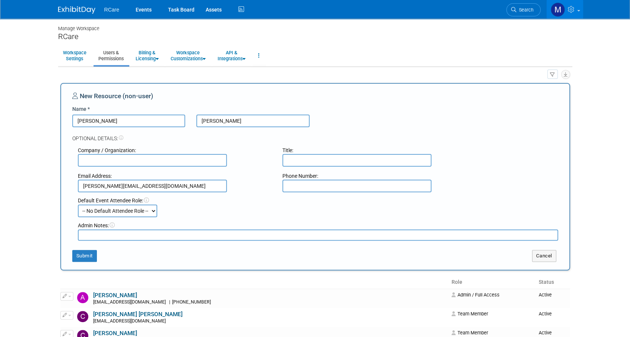
click at [151, 212] on select "-- No Default Attendee Role -- Demonstrator Host Planner Presenter Sales Repres…" at bounding box center [117, 211] width 79 height 13
click at [176, 210] on div "Default Event Attendee Role: -- No Default Attendee Role -- Demonstrator Host P…" at bounding box center [317, 207] width 491 height 20
click at [85, 257] on button "Submit" at bounding box center [84, 256] width 25 height 12
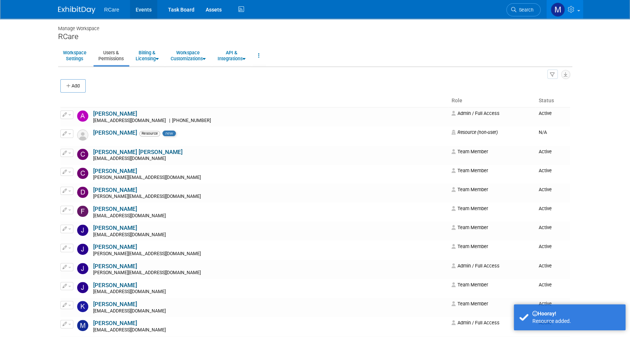
click at [138, 8] on link "Events" at bounding box center [143, 9] width 27 height 19
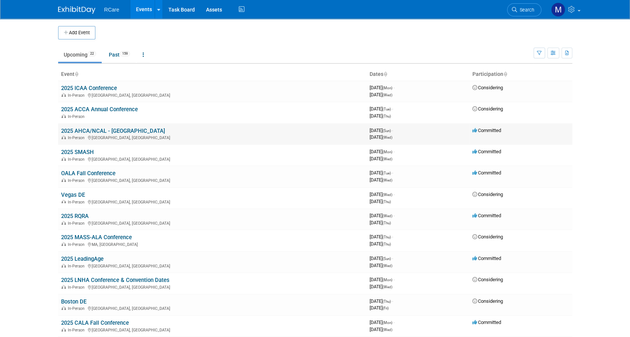
click at [104, 129] on link "2025 AHCA/NCAL - [GEOGRAPHIC_DATA]" at bounding box center [113, 131] width 104 height 7
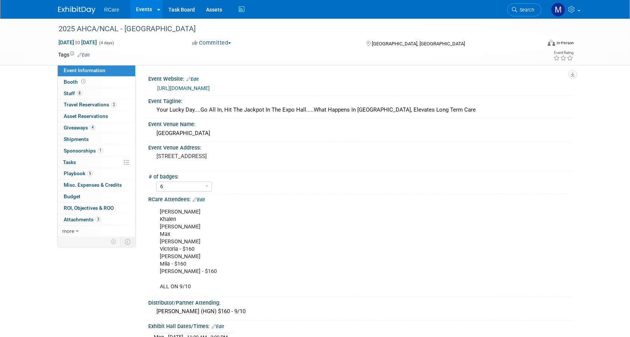
select select "6"
click at [86, 114] on span "Asset Reservations 0" at bounding box center [86, 116] width 44 height 6
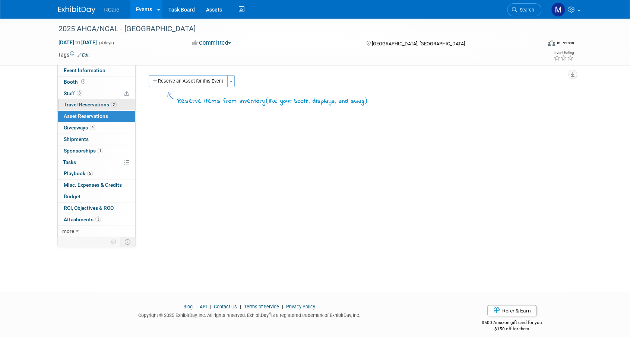
click at [90, 105] on span "Travel Reservations 2" at bounding box center [90, 105] width 53 height 6
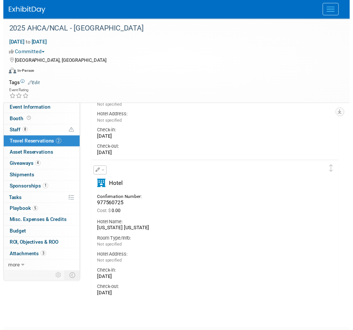
scroll to position [149, 0]
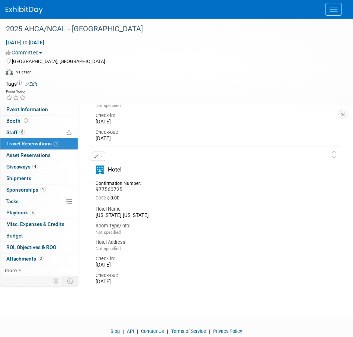
click at [100, 156] on span "button" at bounding box center [101, 156] width 3 height 1
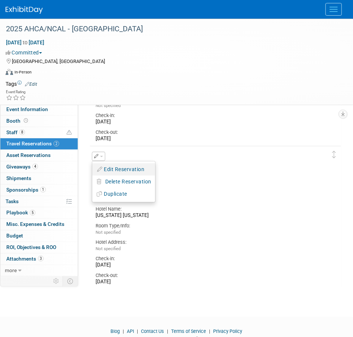
click at [111, 167] on button "Edit Reservation" at bounding box center [123, 169] width 63 height 11
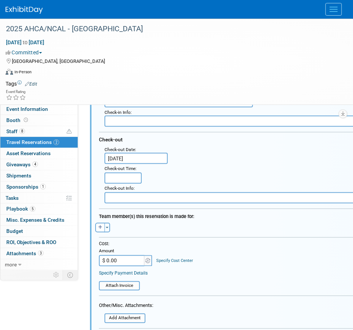
scroll to position [432, 0]
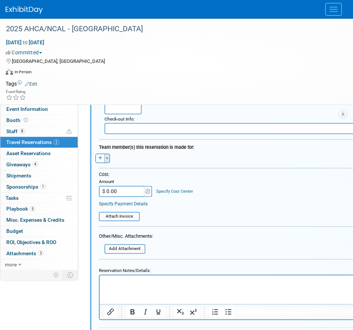
click at [106, 159] on button "Toggle Dropdown" at bounding box center [108, 159] width 6 height 10
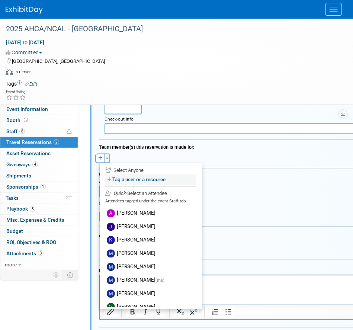
click at [131, 179] on label "Tag a user or a resource" at bounding box center [150, 180] width 91 height 11
select select
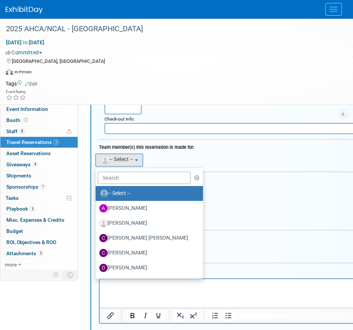
click at [129, 221] on label "Chris Dennis" at bounding box center [147, 224] width 96 height 12
click at [97, 221] on input "[PERSON_NAME]" at bounding box center [94, 222] width 5 height 5
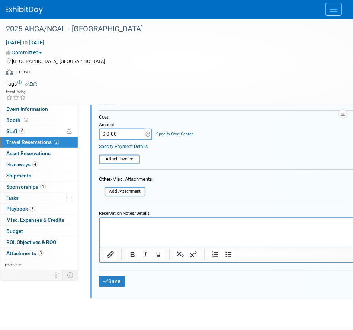
scroll to position [549, 0]
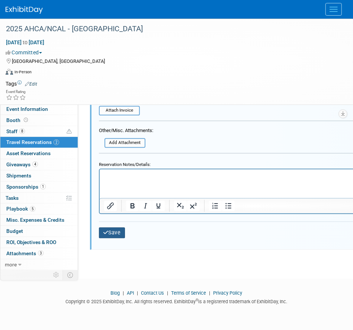
click at [106, 230] on icon "submit" at bounding box center [106, 232] width 6 height 5
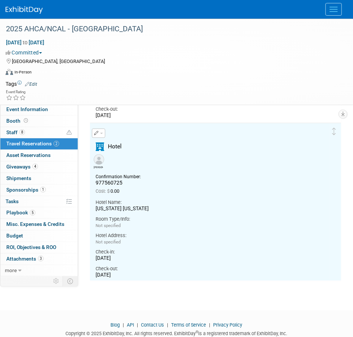
scroll to position [171, 0]
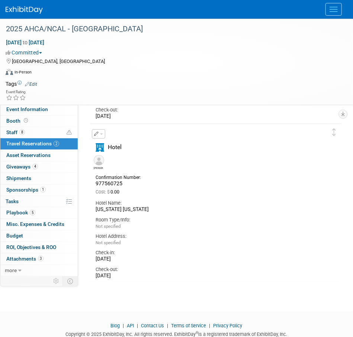
click at [103, 133] on button "button" at bounding box center [98, 133] width 13 height 9
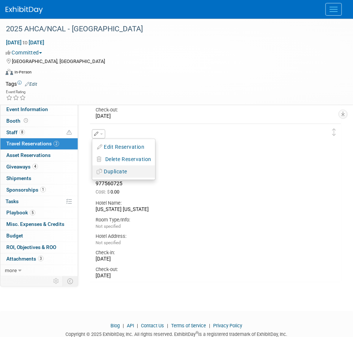
click at [122, 170] on button "Duplicate" at bounding box center [123, 171] width 63 height 11
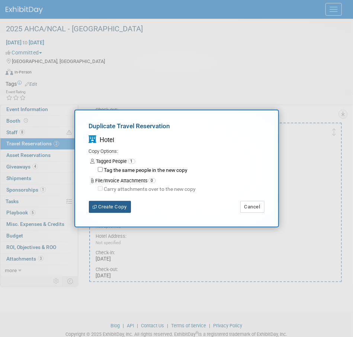
click at [119, 205] on button "Create Copy" at bounding box center [110, 207] width 42 height 12
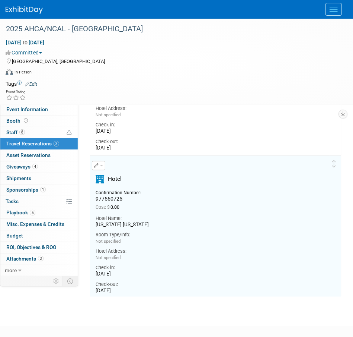
scroll to position [325, 0]
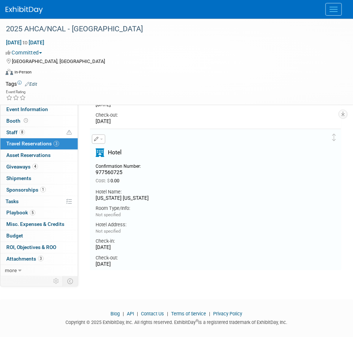
click at [102, 139] on span "button" at bounding box center [101, 138] width 3 height 1
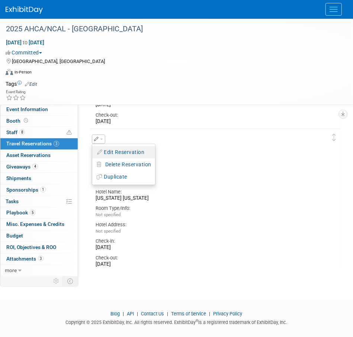
click at [121, 153] on button "Edit Reservation" at bounding box center [123, 152] width 63 height 11
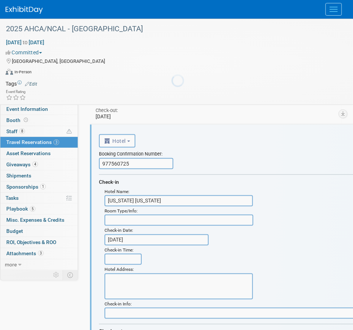
scroll to position [331, 0]
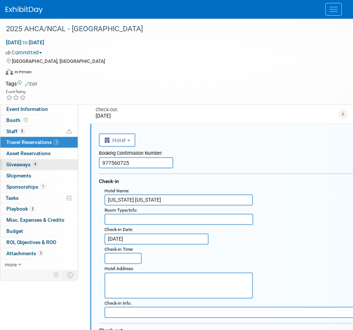
click at [60, 163] on div "Event Information Event Info Booth Booth 8 Staff 8 Staff 3 Travel Reservations …" at bounding box center [176, 148] width 353 height 921
paste input "66"
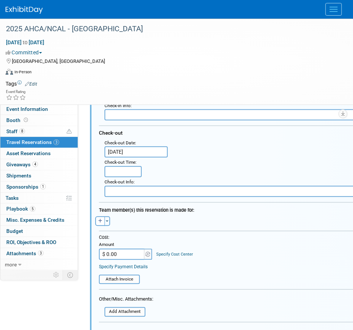
scroll to position [517, 0]
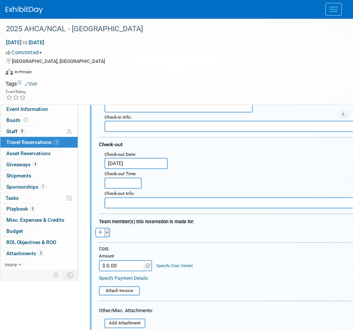
type input "977560665"
click at [106, 231] on button "Toggle Dropdown" at bounding box center [108, 233] width 6 height 10
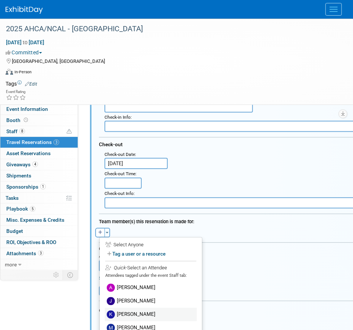
click at [138, 310] on label "[PERSON_NAME]" at bounding box center [151, 314] width 92 height 13
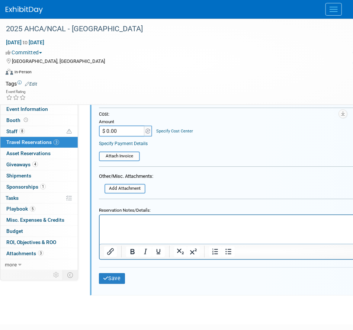
scroll to position [666, 0]
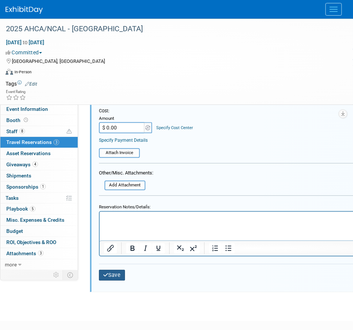
click at [122, 273] on button "Save" at bounding box center [112, 275] width 26 height 11
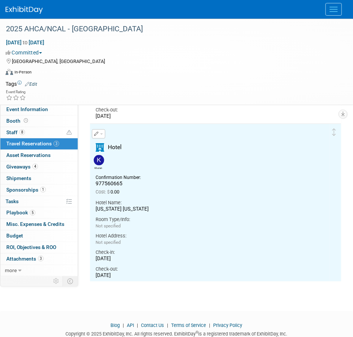
scroll to position [331, 0]
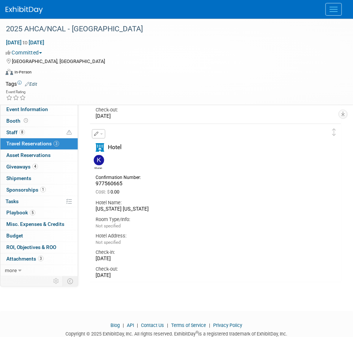
click at [104, 132] on button "button" at bounding box center [98, 133] width 13 height 9
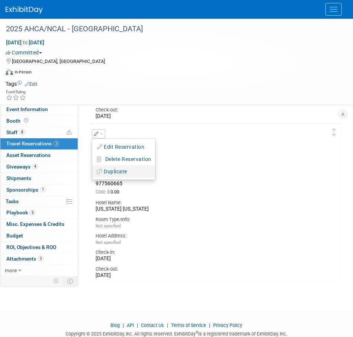
click at [117, 169] on button "Duplicate" at bounding box center [123, 171] width 63 height 11
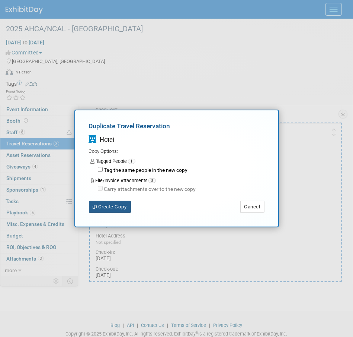
click at [125, 210] on button "Create Copy" at bounding box center [110, 207] width 42 height 12
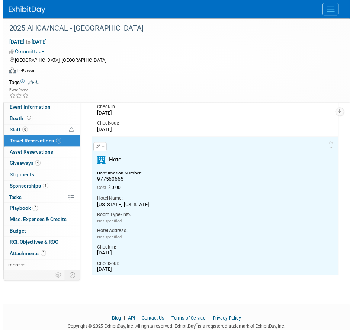
scroll to position [488, 0]
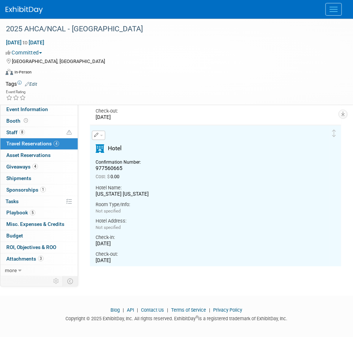
click at [101, 136] on button "button" at bounding box center [98, 135] width 13 height 9
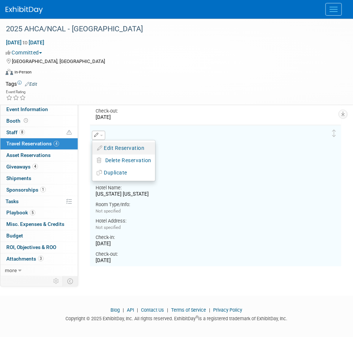
click at [120, 149] on button "Edit Reservation" at bounding box center [123, 148] width 63 height 11
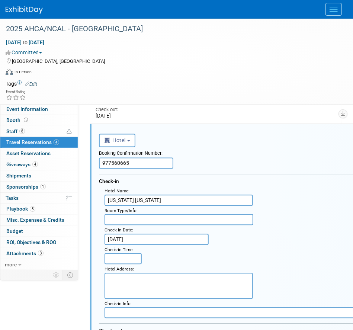
scroll to position [490, 0]
drag, startPoint x: 134, startPoint y: 164, endPoint x: 69, endPoint y: 168, distance: 64.9
click at [69, 168] on div "Event Information Event Info Booth Booth 8 Staff 8 Staff 4 Travel Reservations …" at bounding box center [176, 69] width 353 height 1081
paste input "737"
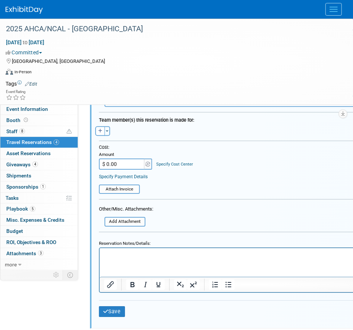
scroll to position [708, 0]
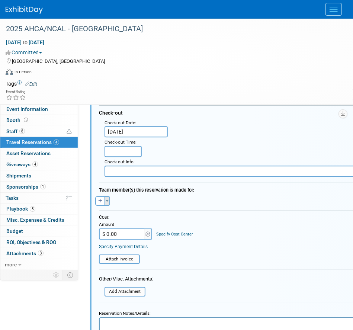
type input "977560737"
click at [107, 199] on button "Toggle Dropdown" at bounding box center [108, 201] width 6 height 10
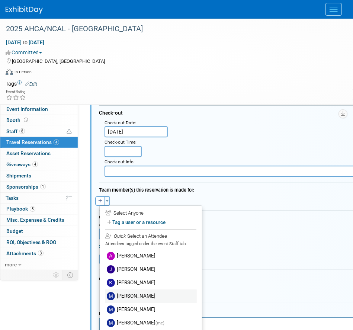
click at [138, 295] on label "[PERSON_NAME]" at bounding box center [151, 296] width 92 height 13
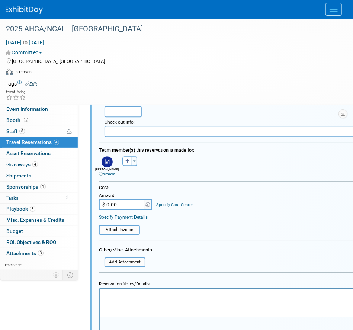
scroll to position [820, 0]
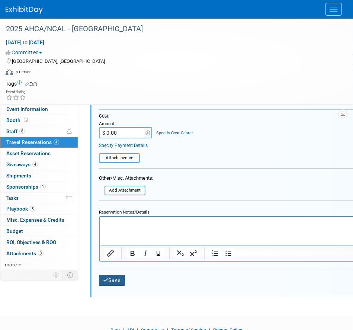
click at [121, 277] on button "Save" at bounding box center [112, 280] width 26 height 11
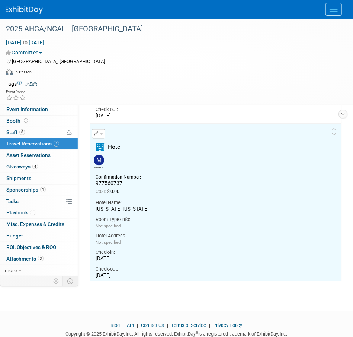
scroll to position [490, 0]
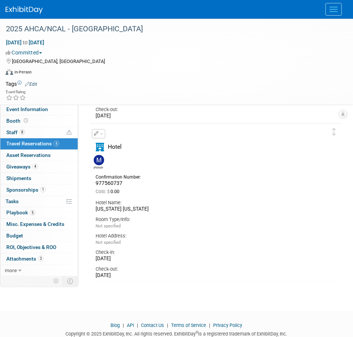
click at [101, 133] on span "button" at bounding box center [101, 133] width 3 height 1
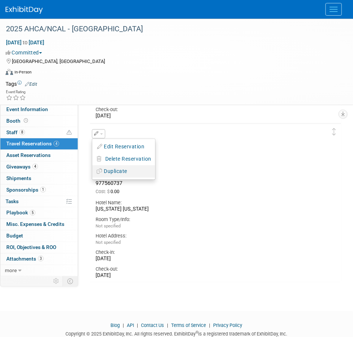
click at [120, 171] on button "Duplicate" at bounding box center [123, 171] width 63 height 11
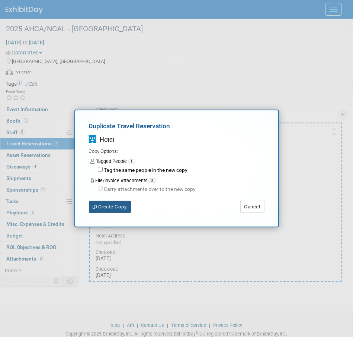
click at [112, 203] on button "Create Copy" at bounding box center [110, 207] width 42 height 12
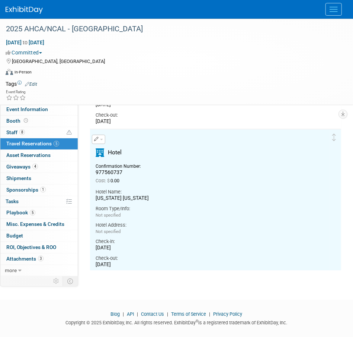
scroll to position [659, 0]
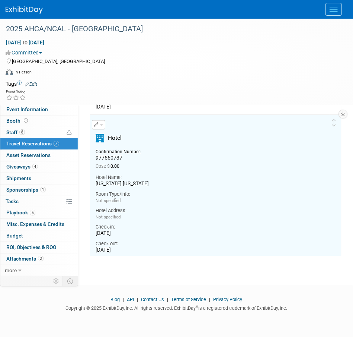
click at [103, 118] on td "Delete Reservation 977560737 Cost: $ 0.00 Hotel Name:" at bounding box center [210, 184] width 240 height 141
click at [101, 122] on button "button" at bounding box center [98, 124] width 13 height 9
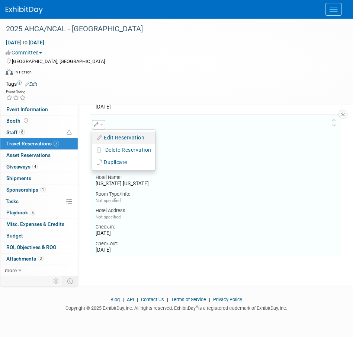
click at [114, 138] on button "Edit Reservation" at bounding box center [123, 137] width 63 height 11
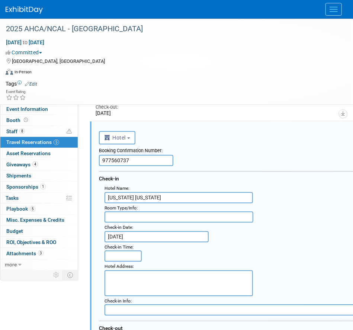
scroll to position [649, 0]
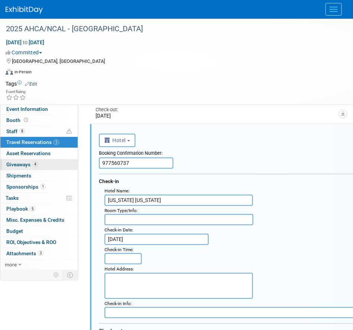
drag, startPoint x: 96, startPoint y: 164, endPoint x: 66, endPoint y: 169, distance: 30.9
paste input "666"
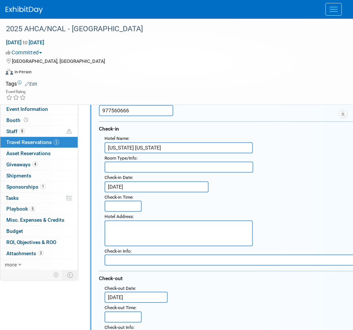
scroll to position [798, 0]
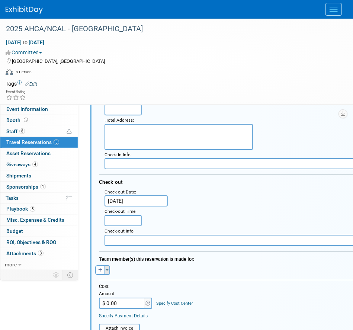
type input "977560666"
click at [108, 268] on button "Toggle Dropdown" at bounding box center [108, 270] width 6 height 10
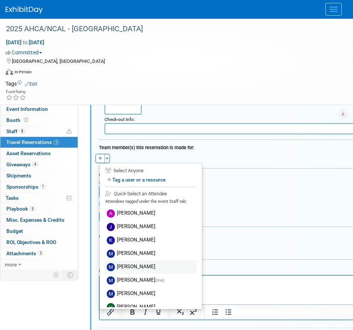
scroll to position [8, 0]
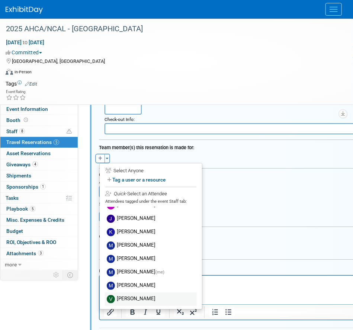
click at [129, 296] on label "[PERSON_NAME]" at bounding box center [151, 299] width 92 height 13
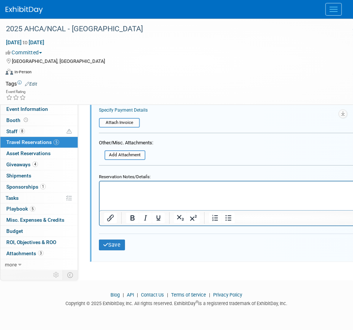
scroll to position [1016, 0]
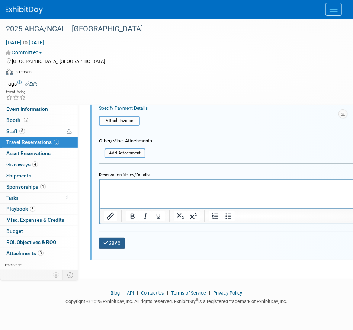
click at [121, 242] on button "Save" at bounding box center [112, 243] width 26 height 11
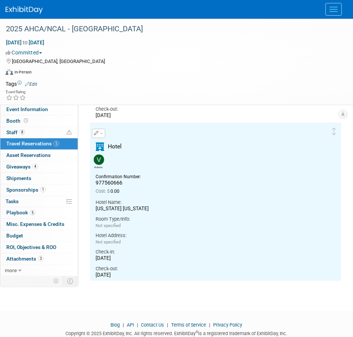
scroll to position [649, 0]
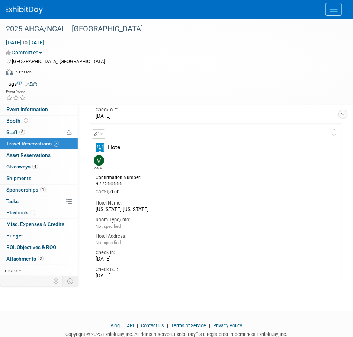
click at [103, 133] on button "button" at bounding box center [98, 133] width 13 height 9
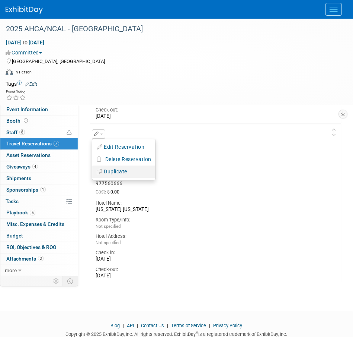
click at [124, 167] on button "Duplicate" at bounding box center [123, 171] width 63 height 11
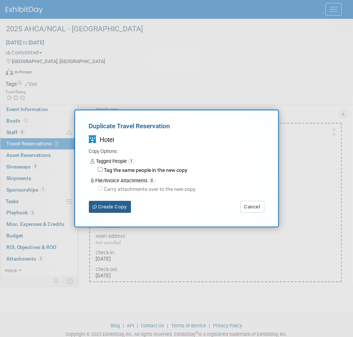
click at [117, 205] on button "Create Copy" at bounding box center [110, 207] width 42 height 12
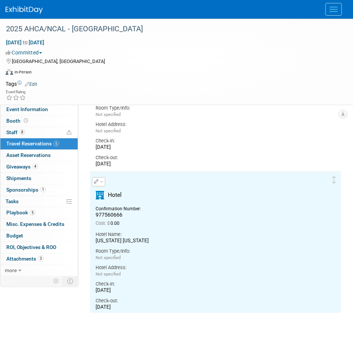
scroll to position [818, 0]
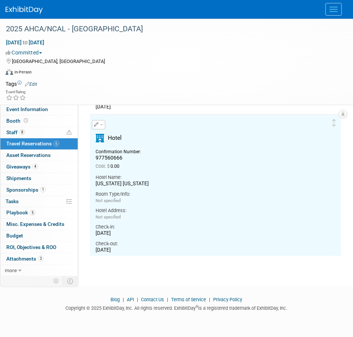
click at [102, 124] on span "button" at bounding box center [101, 124] width 3 height 1
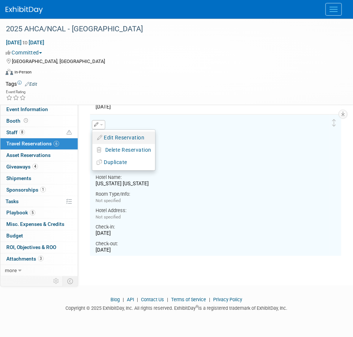
click at [119, 137] on button "Edit Reservation" at bounding box center [123, 137] width 63 height 11
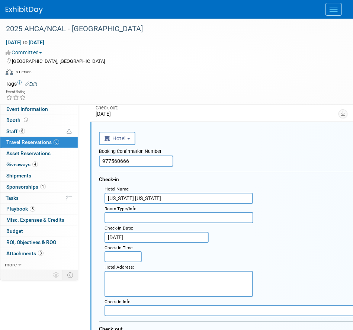
scroll to position [809, 0]
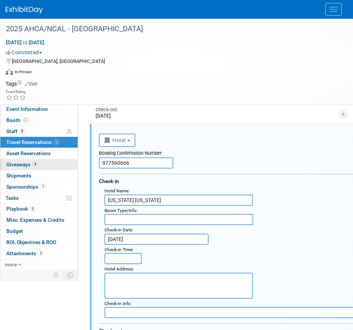
drag, startPoint x: 144, startPoint y: 166, endPoint x: 49, endPoint y: 171, distance: 95.0
paste input "78"
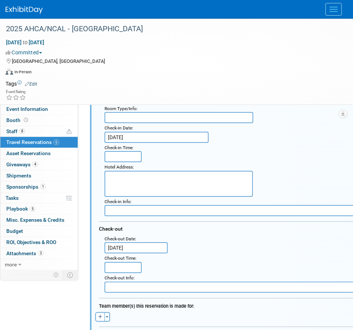
scroll to position [883, 0]
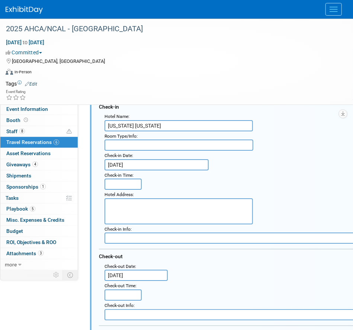
type input "977560678"
click at [125, 160] on input "Oct 19, 2025" at bounding box center [157, 164] width 104 height 11
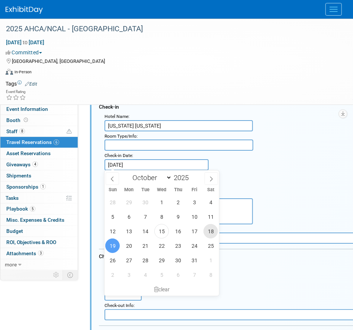
click at [210, 232] on span "18" at bounding box center [211, 231] width 15 height 15
type input "Oct 18, 2025"
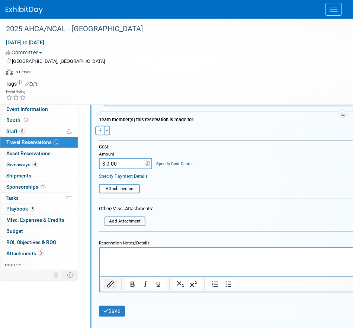
scroll to position [1106, 0]
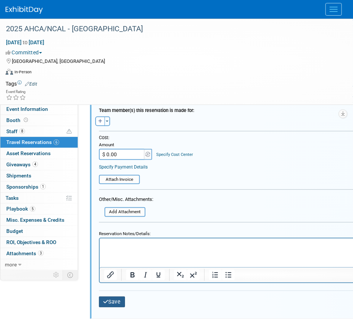
click at [114, 302] on button "Save" at bounding box center [112, 302] width 26 height 11
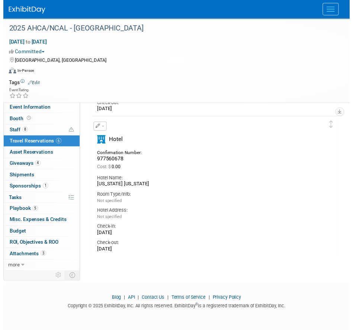
scroll to position [809, 0]
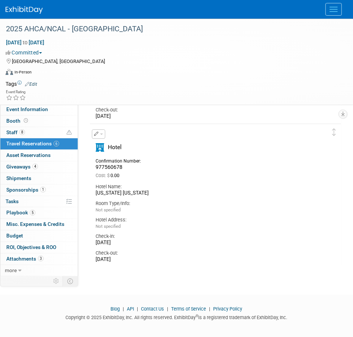
click at [102, 132] on button "button" at bounding box center [98, 133] width 13 height 9
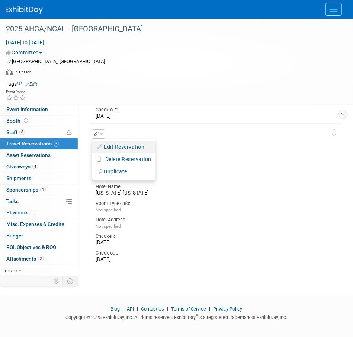
click at [111, 141] on li "Edit Reservation" at bounding box center [123, 147] width 63 height 12
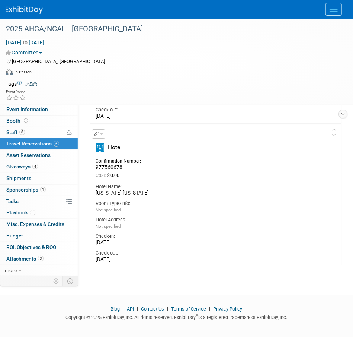
click at [98, 133] on button "button" at bounding box center [98, 133] width 13 height 9
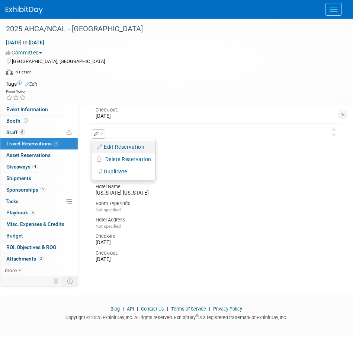
click at [118, 146] on button "Edit Reservation" at bounding box center [123, 146] width 63 height 11
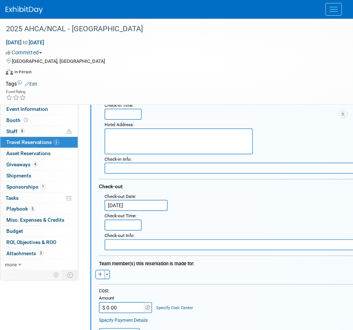
scroll to position [958, 0]
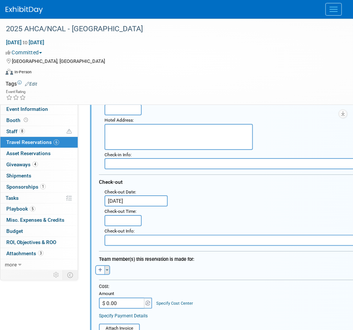
click at [110, 270] on button "Toggle Dropdown" at bounding box center [108, 270] width 6 height 10
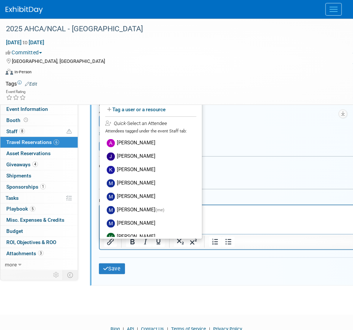
scroll to position [1144, 0]
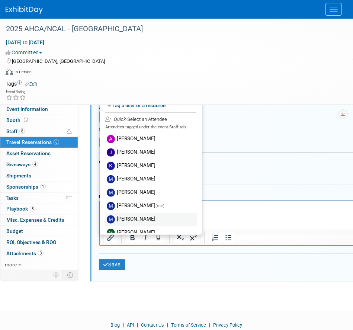
click at [130, 216] on label "[PERSON_NAME]" at bounding box center [151, 219] width 92 height 13
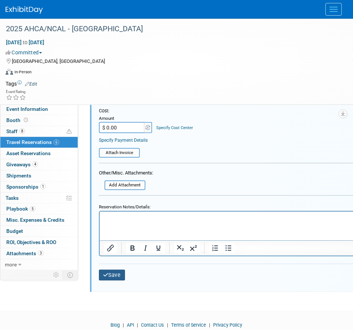
click at [117, 274] on button "Save" at bounding box center [112, 275] width 26 height 11
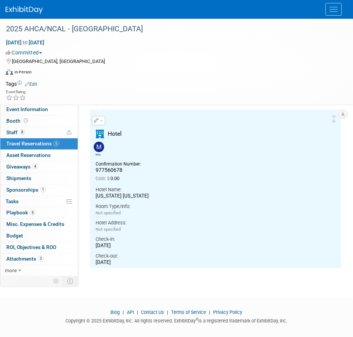
scroll to position [809, 0]
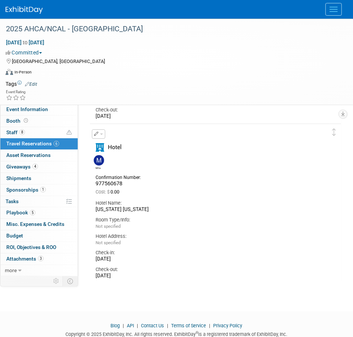
click at [103, 133] on span "button" at bounding box center [101, 133] width 3 height 1
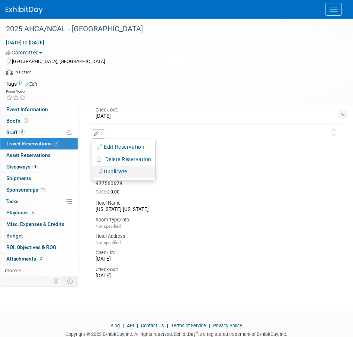
click at [124, 169] on button "Duplicate" at bounding box center [123, 171] width 63 height 11
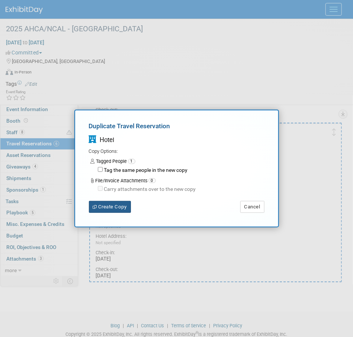
click at [112, 204] on button "Create Copy" at bounding box center [110, 207] width 42 height 12
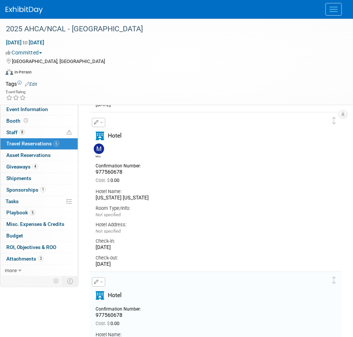
scroll to position [828, 0]
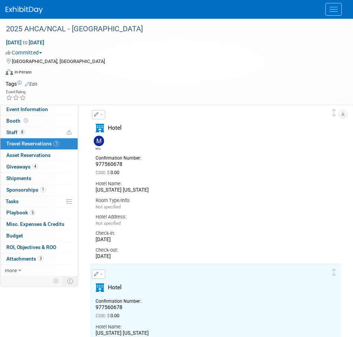
click at [101, 271] on button "button" at bounding box center [98, 273] width 13 height 9
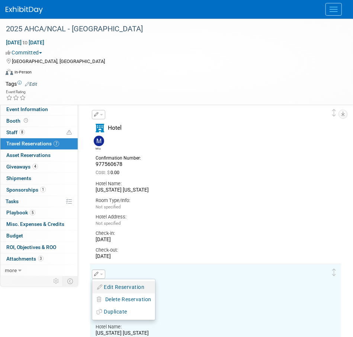
click at [117, 281] on button "Edit Reservation" at bounding box center [123, 286] width 63 height 11
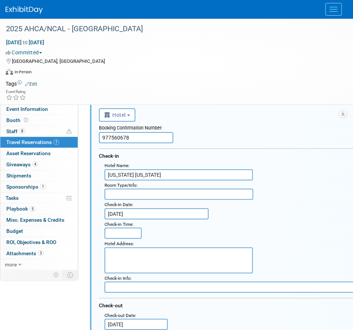
scroll to position [1013, 0]
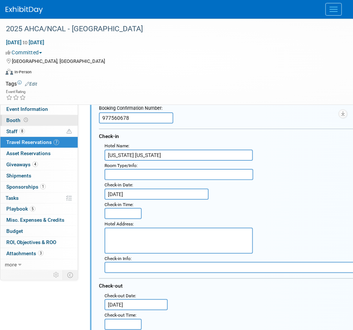
drag, startPoint x: 78, startPoint y: 115, endPoint x: 43, endPoint y: 121, distance: 35.5
paste input "791"
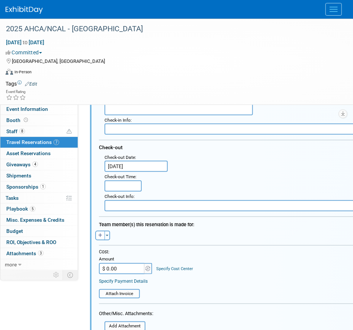
scroll to position [1162, 0]
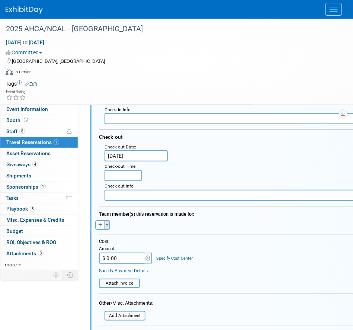
type input "977560791"
click at [108, 223] on button "Toggle Dropdown" at bounding box center [108, 225] width 6 height 10
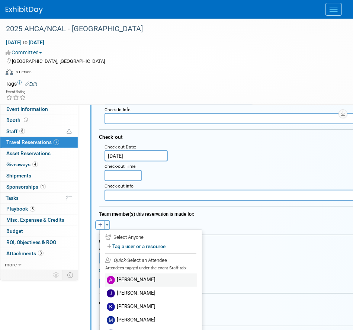
click at [147, 278] on label "[PERSON_NAME]" at bounding box center [151, 280] width 92 height 13
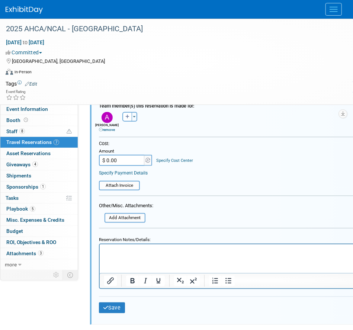
scroll to position [1271, 0]
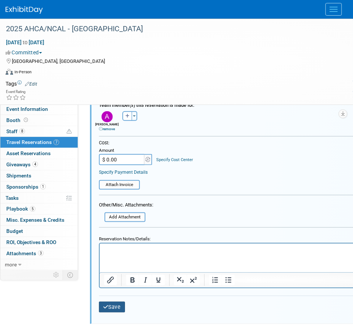
click at [117, 302] on button "Save" at bounding box center [112, 307] width 26 height 11
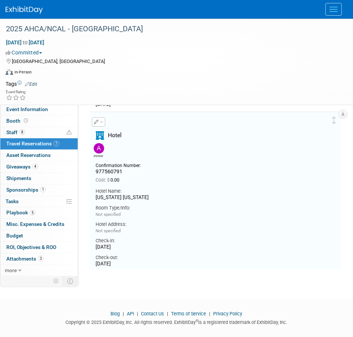
scroll to position [968, 0]
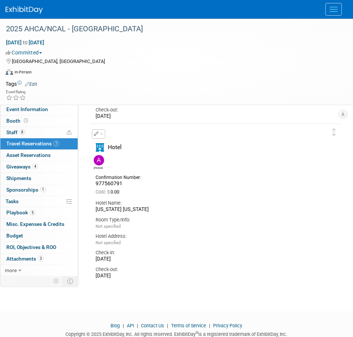
click at [101, 130] on button "button" at bounding box center [98, 133] width 13 height 9
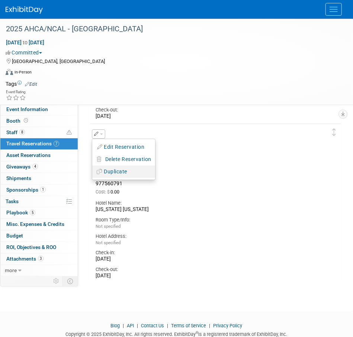
click at [121, 171] on button "Duplicate" at bounding box center [123, 171] width 63 height 11
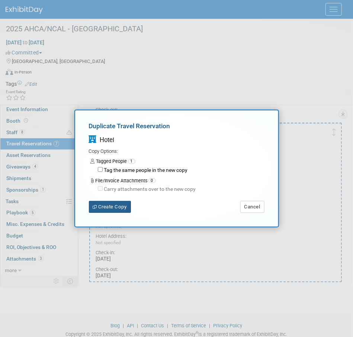
click at [118, 207] on button "Create Copy" at bounding box center [110, 207] width 42 height 12
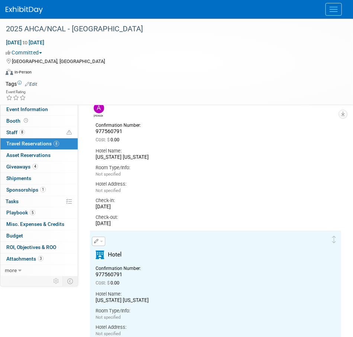
scroll to position [1065, 0]
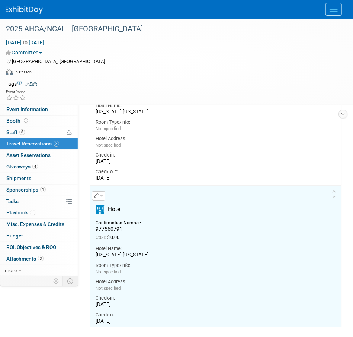
click at [100, 194] on button "button" at bounding box center [98, 195] width 13 height 9
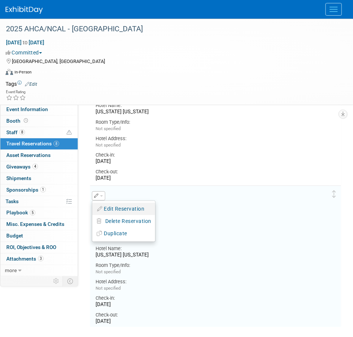
click at [119, 207] on button "Edit Reservation" at bounding box center [123, 208] width 63 height 11
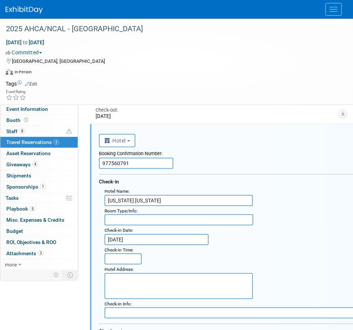
scroll to position [1127, 0]
drag, startPoint x: 142, startPoint y: 162, endPoint x: 41, endPoint y: 169, distance: 101.1
paste input "1"
type input "977560711"
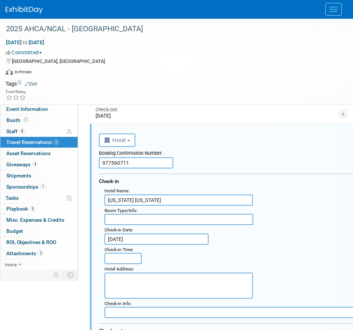
click at [218, 157] on div "Booking Confirmation Number: 977560711" at bounding box center [257, 158] width 316 height 22
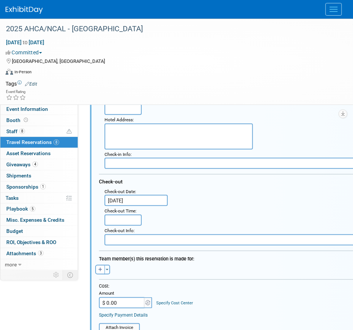
scroll to position [1276, 0]
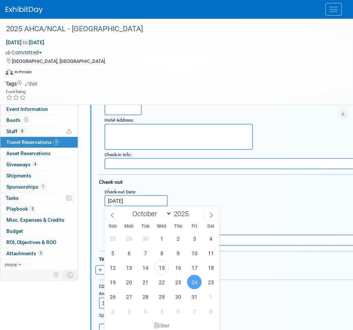
click at [144, 198] on input "Oct 24, 2025" at bounding box center [136, 200] width 63 height 11
click at [165, 282] on span "22" at bounding box center [161, 282] width 15 height 15
type input "Oct 22, 2025"
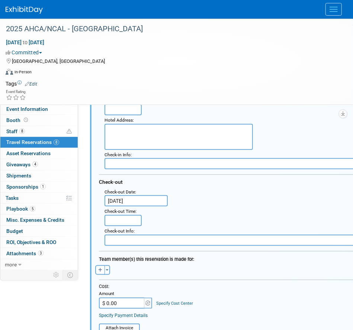
click at [202, 212] on div ": Check-out Date : Oct 22, 2025 Check-out Time :" at bounding box center [260, 206] width 322 height 39
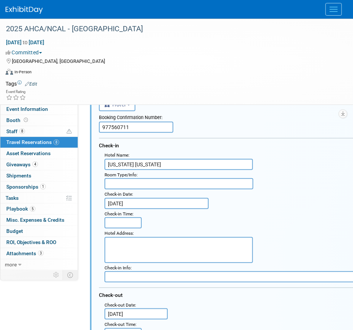
scroll to position [1127, 0]
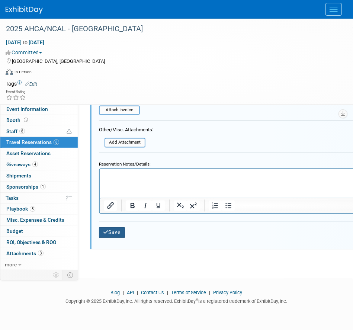
click at [121, 229] on button "Save" at bounding box center [112, 232] width 26 height 11
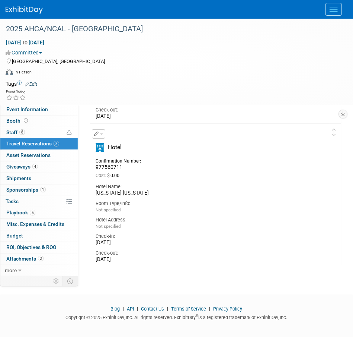
click at [100, 133] on span "button" at bounding box center [101, 133] width 3 height 1
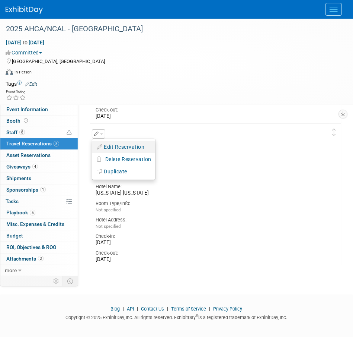
click at [113, 143] on button "Edit Reservation" at bounding box center [123, 146] width 63 height 11
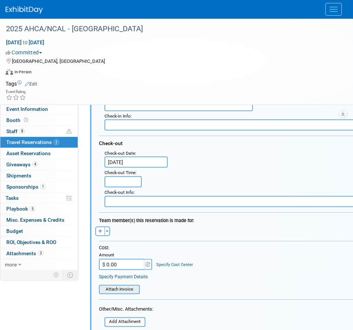
scroll to position [1276, 0]
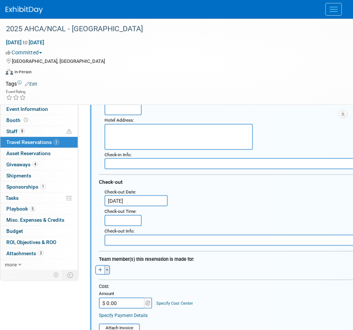
click at [106, 268] on button "Toggle Dropdown" at bounding box center [108, 270] width 6 height 10
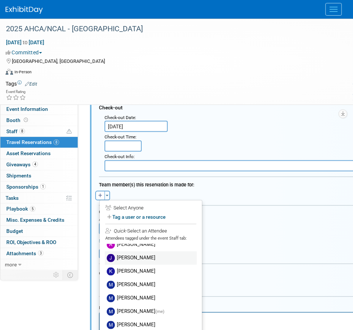
scroll to position [8, 0]
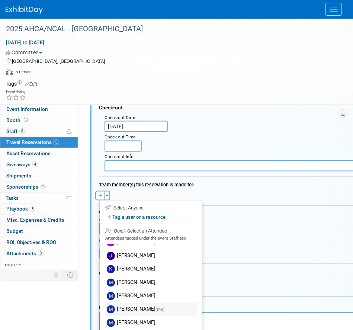
click at [141, 308] on label "Mike Andolina (me)" at bounding box center [151, 309] width 92 height 13
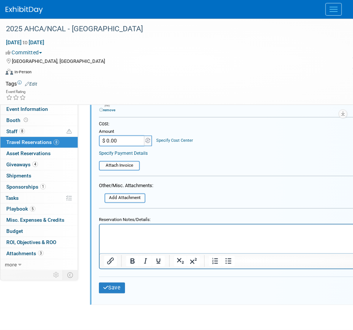
scroll to position [1462, 0]
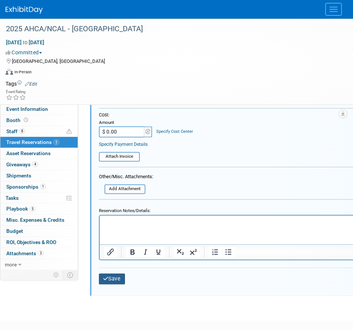
click at [112, 274] on button "Save" at bounding box center [112, 279] width 26 height 11
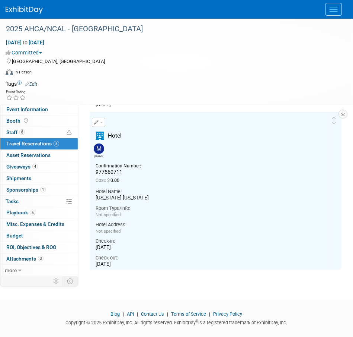
scroll to position [1127, 0]
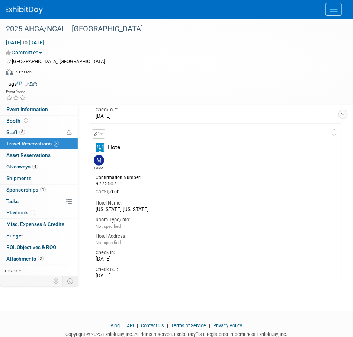
click at [102, 134] on span "button" at bounding box center [101, 133] width 3 height 1
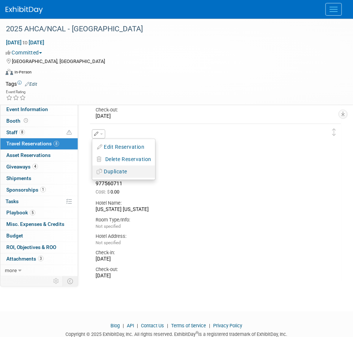
click at [112, 167] on button "Duplicate" at bounding box center [123, 171] width 63 height 11
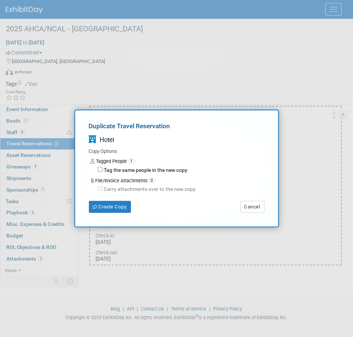
scroll to position [1153, 0]
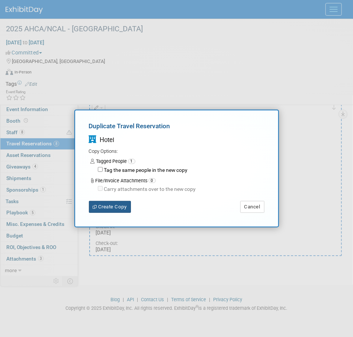
click at [117, 203] on button "Create Copy" at bounding box center [110, 207] width 42 height 12
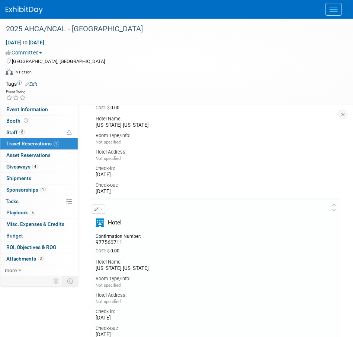
scroll to position [1296, 0]
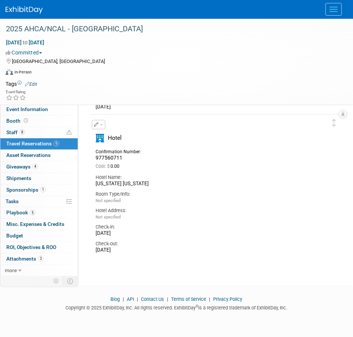
click at [102, 125] on button "button" at bounding box center [98, 124] width 13 height 9
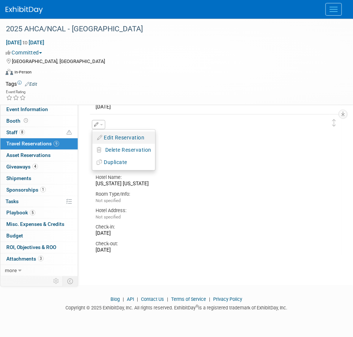
click at [120, 137] on button "Edit Reservation" at bounding box center [123, 137] width 63 height 11
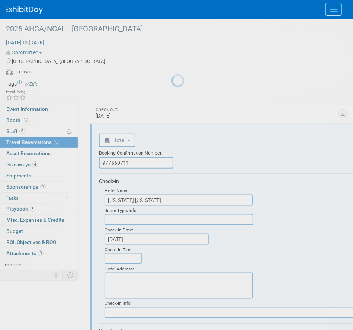
scroll to position [0, 0]
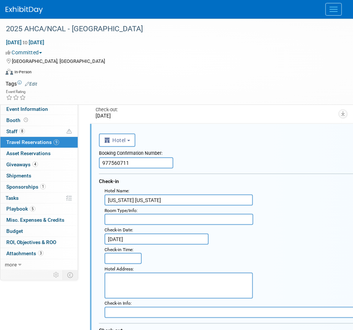
drag, startPoint x: 140, startPoint y: 162, endPoint x: 88, endPoint y: 173, distance: 53.8
paste input "50"
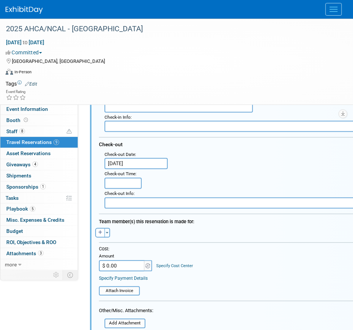
scroll to position [1436, 0]
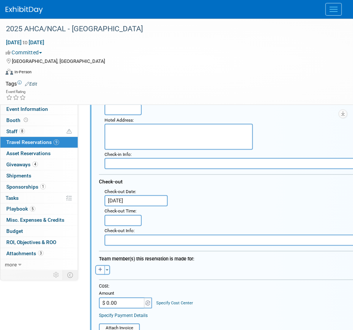
type input "977560750"
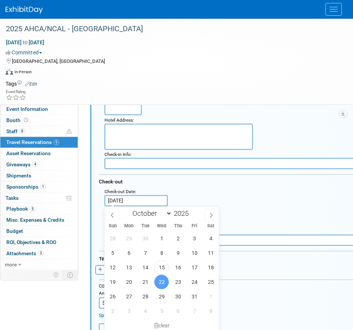
click at [165, 201] on input "Oct 22, 2025" at bounding box center [136, 200] width 63 height 11
click at [182, 281] on span "23" at bounding box center [178, 282] width 15 height 15
type input "Oct 23, 2025"
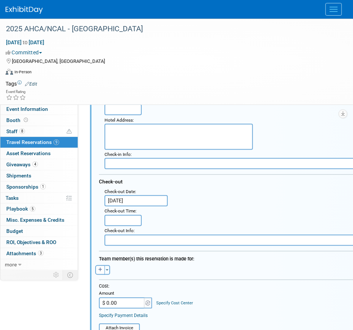
click at [228, 217] on div ": Check-out Date : Oct 23, 2025 Check-out Time :" at bounding box center [260, 206] width 322 height 39
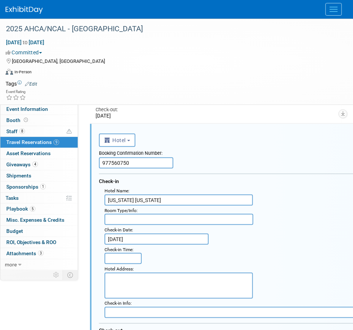
scroll to position [1324, 0]
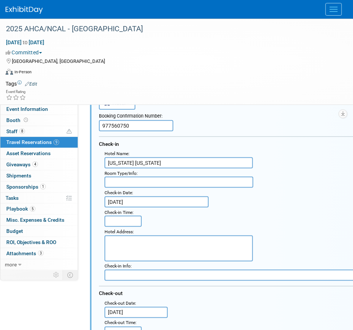
click at [196, 197] on input "Oct 18, 2025" at bounding box center [157, 202] width 104 height 11
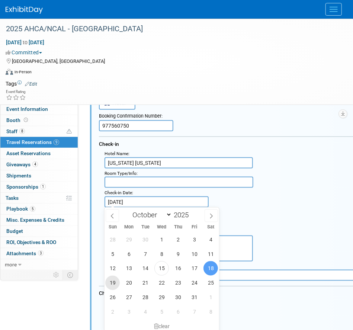
click at [118, 287] on span "19" at bounding box center [112, 283] width 15 height 15
type input "Oct 19, 2025"
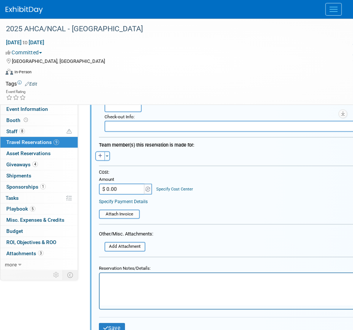
scroll to position [1584, 0]
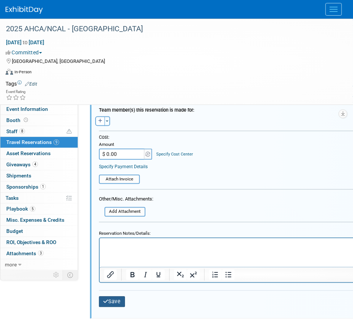
click at [115, 305] on button "Save" at bounding box center [112, 302] width 26 height 11
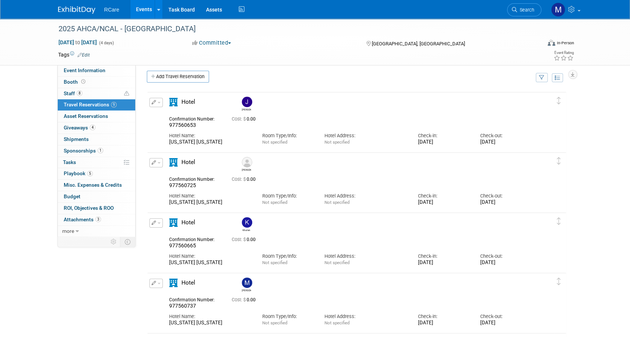
scroll to position [0, 0]
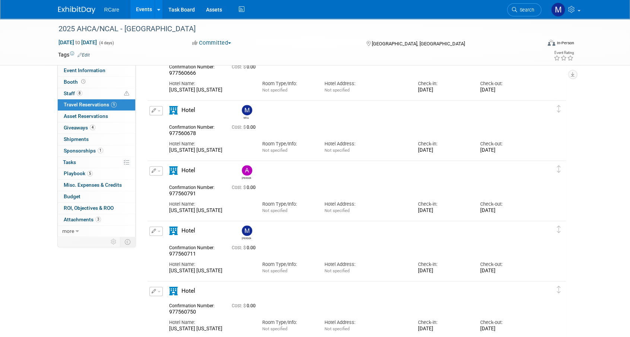
scroll to position [447, 0]
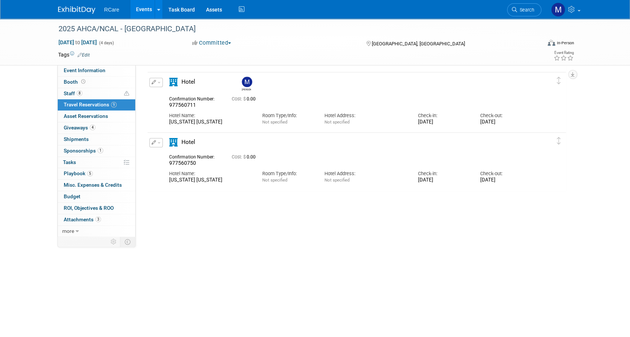
click at [157, 142] on span "button" at bounding box center [158, 142] width 3 height 1
click at [176, 156] on button "Edit Reservation" at bounding box center [181, 155] width 63 height 11
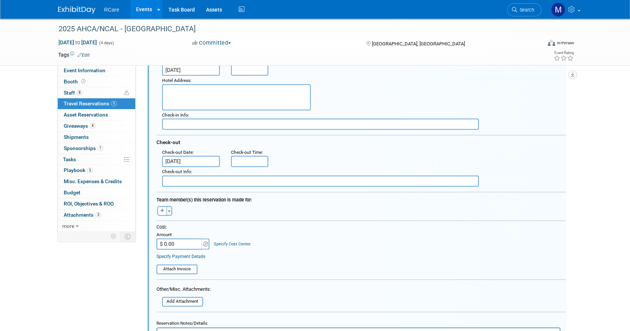
scroll to position [606, 0]
click at [171, 211] on button "Toggle Dropdown" at bounding box center [169, 210] width 6 height 10
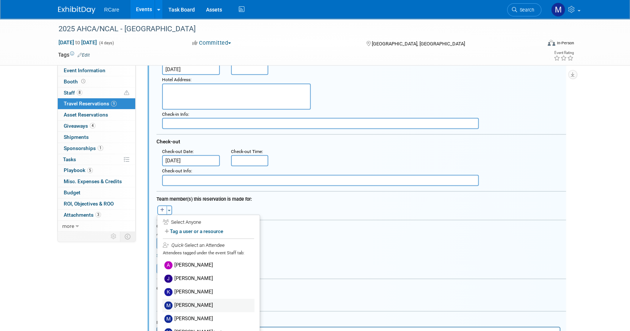
scroll to position [8, 0]
click at [201, 305] on label "[PERSON_NAME]" at bounding box center [208, 310] width 92 height 13
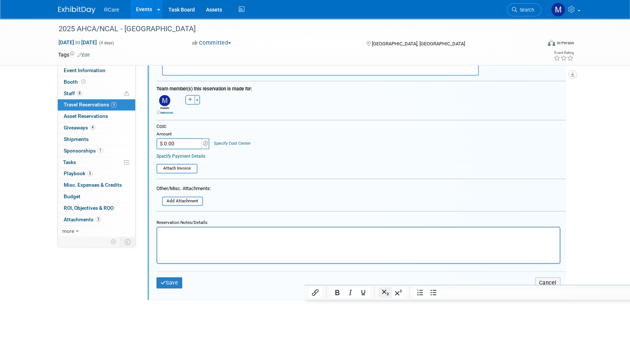
scroll to position [718, 0]
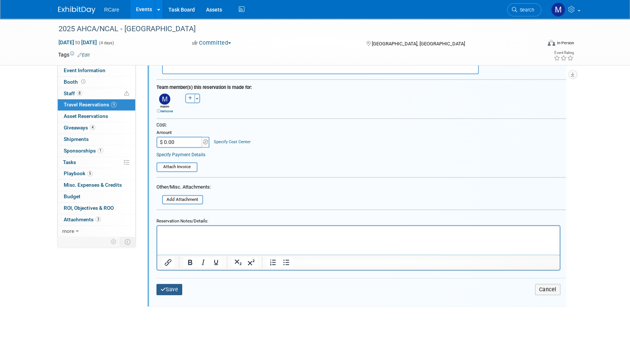
click at [175, 288] on button "Save" at bounding box center [169, 289] width 26 height 11
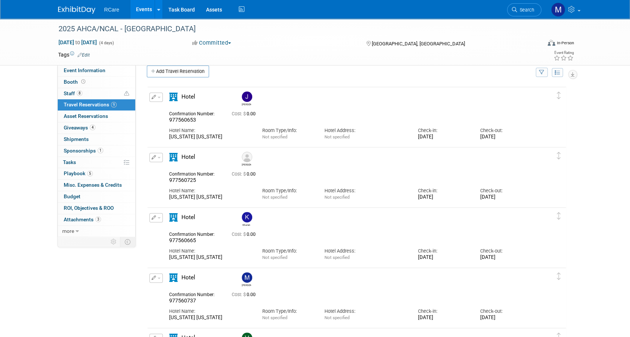
scroll to position [0, 0]
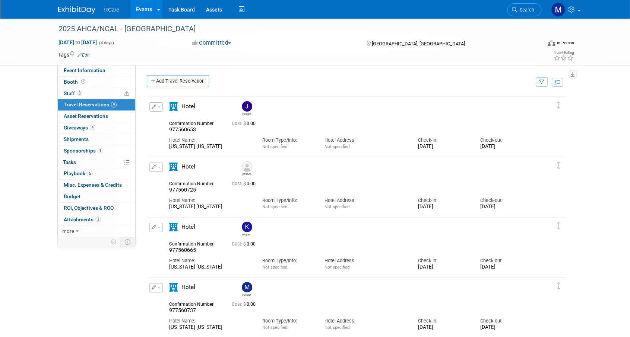
click at [293, 49] on div "Oct 19, 2025 to Oct 22, 2025 (4 days) Oct 19, 2025 to Oct 22, 2025 Committed Co…" at bounding box center [315, 44] width 527 height 11
click at [103, 120] on link "0 Asset Reservations 0" at bounding box center [96, 116] width 77 height 11
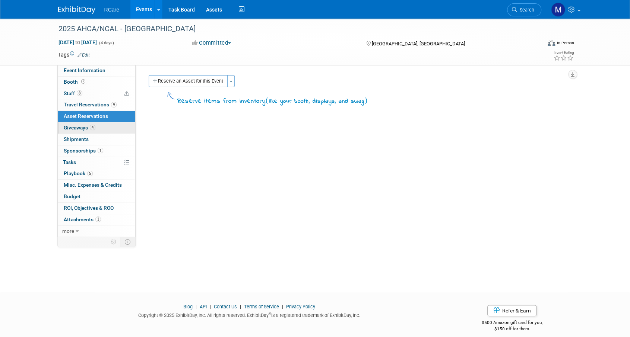
click at [94, 125] on span "Giveaways 4" at bounding box center [80, 128] width 32 height 6
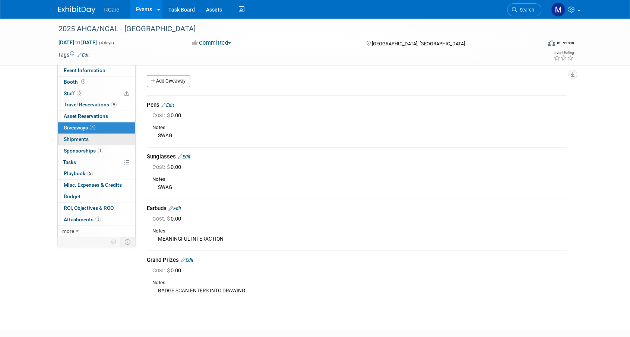
click at [89, 134] on link "0 Shipments 0" at bounding box center [96, 139] width 77 height 11
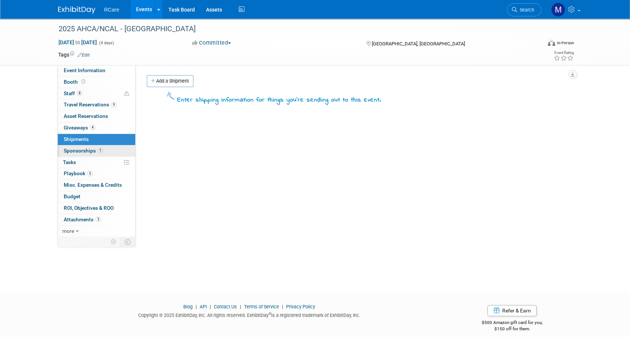
click at [109, 147] on link "1 Sponsorships 1" at bounding box center [96, 151] width 77 height 11
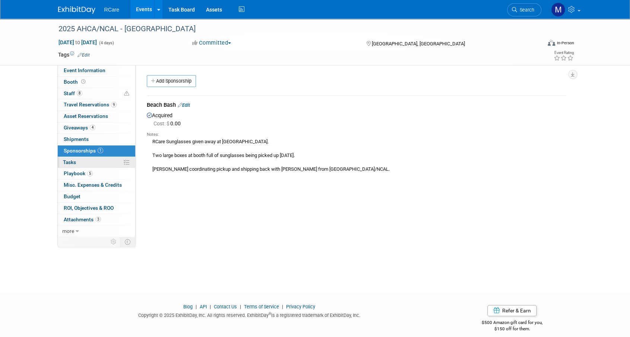
click at [92, 159] on link "0% Tasks 0%" at bounding box center [96, 162] width 77 height 11
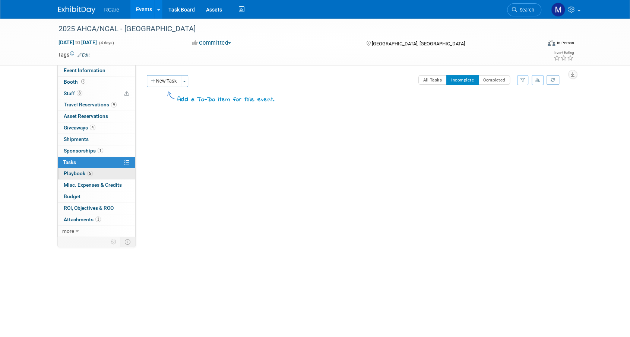
click at [97, 168] on link "5 Playbook 5" at bounding box center [96, 173] width 77 height 11
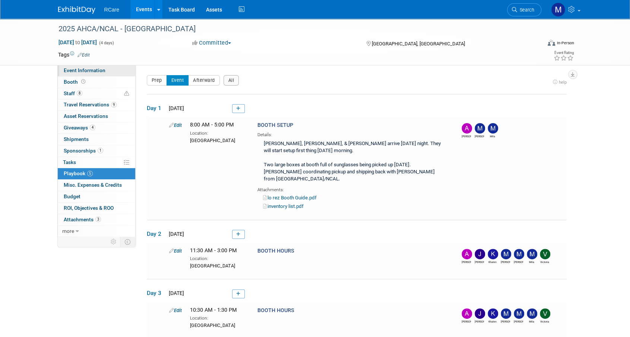
click at [84, 70] on span "Event Information" at bounding box center [85, 70] width 42 height 6
select select "6"
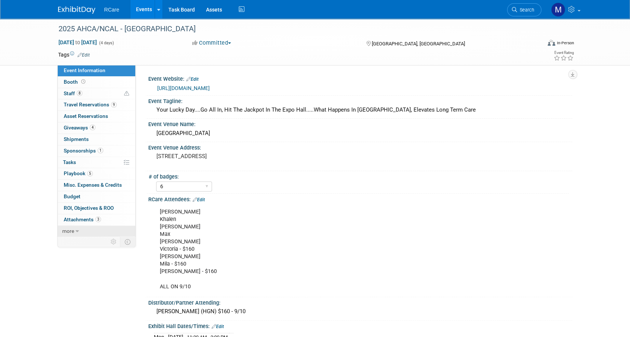
click at [79, 227] on link "more" at bounding box center [96, 231] width 77 height 11
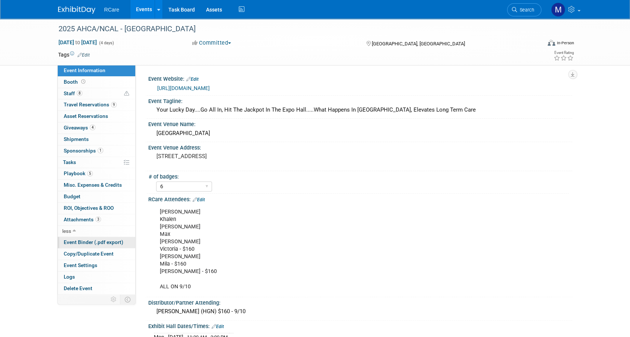
click at [87, 242] on span "Event Binder (.pdf export)" at bounding box center [94, 242] width 60 height 6
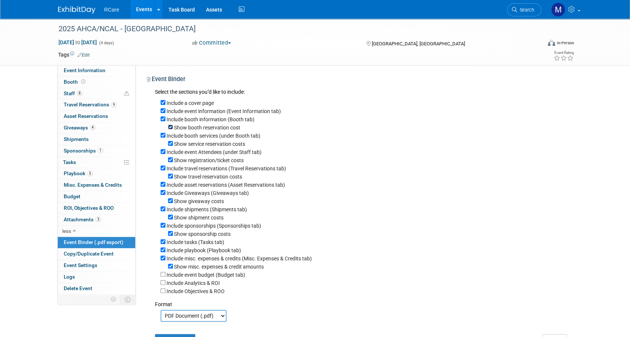
click at [170, 127] on input "Show booth reservation cost" at bounding box center [170, 127] width 5 height 5
checkbox input "false"
click at [171, 143] on input "Show service reservation costs" at bounding box center [170, 143] width 5 height 5
checkbox input "false"
click at [170, 160] on input "Show registration/ticket costs" at bounding box center [170, 159] width 5 height 5
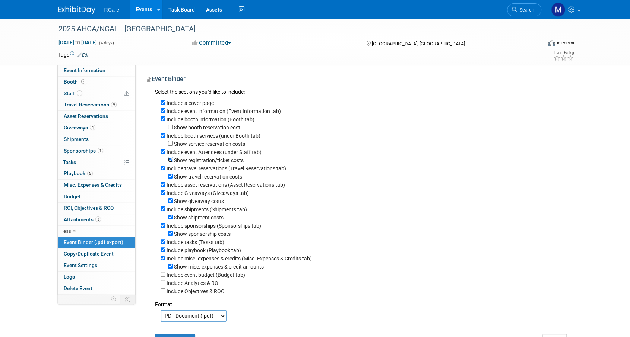
checkbox input "false"
click at [162, 186] on input "Include asset reservations (Asset Reservations tab)" at bounding box center [162, 184] width 5 height 5
checkbox input "false"
click at [170, 202] on input "Show giveaway costs" at bounding box center [170, 200] width 5 height 5
checkbox input "false"
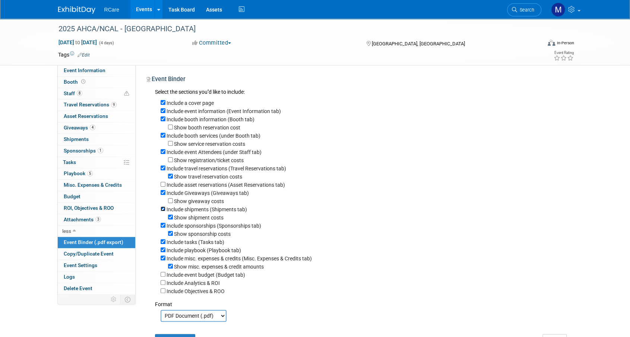
click at [161, 210] on input "Include shipments (Shipments tab)" at bounding box center [162, 209] width 5 height 5
checkbox input "false"
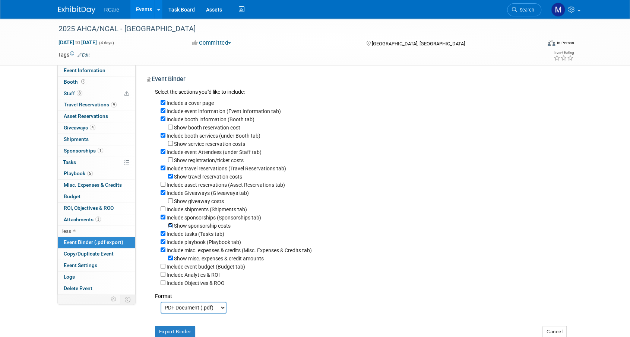
click at [169, 227] on input "Show sponsorship costs" at bounding box center [170, 225] width 5 height 5
checkbox input "false"
click at [162, 235] on input "Include tasks (Tasks tab)" at bounding box center [162, 233] width 5 height 5
checkbox input "false"
click at [169, 260] on input "Show misc. expenses & credit amounts" at bounding box center [170, 258] width 5 height 5
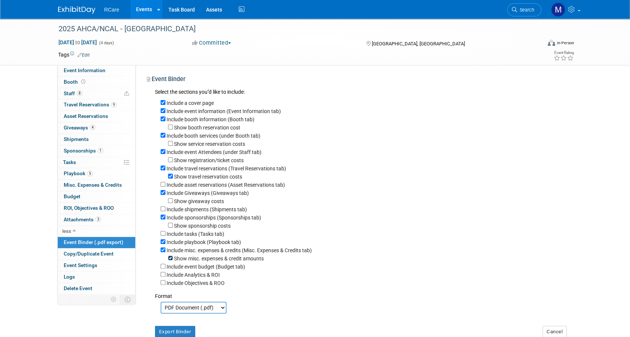
checkbox input "false"
click at [163, 252] on input "Include misc. expenses & credits (Misc. Expenses & Credits tab)" at bounding box center [162, 250] width 5 height 5
checkbox input "false"
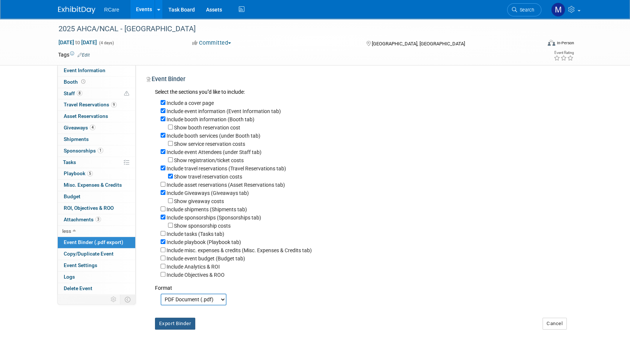
click at [181, 324] on button "Export Binder" at bounding box center [175, 324] width 41 height 12
click at [87, 73] on span "Event Information" at bounding box center [85, 70] width 42 height 6
select select "6"
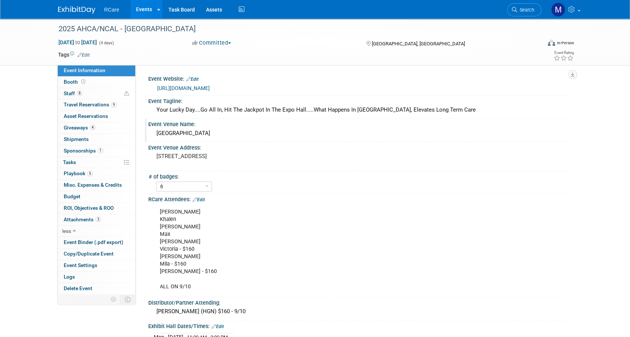
drag, startPoint x: 155, startPoint y: 133, endPoint x: 191, endPoint y: 134, distance: 36.1
click at [191, 134] on div "Mandalay Bay" at bounding box center [360, 134] width 412 height 12
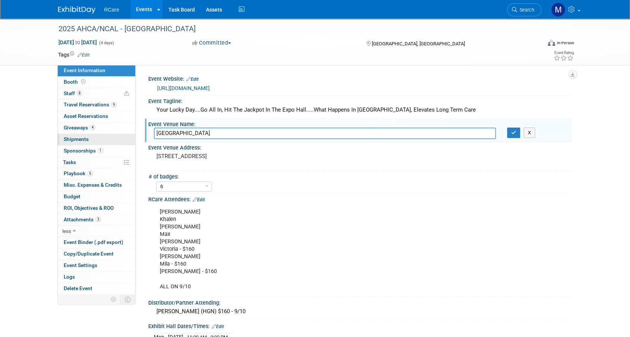
drag, startPoint x: 222, startPoint y: 129, endPoint x: 129, endPoint y: 134, distance: 92.8
click at [129, 134] on div "Event Information Event Info Booth Booth 8 Staff 8 Staff 9 Travel Reservations …" at bounding box center [314, 330] width 525 height 622
drag, startPoint x: 268, startPoint y: 155, endPoint x: 155, endPoint y: 157, distance: 113.6
click at [155, 157] on div "3950 S Las Vegas Blvd, Las Vegas, NV 89119" at bounding box center [236, 159] width 165 height 17
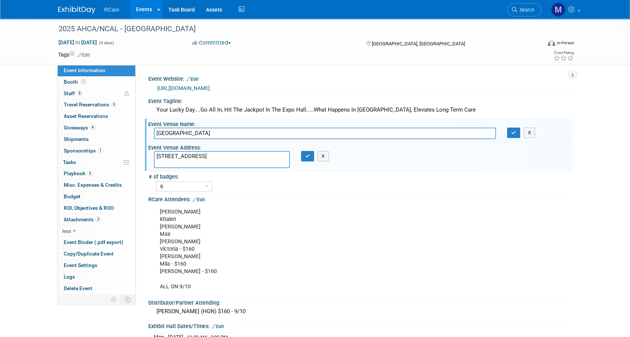
drag, startPoint x: 258, startPoint y: 153, endPoint x: 265, endPoint y: 154, distance: 7.1
click at [258, 153] on textarea "3950 S Las Vegas Blvd, Las Vegas, NV 89119" at bounding box center [222, 159] width 136 height 17
click at [189, 131] on input "Mandalay Bay" at bounding box center [325, 134] width 342 height 12
drag, startPoint x: 194, startPoint y: 132, endPoint x: 154, endPoint y: 133, distance: 39.1
click at [154, 133] on input "Mandalay Bay" at bounding box center [325, 134] width 342 height 12
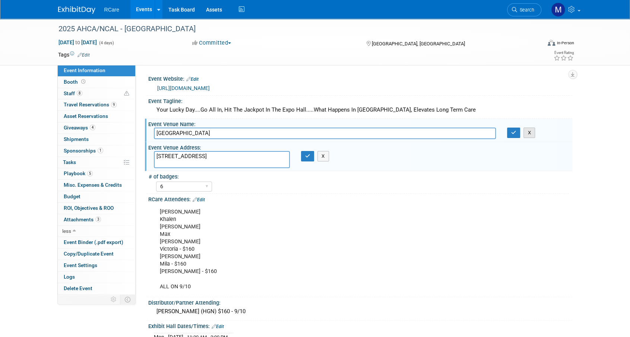
click at [534, 131] on button "X" at bounding box center [529, 133] width 12 height 10
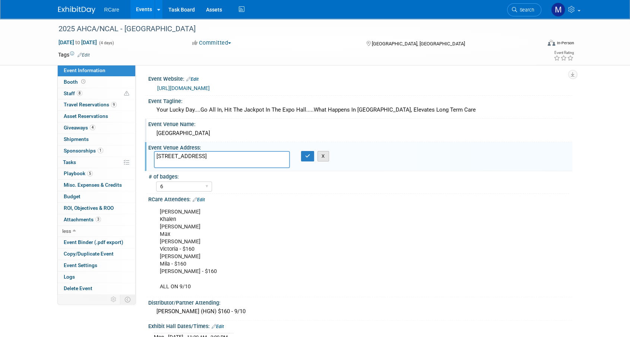
click at [324, 154] on button "X" at bounding box center [323, 156] width 12 height 10
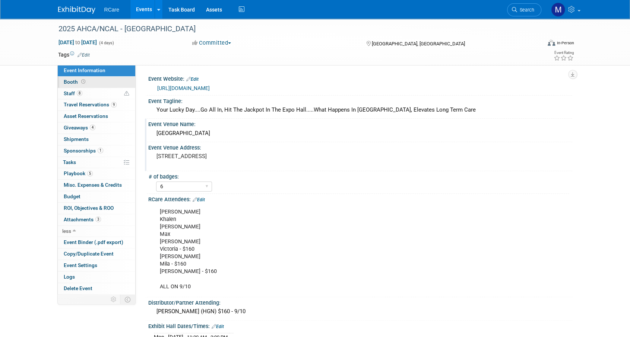
click at [80, 82] on span at bounding box center [83, 82] width 7 height 6
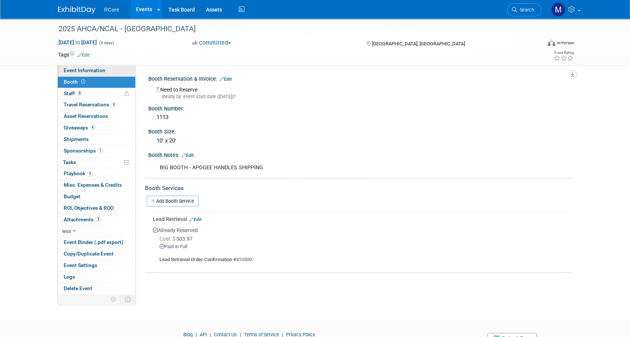
click at [98, 72] on span "Event Information" at bounding box center [85, 70] width 42 height 6
select select "6"
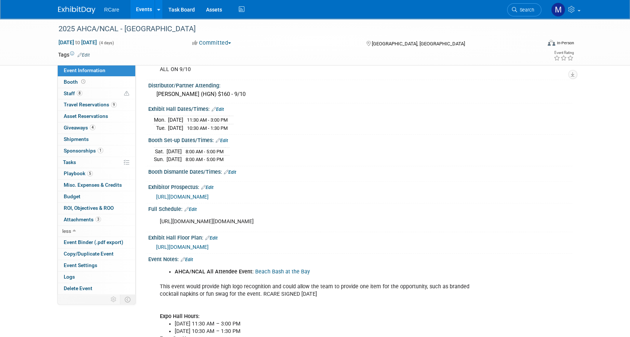
scroll to position [223, 0]
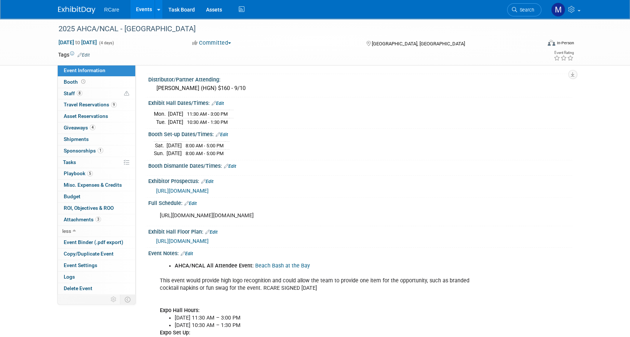
drag, startPoint x: 154, startPoint y: 112, endPoint x: 252, endPoint y: 117, distance: 98.4
click at [252, 117] on div "Mon. Oct 20, 2025 11:30 AM - 3:00 PM Tue. Oct 21, 2025 10:30 AM - 1:30 PM" at bounding box center [360, 117] width 412 height 18
drag, startPoint x: 148, startPoint y: 101, endPoint x: 245, endPoint y: 121, distance: 98.7
click at [245, 121] on div "Exhibit Hall Dates/Times: Edit Mon. Oct 20, 2025 11:30 AM - 3:00 PM Tue. Oct 21…" at bounding box center [358, 114] width 427 height 32
copy div "Exhibit Hall Dates/Times: Edit Mon. Oct 20, 2025 11:30 AM - 3:00 PM Tue. Oct 21…"
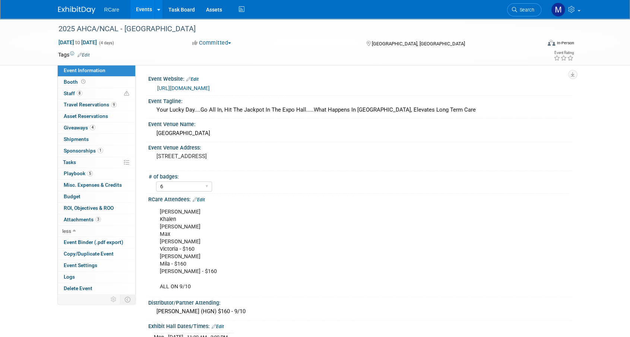
scroll to position [37, 0]
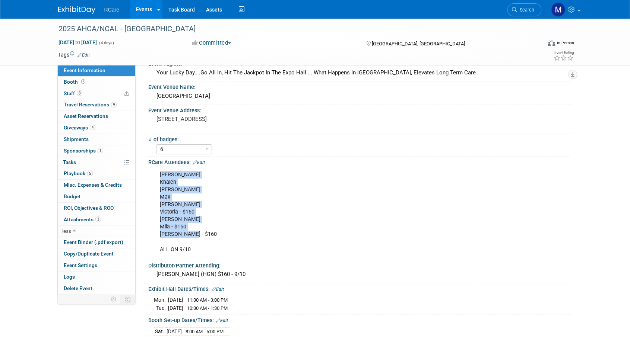
drag, startPoint x: 160, startPoint y: 172, endPoint x: 188, endPoint y: 233, distance: 68.0
click at [188, 233] on div "Ashley Khalen Matt Max Jake Victoria - $160 Mike Mila - $160 Chris Dennis - $16…" at bounding box center [321, 213] width 335 height 90
copy div "Ashley Khalen Matt Max Jake Victoria - $160 Mike Mila - $160 Chris Dennis"
click at [208, 197] on div "Ashley Khalen Matt Max Jake Victoria - $160 Mike Mila - $160 Chris Dennis - $16…" at bounding box center [321, 213] width 335 height 90
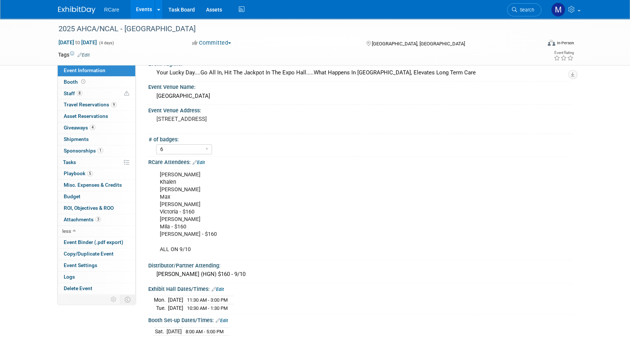
click at [139, 6] on link "Events" at bounding box center [143, 9] width 27 height 19
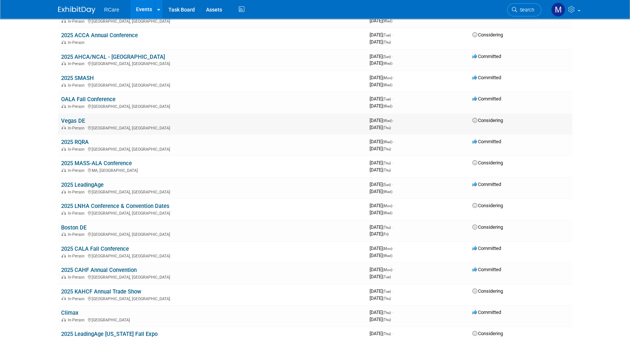
scroll to position [74, 0]
click at [100, 184] on link "2025 LeadingAge" at bounding box center [82, 184] width 42 height 7
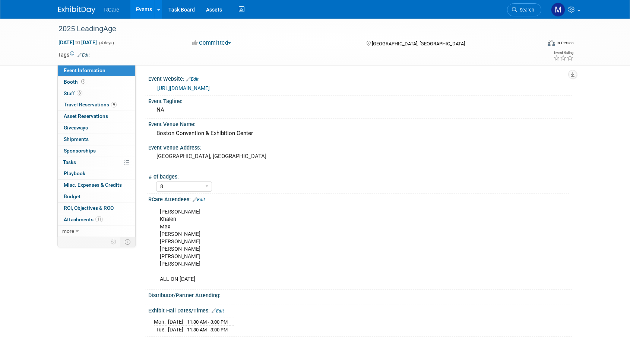
select select "8"
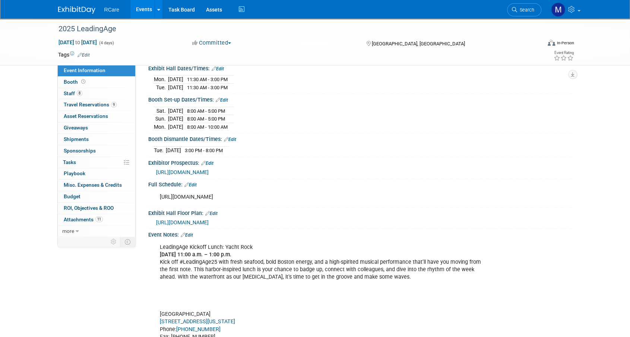
scroll to position [112, 0]
